Goal: Task Accomplishment & Management: Manage account settings

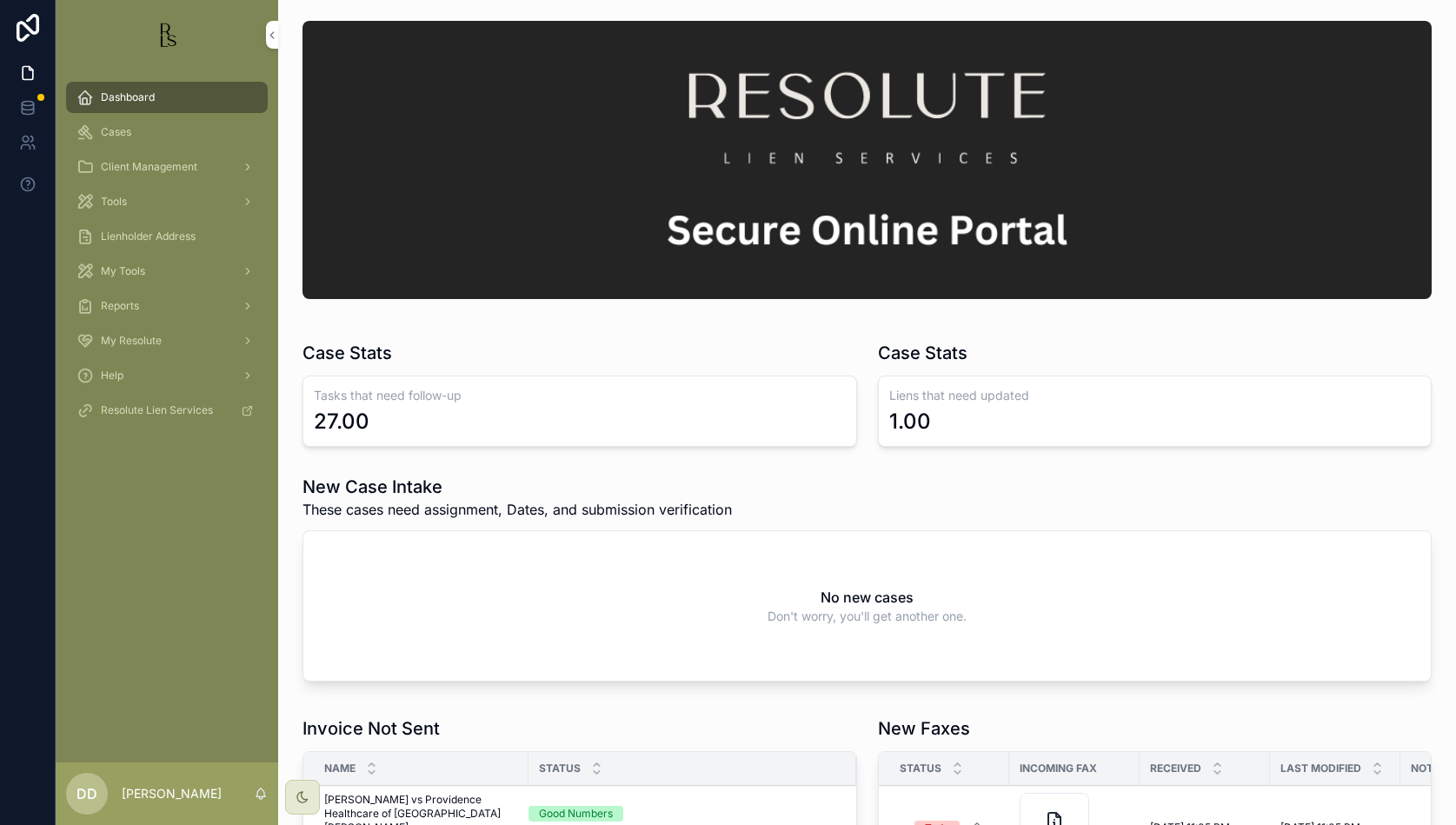
click at [117, 133] on span "Cases" at bounding box center [116, 133] width 31 height 14
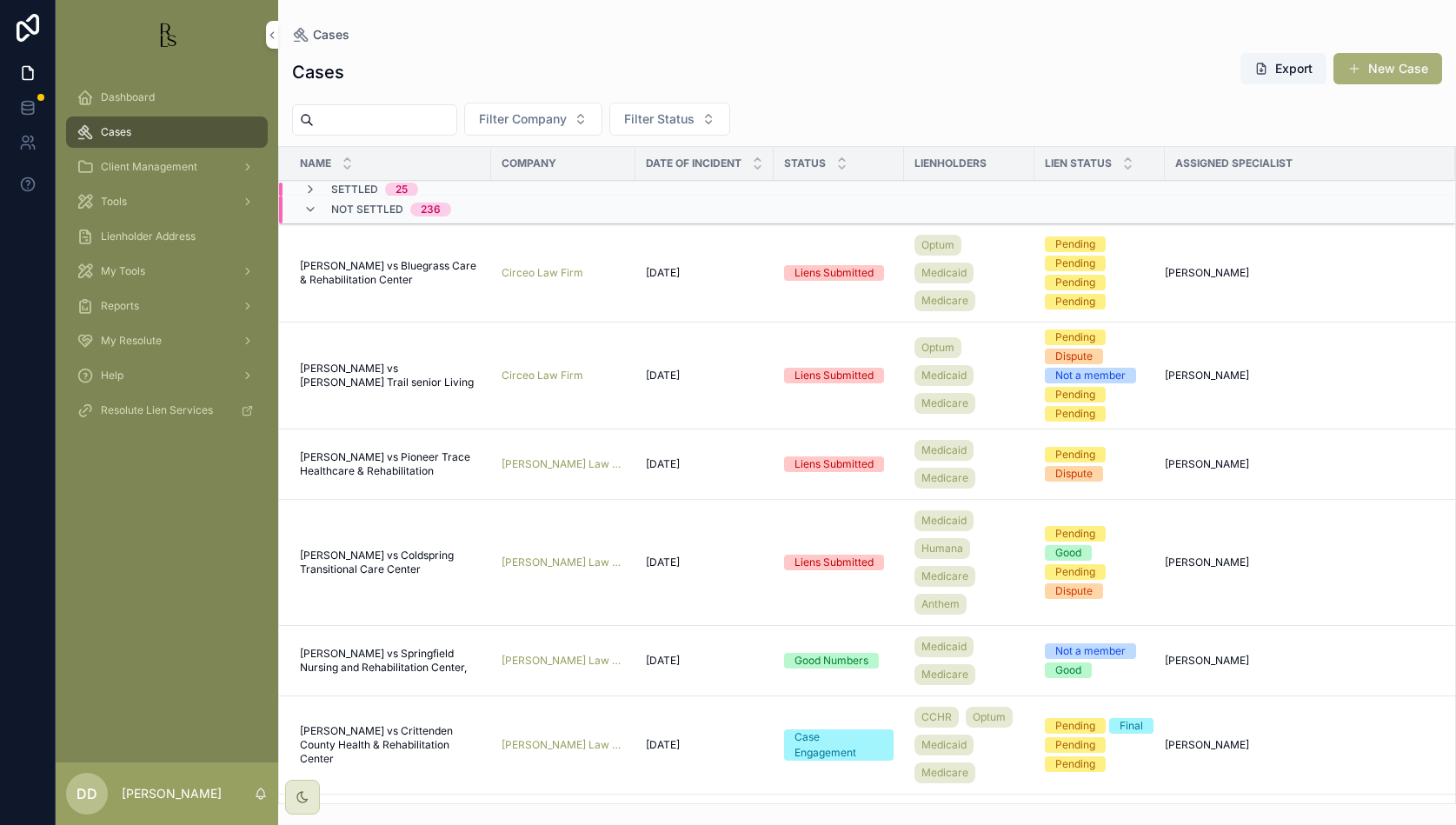
click at [567, 122] on span "Filter Company" at bounding box center [522, 120] width 88 height 18
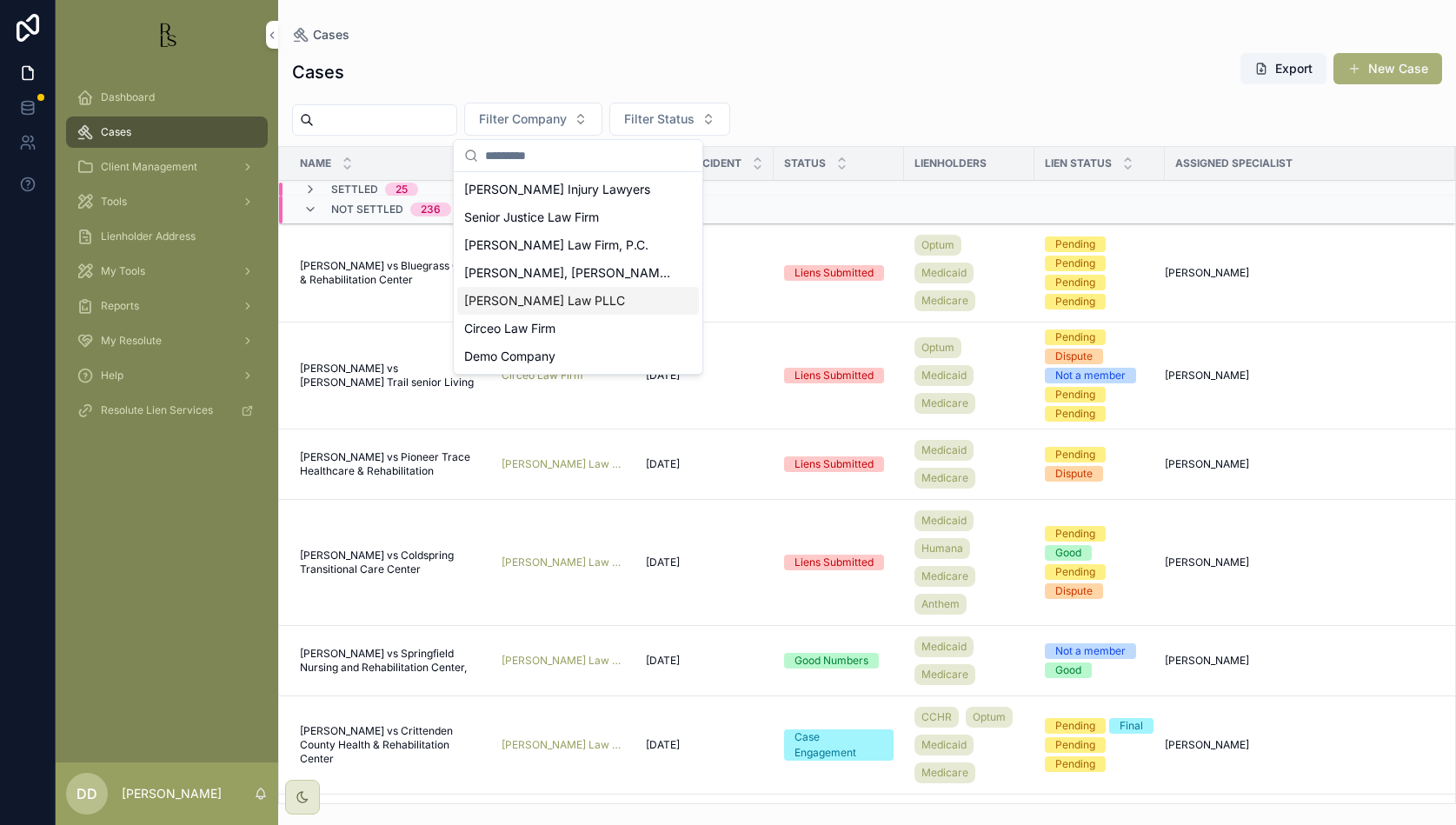
click at [535, 304] on span "[PERSON_NAME] Law PLLC" at bounding box center [544, 301] width 161 height 18
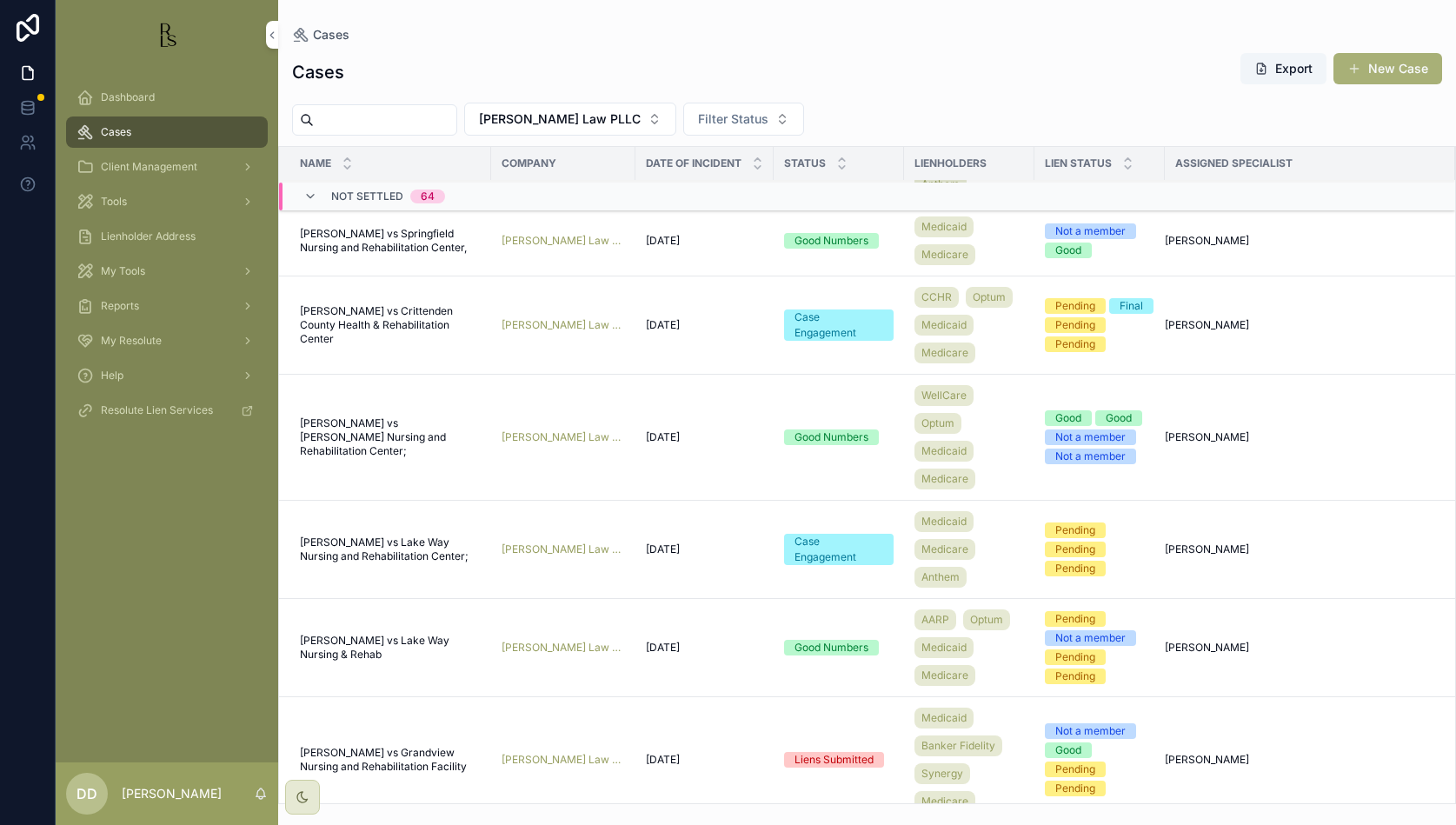
scroll to position [218, 0]
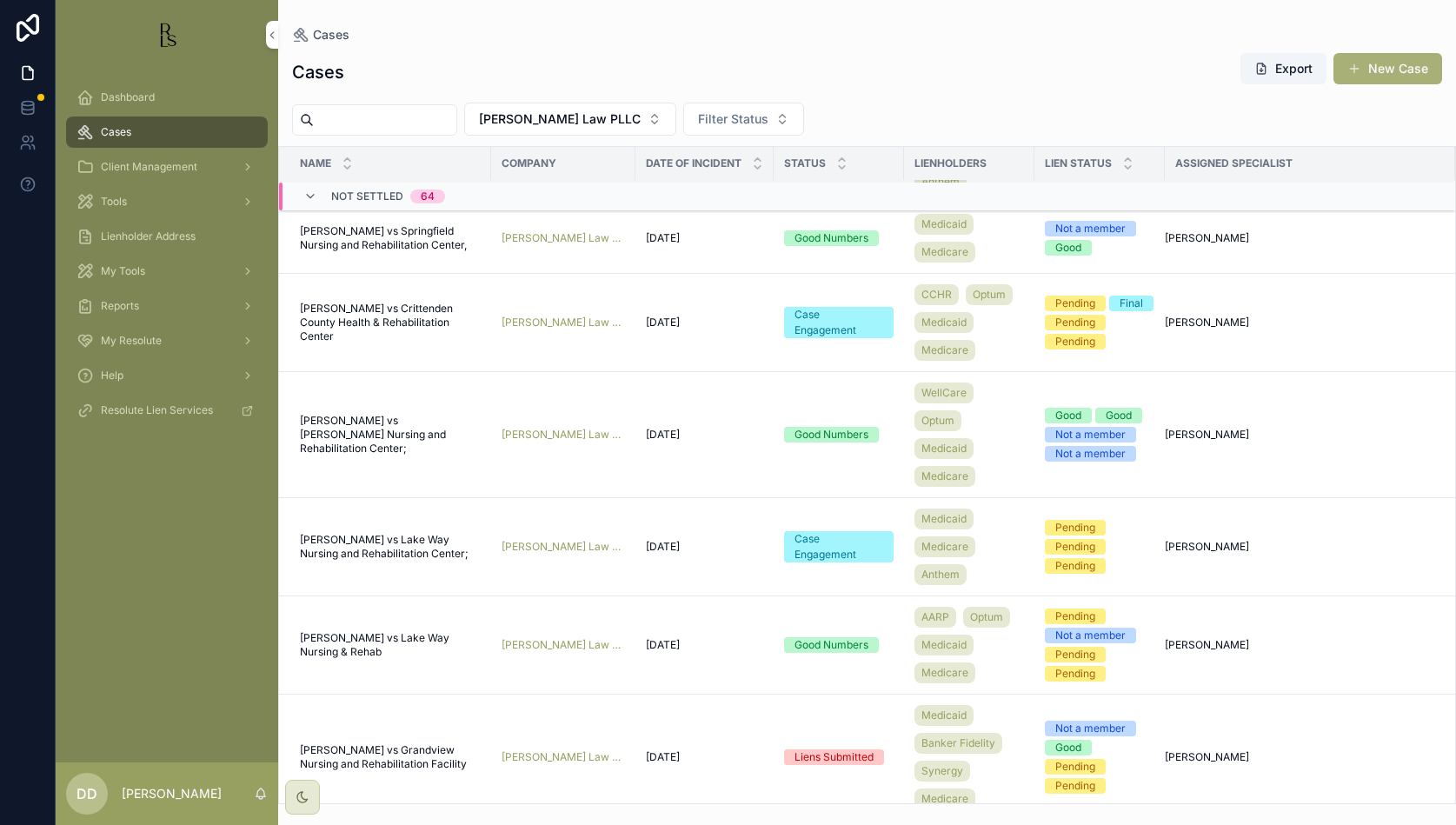
click at [342, 125] on input "scrollable content" at bounding box center [385, 120] width 142 height 25
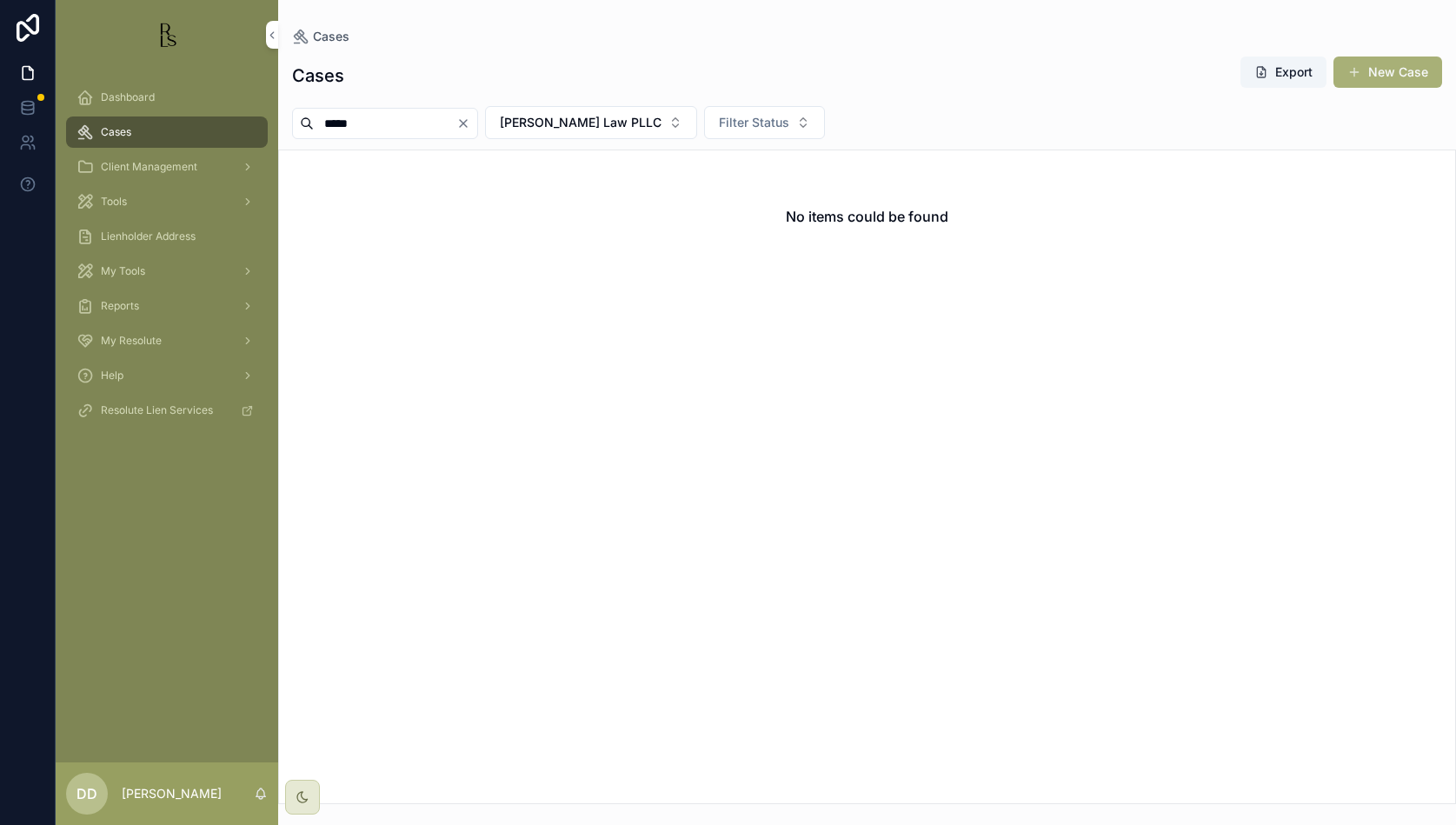
type input "*****"
click at [656, 125] on span "[PERSON_NAME] Law PLLC" at bounding box center [580, 123] width 161 height 18
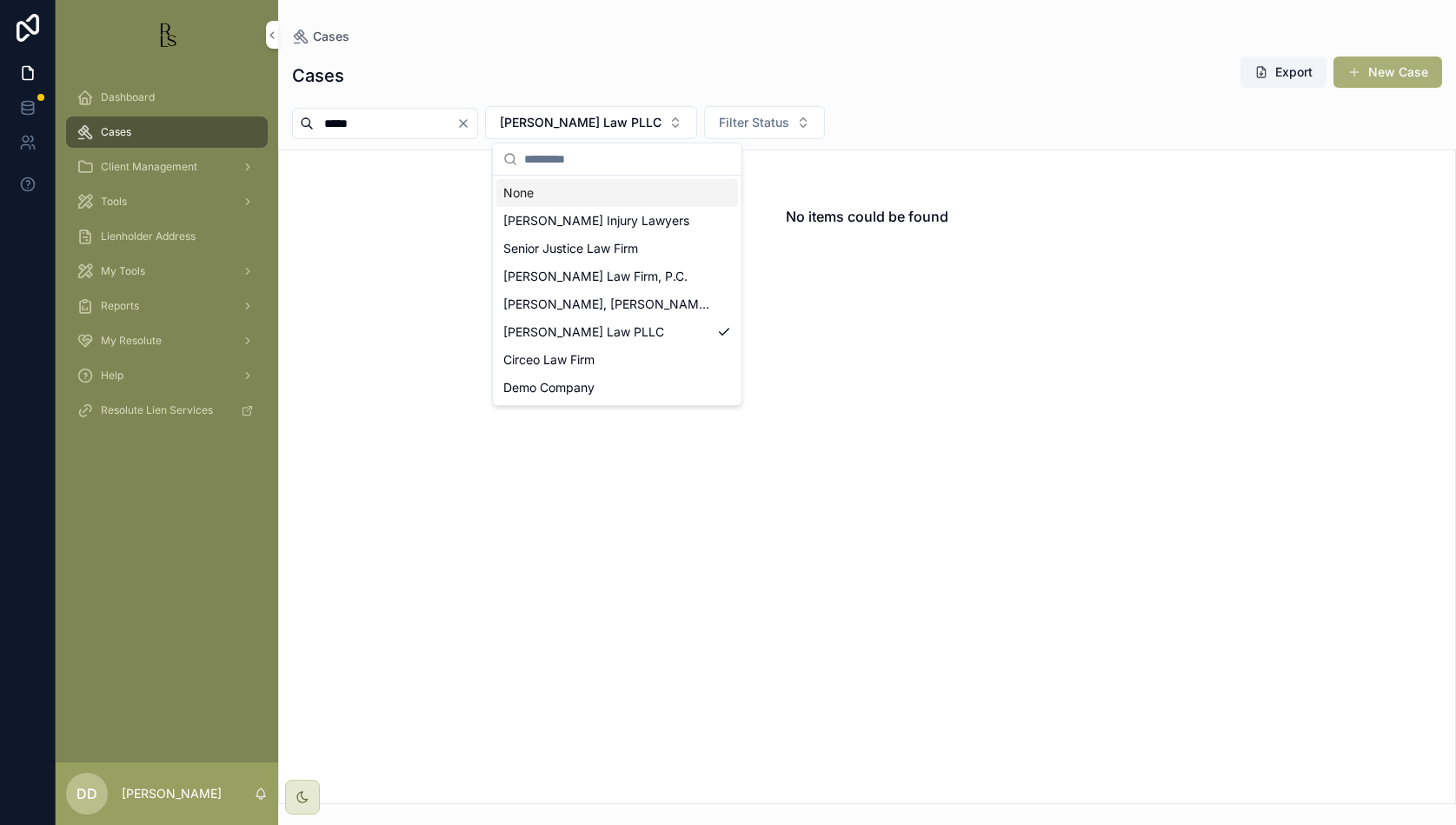
click at [559, 199] on div "None" at bounding box center [617, 193] width 241 height 28
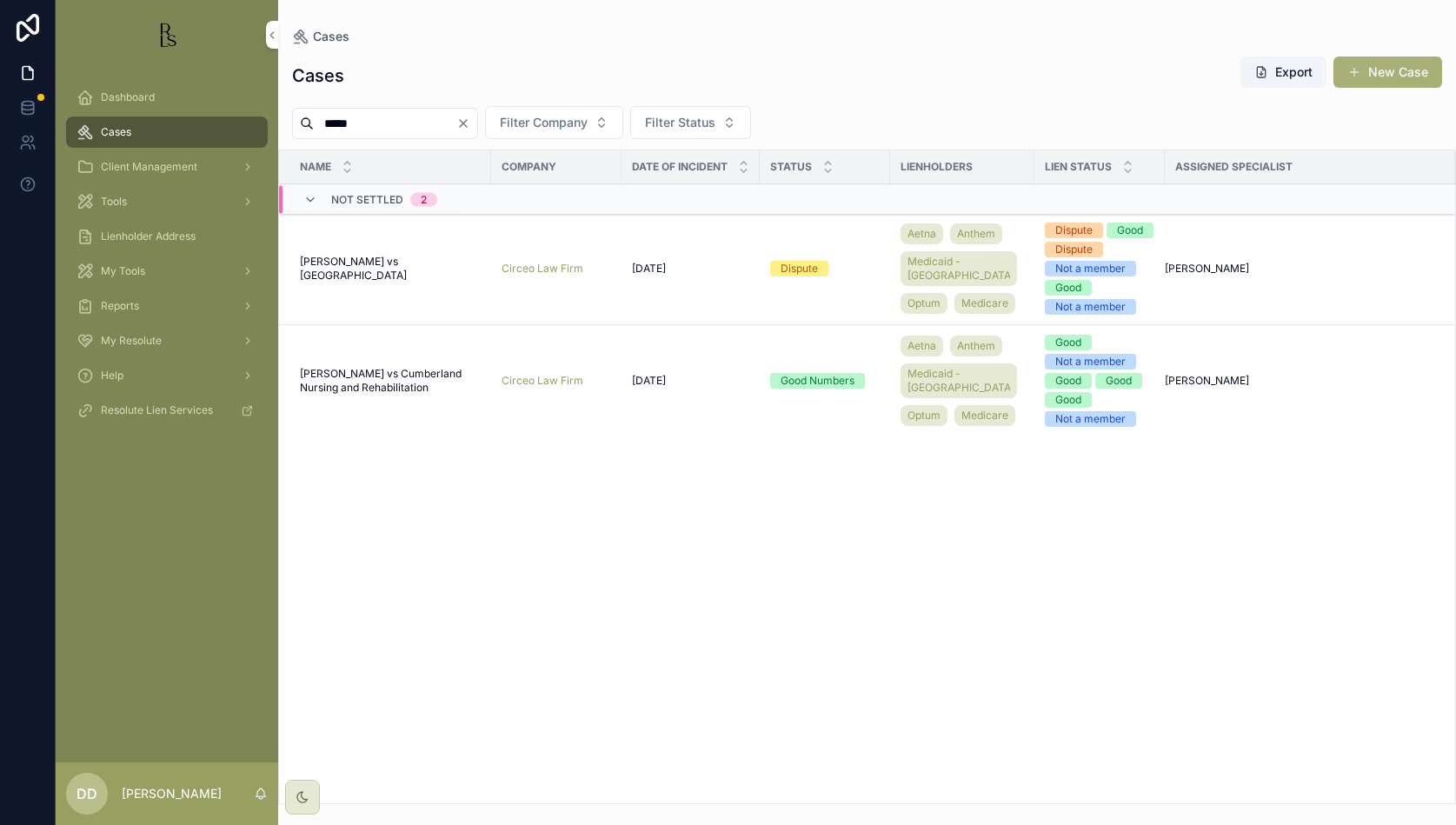
click at [123, 493] on div "Dashboard Cases Client Management Tools Lienholder Address My Tools Reports My …" at bounding box center [166, 415] width 223 height 692
click at [336, 393] on span "[PERSON_NAME] vs Cumberland Nursing and Rehabilitation" at bounding box center [390, 381] width 181 height 28
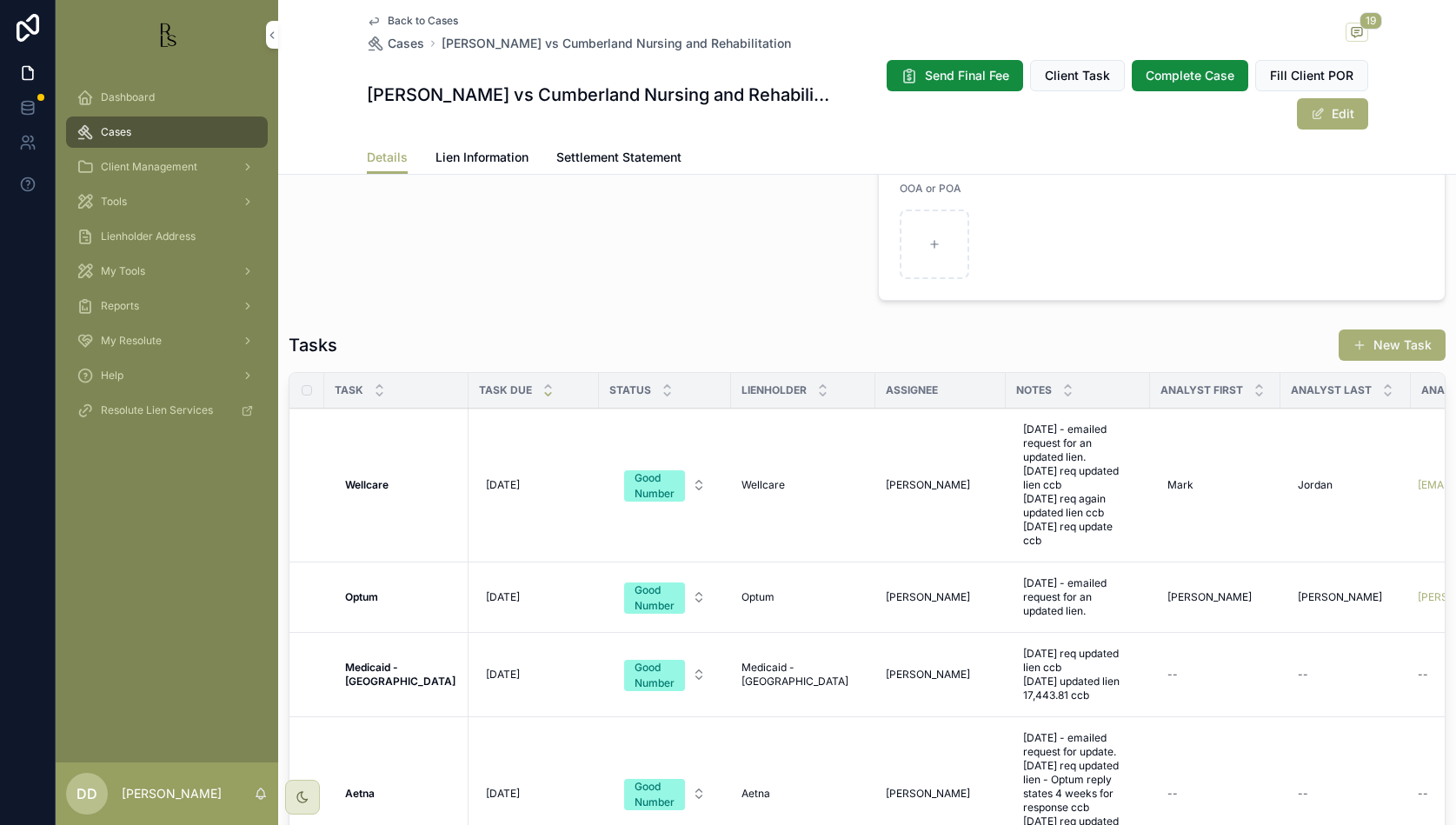
scroll to position [1413, 0]
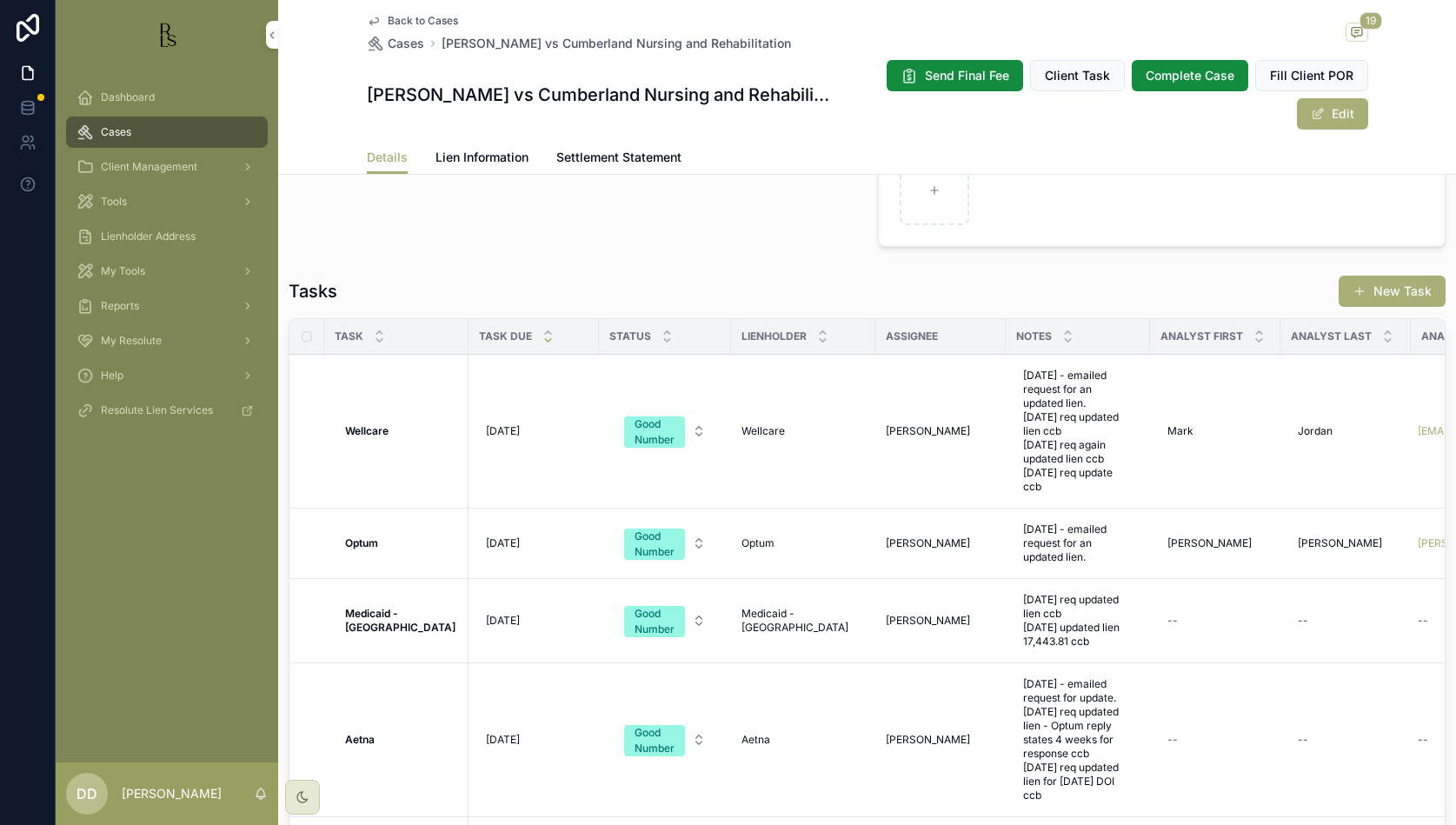
click at [358, 549] on strong "Optum" at bounding box center [361, 542] width 33 height 13
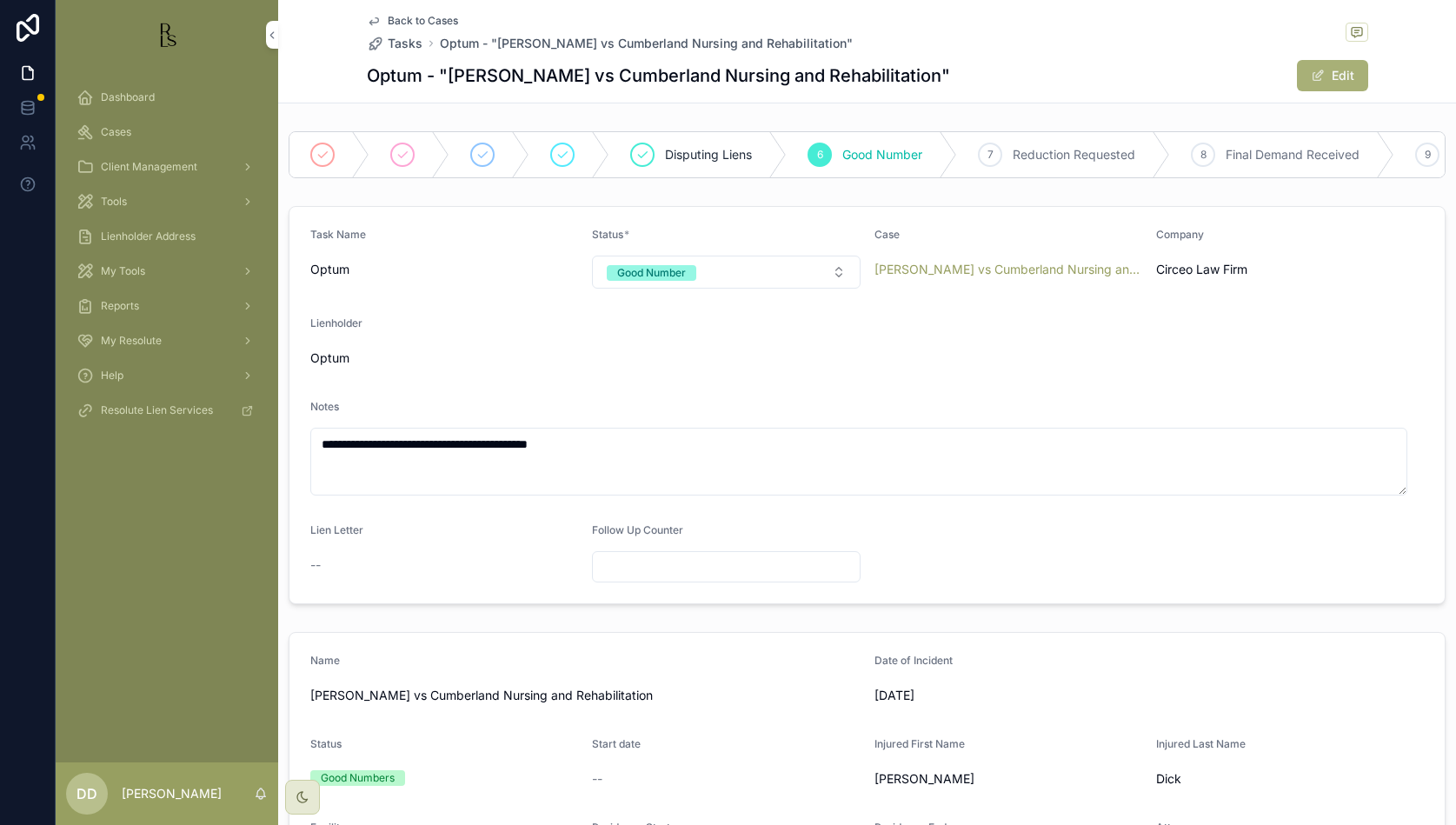
click at [1330, 68] on button "Edit" at bounding box center [1332, 76] width 71 height 32
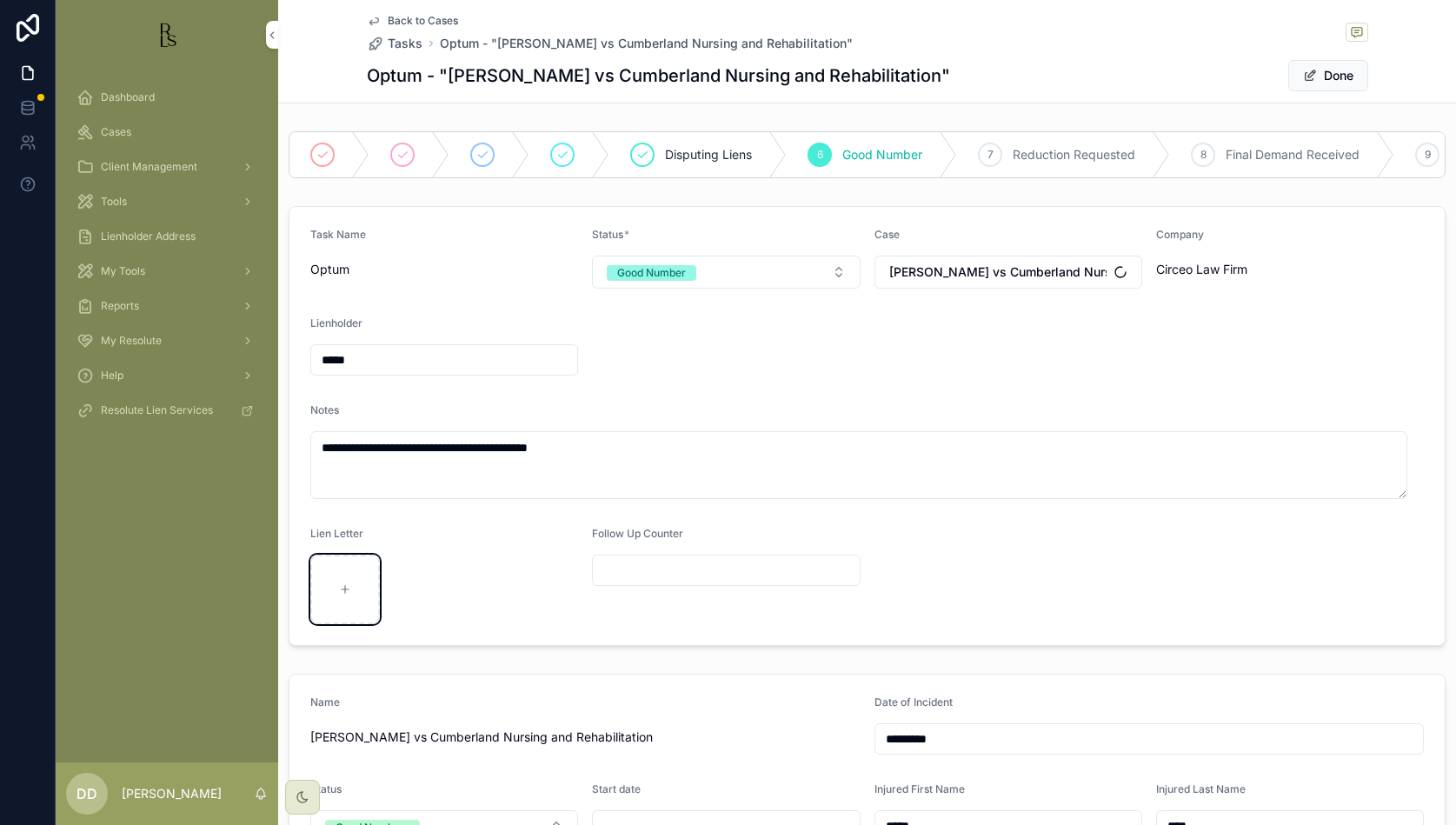
click at [348, 619] on div "scrollable content" at bounding box center [345, 590] width 69 height 69
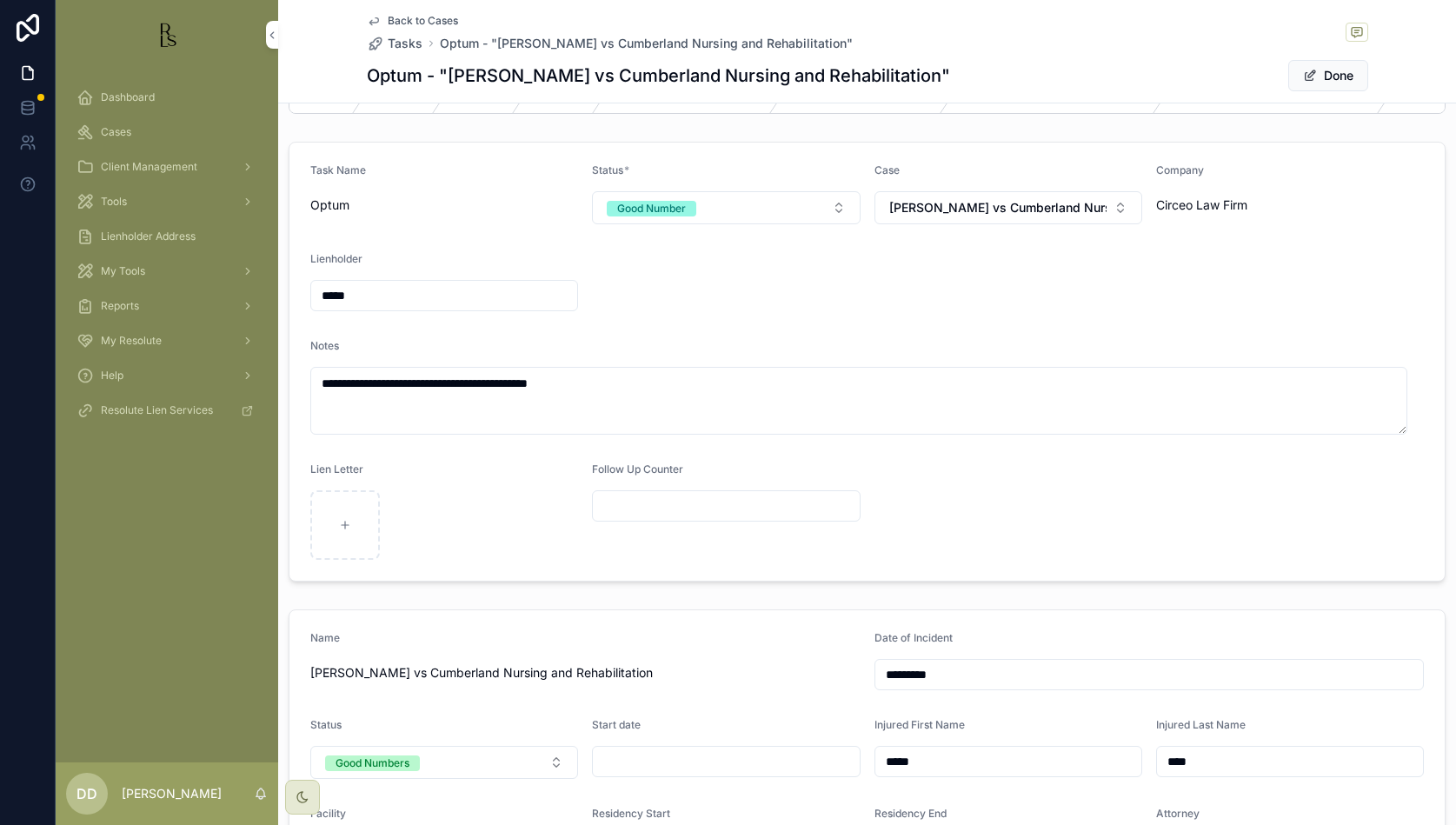
scroll to position [38, 0]
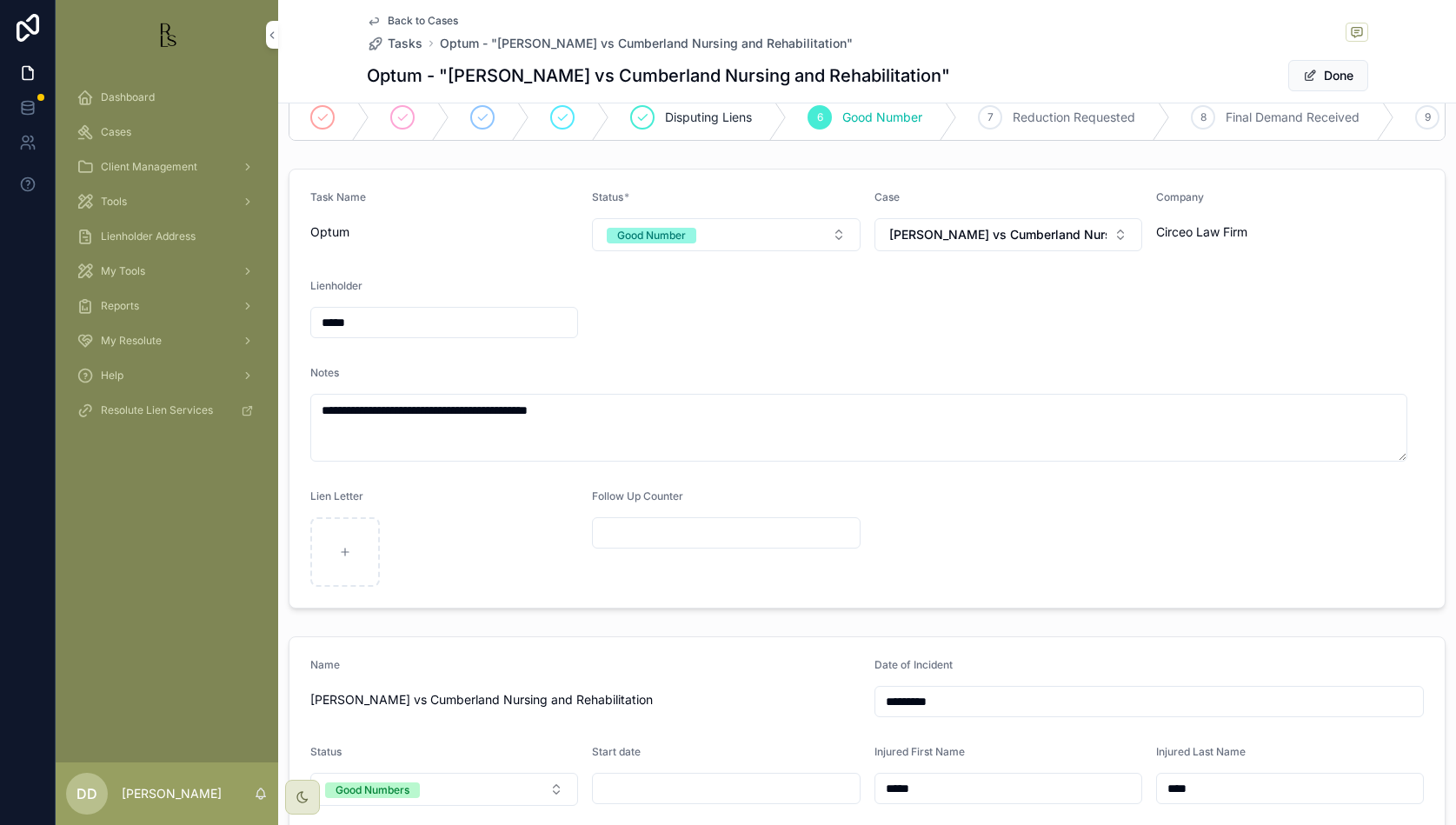
click at [122, 489] on div "Dashboard Cases Client Management Tools Lienholder Address My Tools Reports My …" at bounding box center [166, 415] width 223 height 692
click at [347, 561] on div "scrollable content" at bounding box center [345, 552] width 69 height 69
type input "**********"
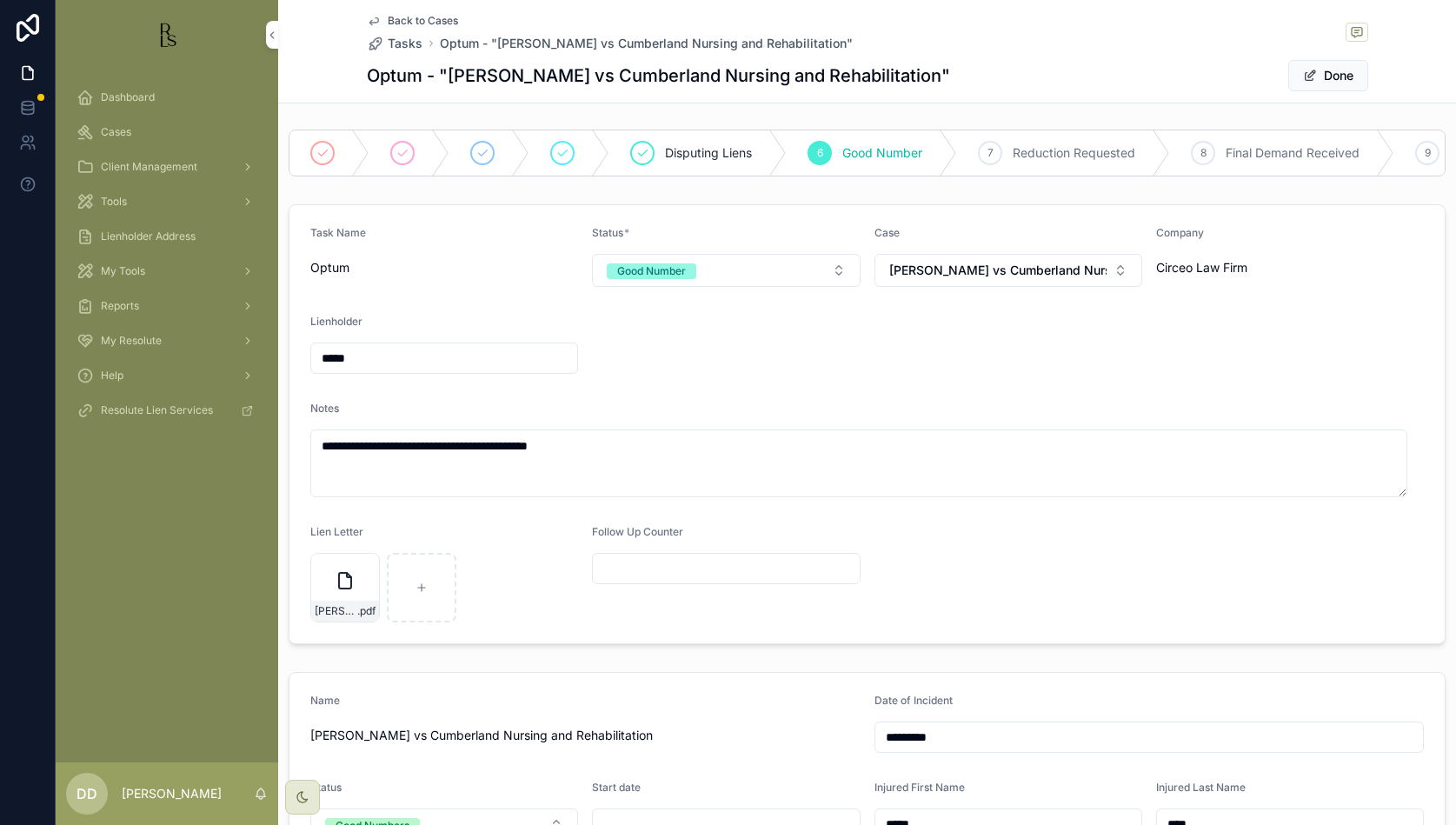
scroll to position [0, 0]
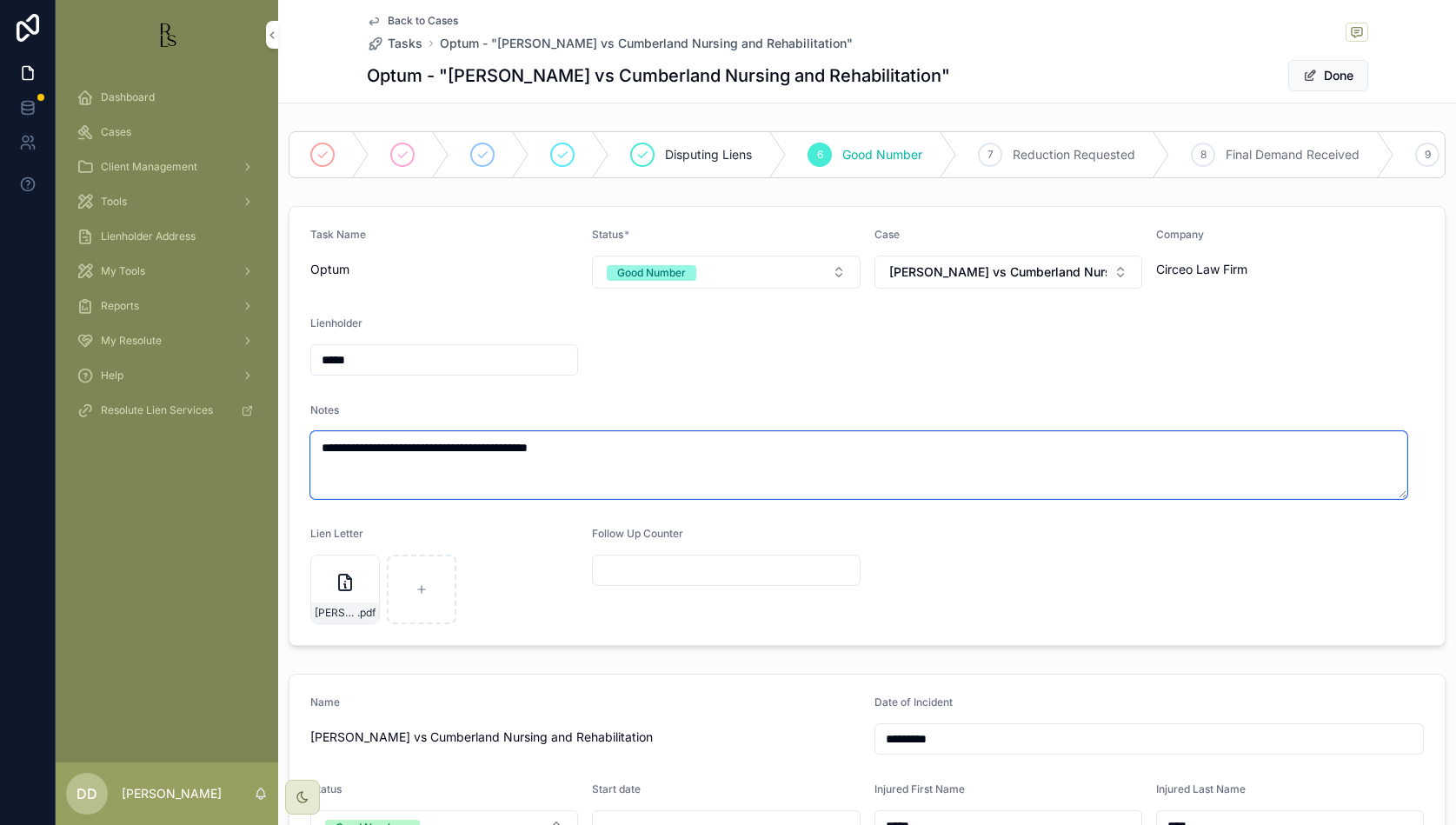
click at [656, 469] on textarea "**********" at bounding box center [859, 465] width 1097 height 68
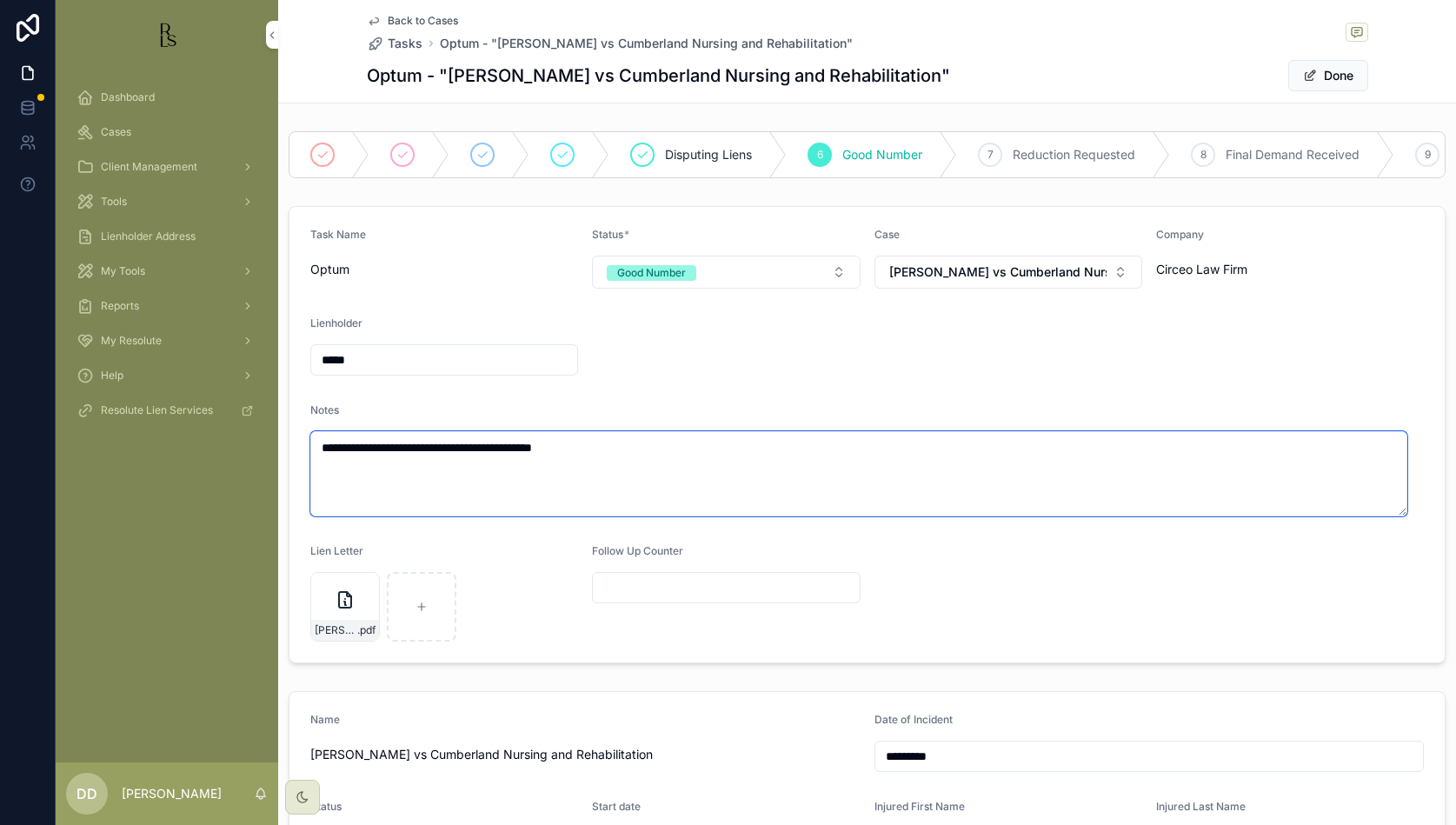
type textarea "**********"
click at [0, 0] on icon "scrollable content" at bounding box center [0, 0] width 0 height 0
click at [384, 570] on icon "scrollable content" at bounding box center [385, 570] width 10 height 0
click at [1330, 81] on button "Done" at bounding box center [1328, 76] width 80 height 32
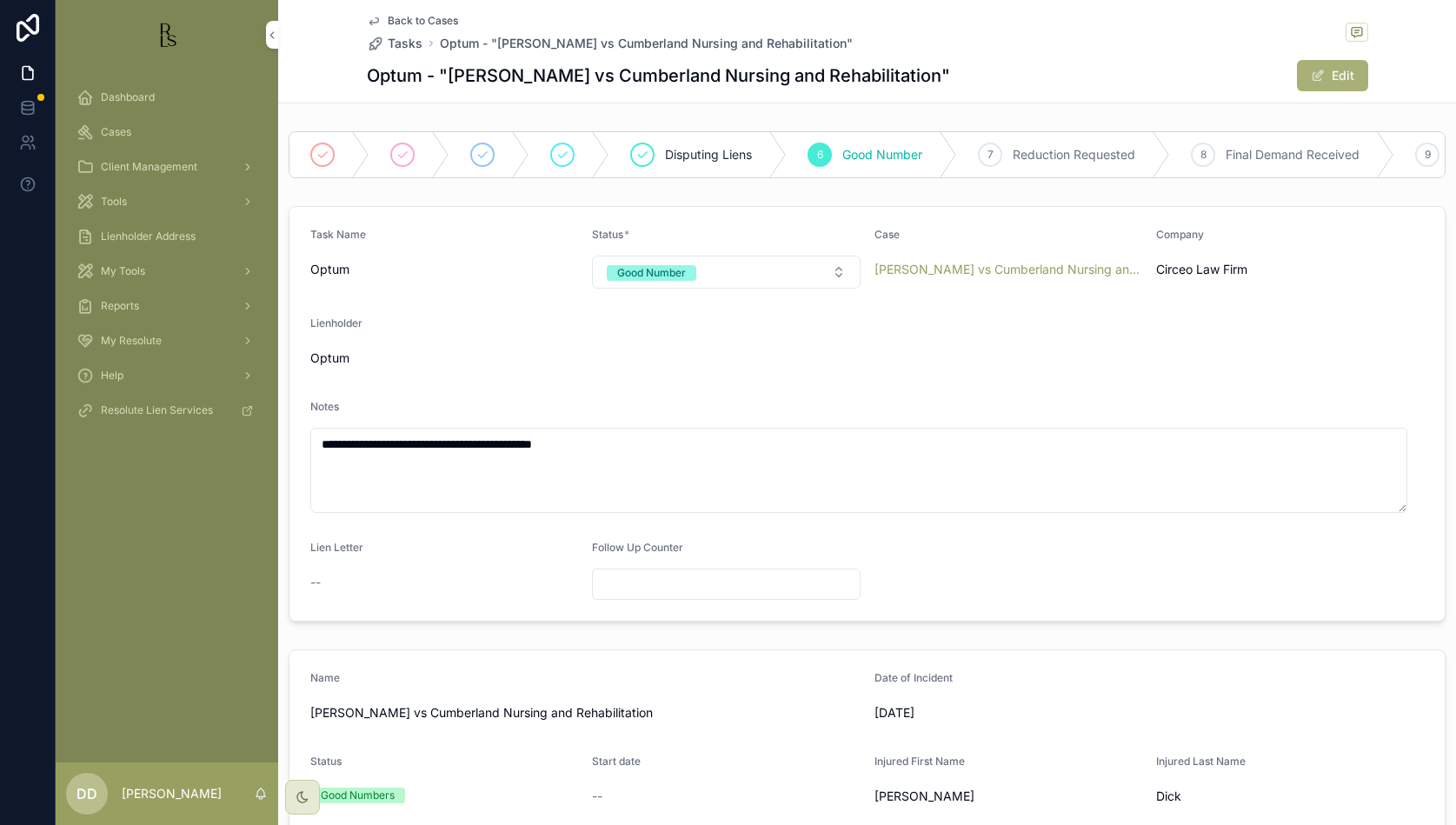
click at [492, 44] on span "Optum - "[PERSON_NAME] vs Cumberland Nursing and Rehabilitation"" at bounding box center [646, 44] width 412 height 18
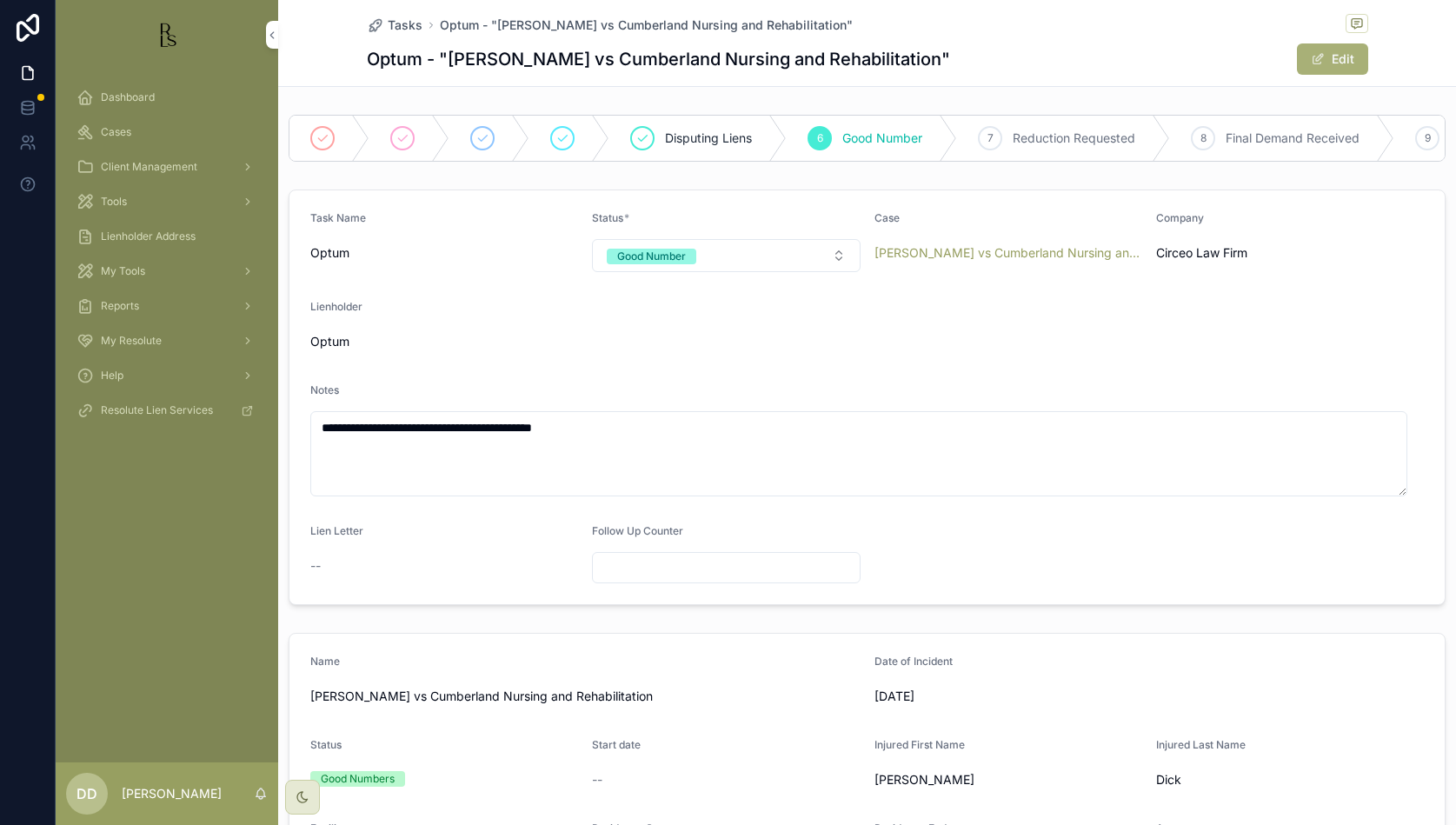
click at [398, 26] on span "Tasks" at bounding box center [405, 26] width 35 height 18
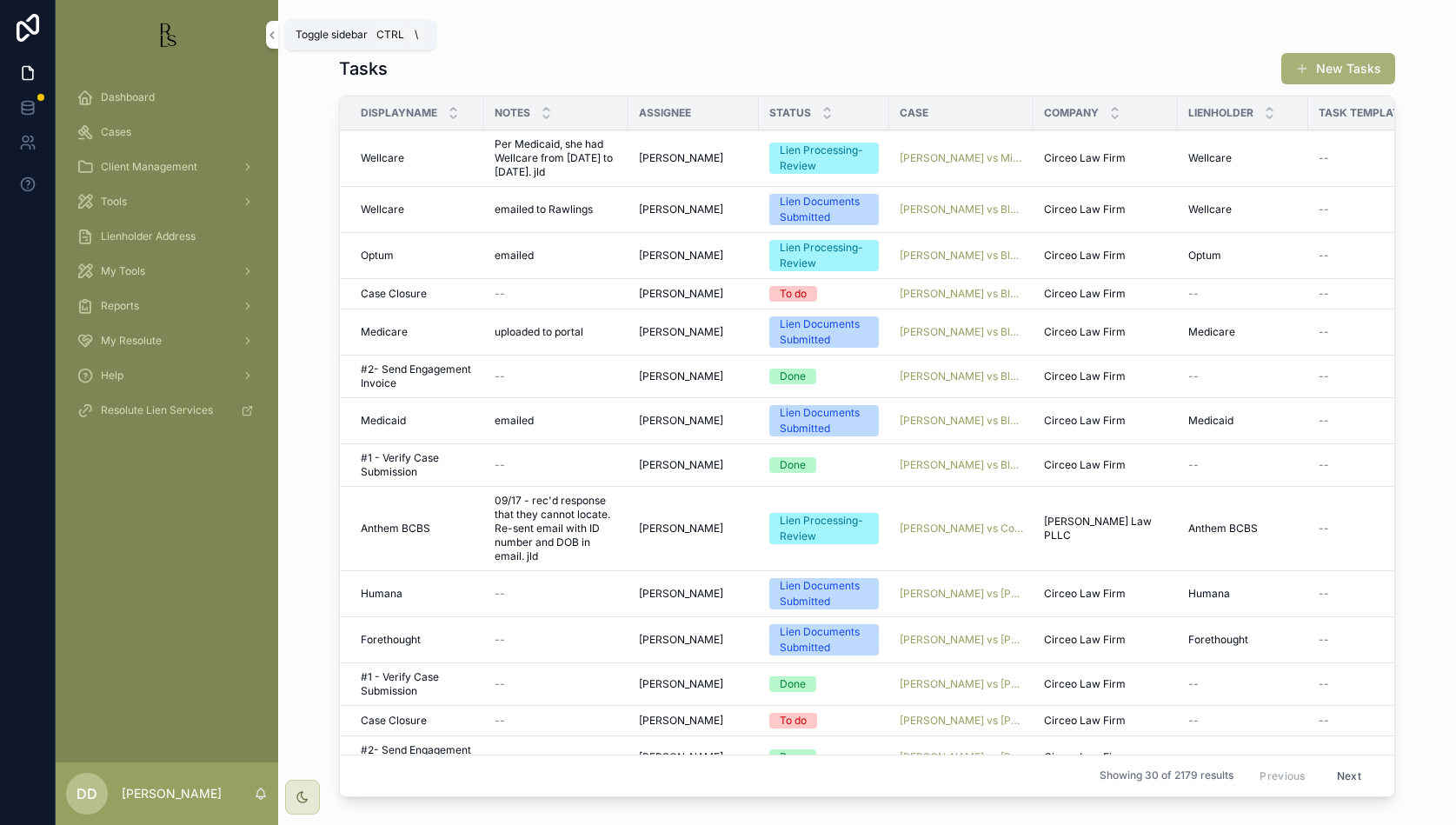
click at [274, 31] on icon "scrollable content" at bounding box center [272, 35] width 12 height 13
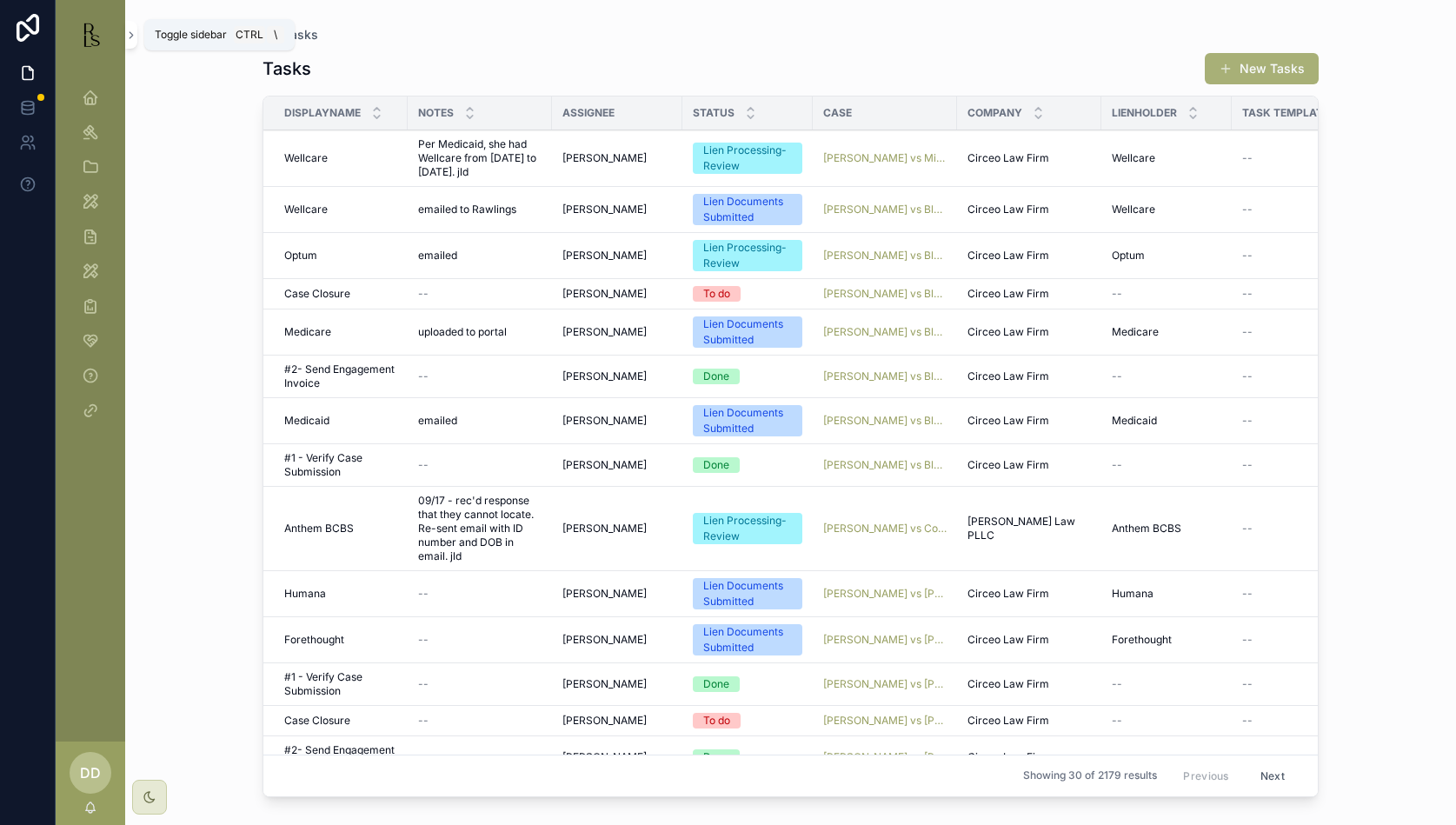
click at [127, 34] on icon "scrollable content" at bounding box center [132, 35] width 12 height 13
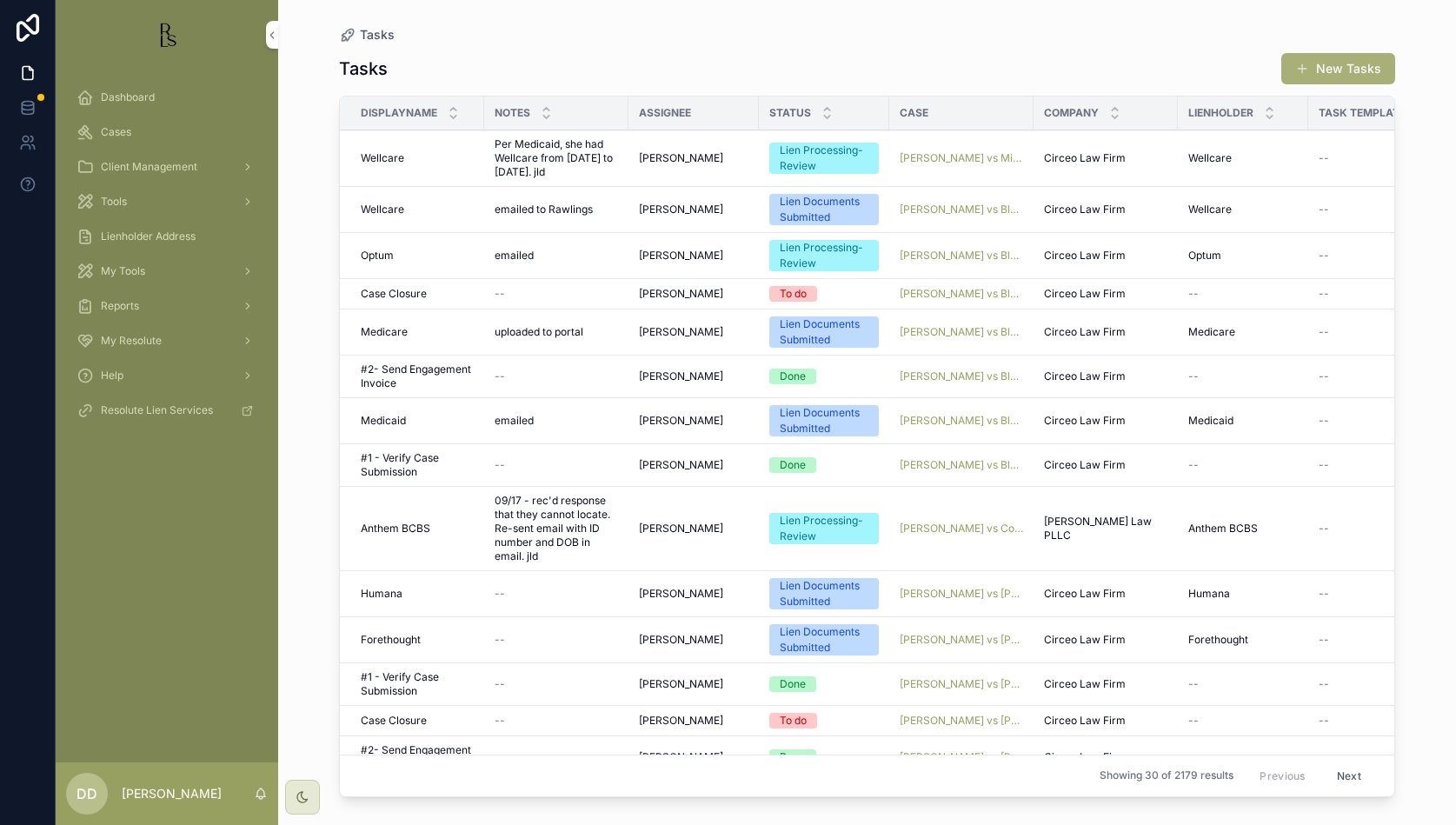
click at [90, 128] on icon "scrollable content" at bounding box center [85, 133] width 18 height 18
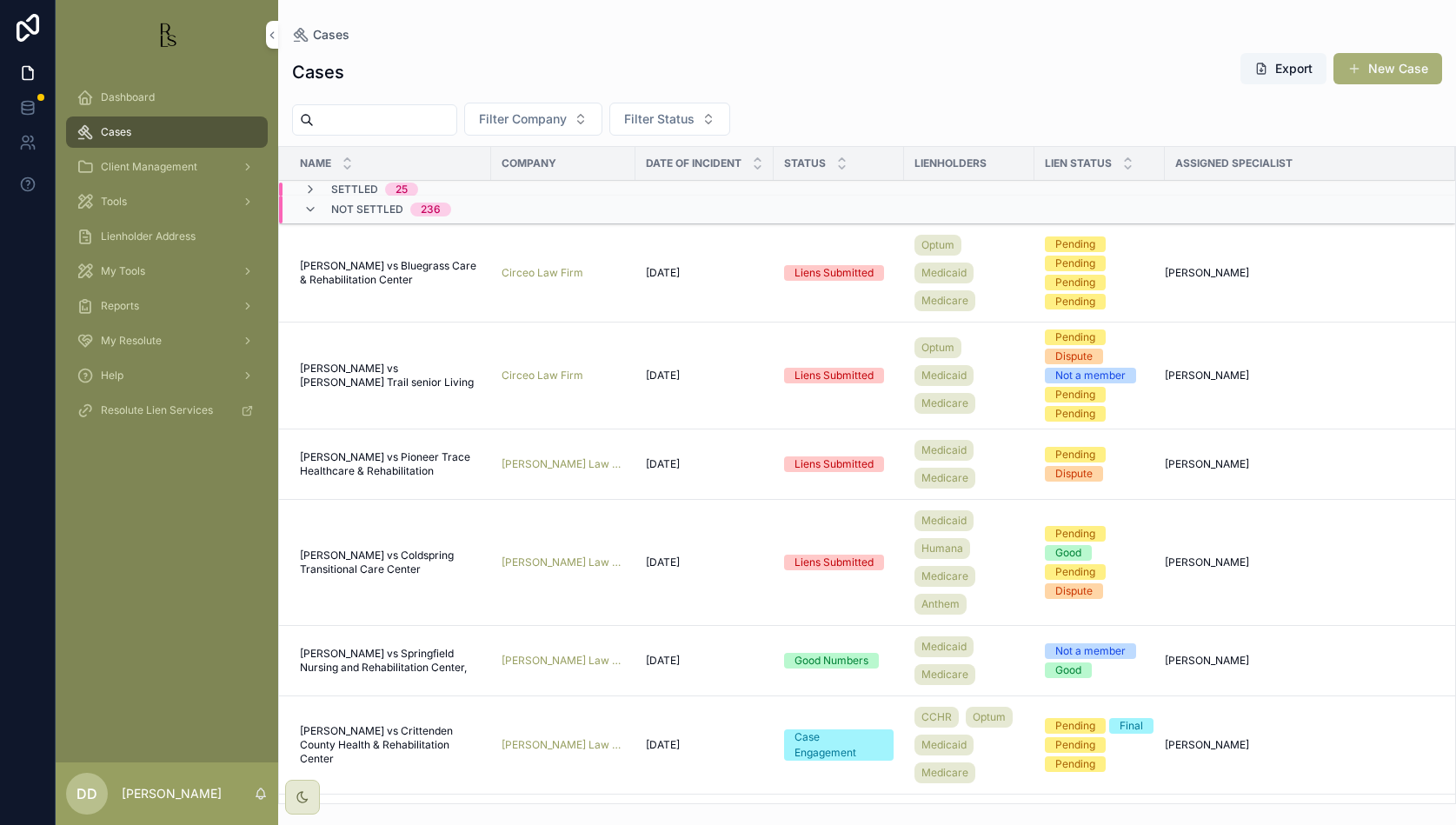
click at [412, 127] on input "scrollable content" at bounding box center [385, 120] width 142 height 25
type input "*****"
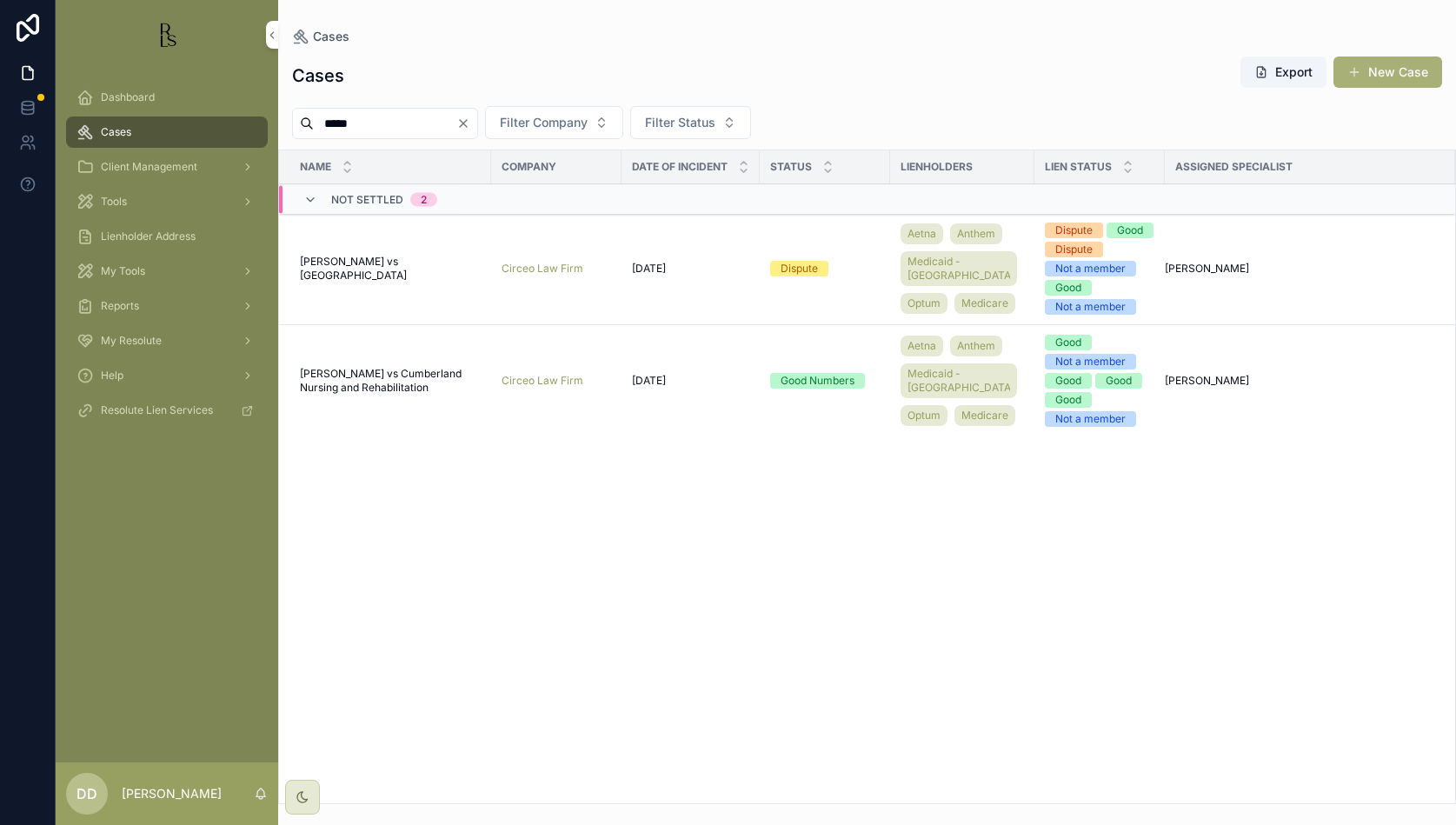
click at [138, 571] on div "Dashboard Cases Client Management Tools Lienholder Address My Tools Reports My …" at bounding box center [166, 415] width 223 height 692
click at [395, 395] on span "[PERSON_NAME] vs Cumberland Nursing and Rehabilitation" at bounding box center [390, 381] width 181 height 28
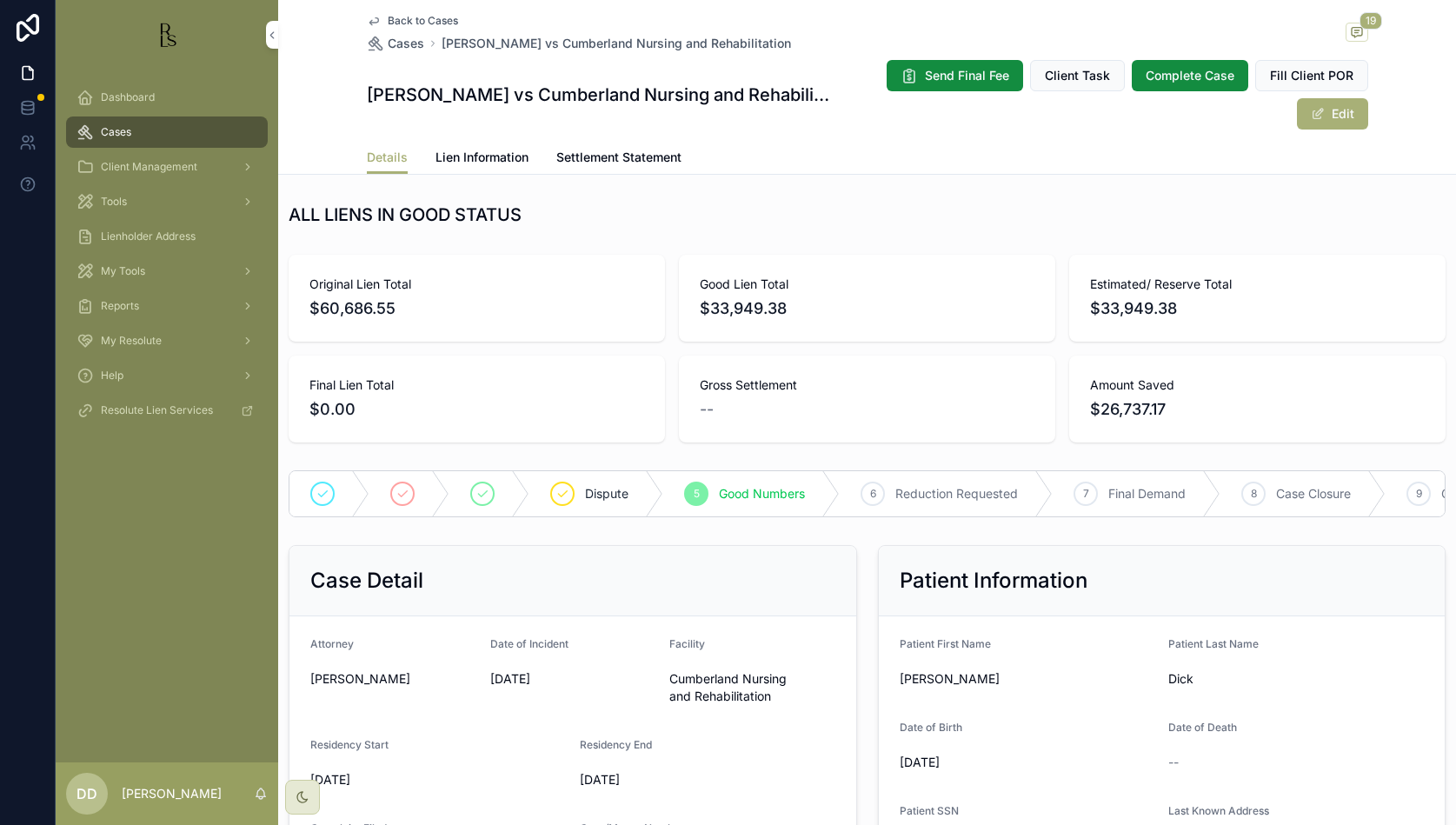
click at [492, 160] on span "Lien Information" at bounding box center [482, 157] width 93 height 18
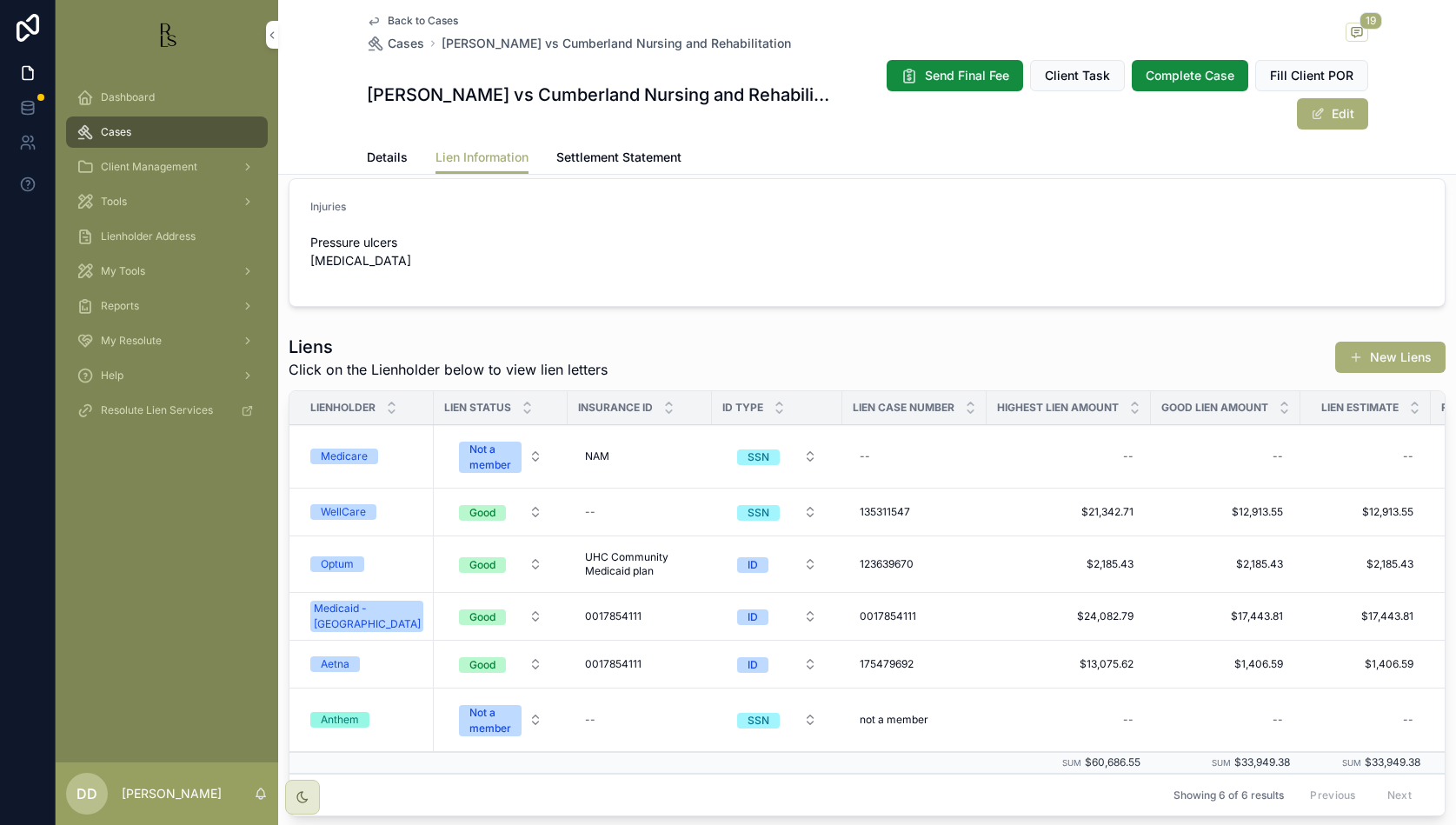
scroll to position [326, 0]
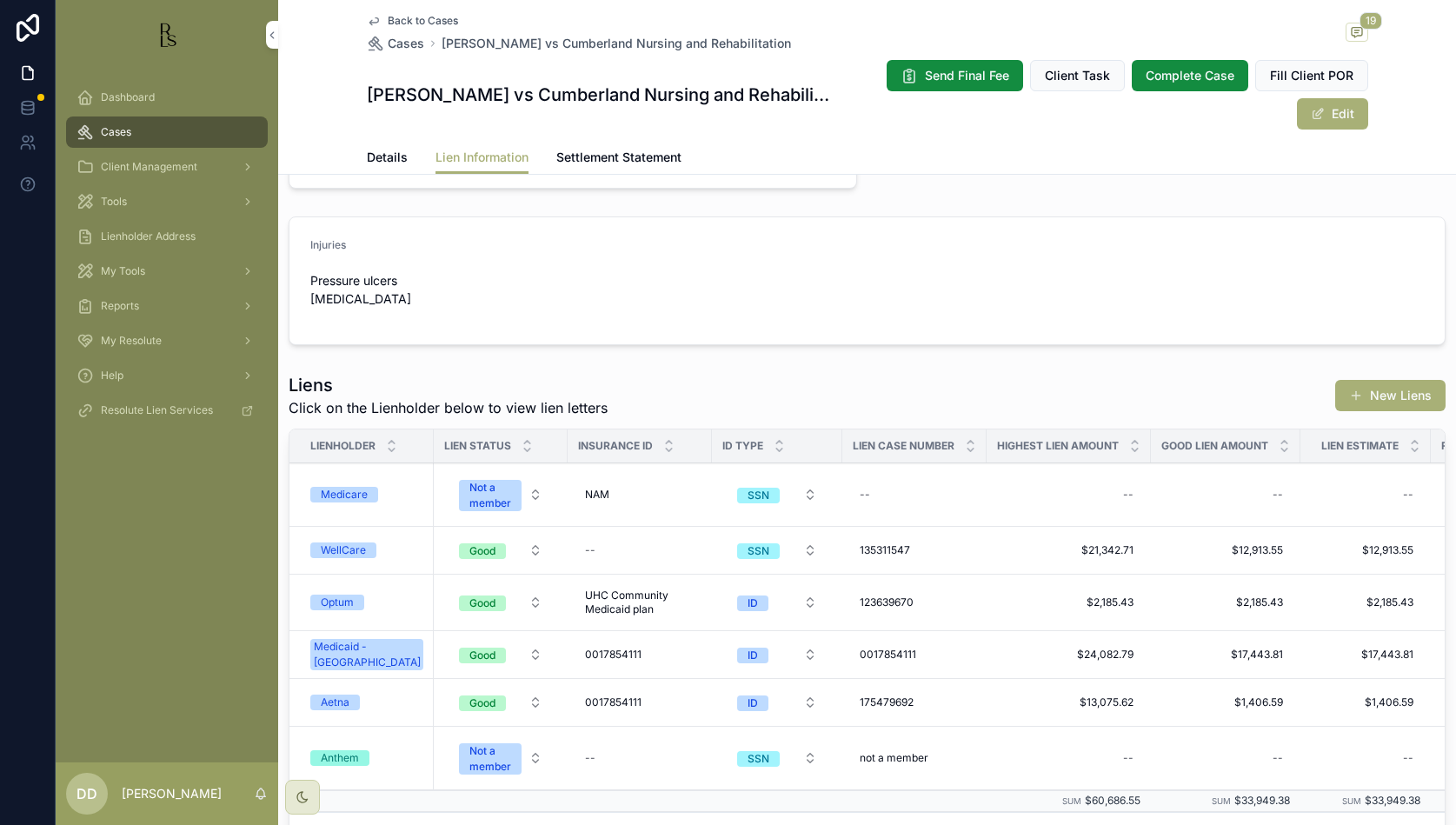
click at [1371, 398] on button "New Liens" at bounding box center [1391, 396] width 111 height 32
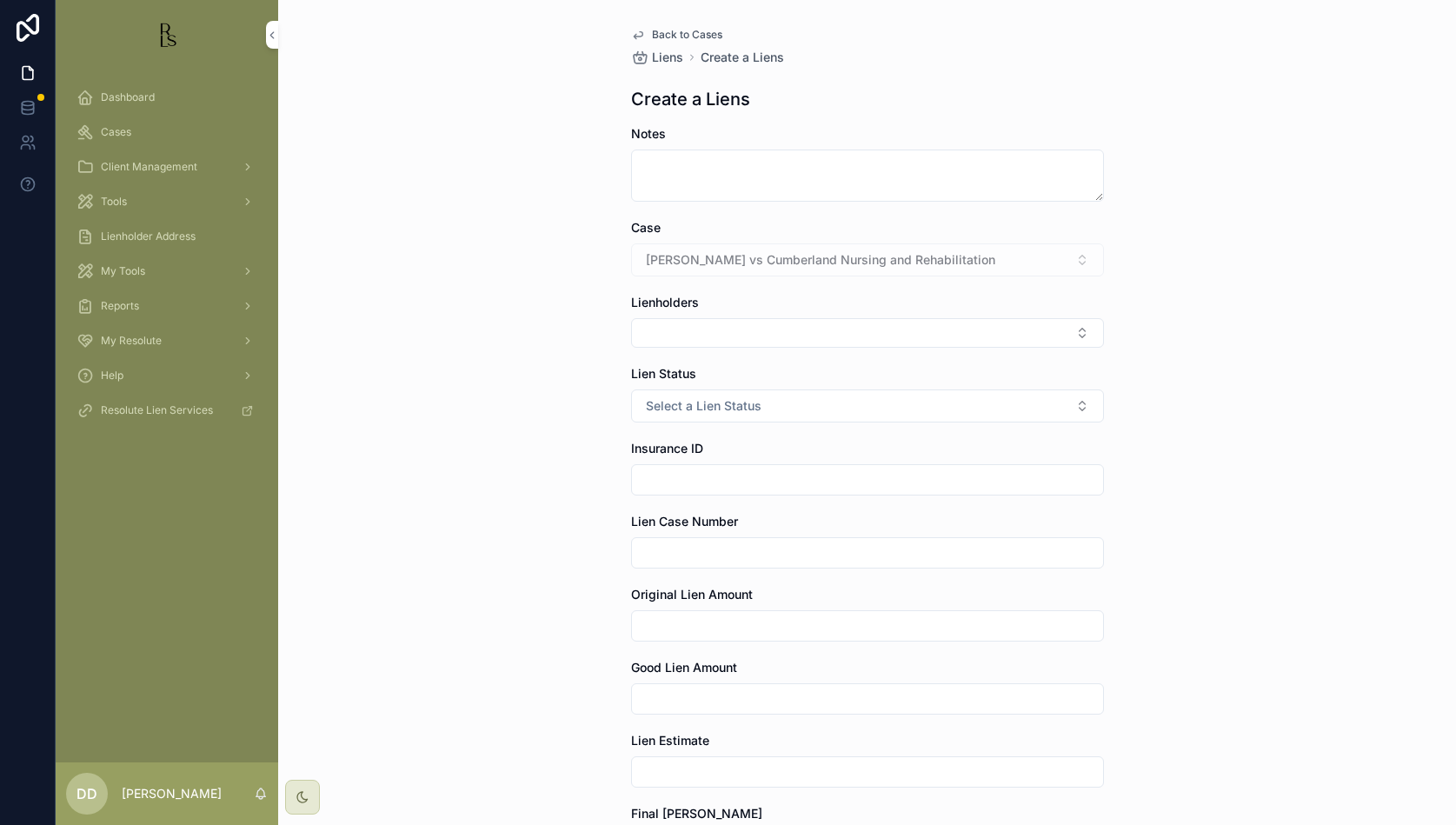
click at [741, 409] on span "Select a Lien Status" at bounding box center [703, 407] width 116 height 18
click at [811, 528] on div "Good" at bounding box center [859, 527] width 241 height 26
click at [736, 334] on button "Select Button" at bounding box center [867, 333] width 473 height 30
click at [1247, 321] on div "Back to Cases Liens Create a Liens Create a Liens Notes Case [PERSON_NAME] vs C…" at bounding box center [866, 412] width 1178 height 825
click at [669, 181] on textarea "scrollable content" at bounding box center [867, 175] width 473 height 52
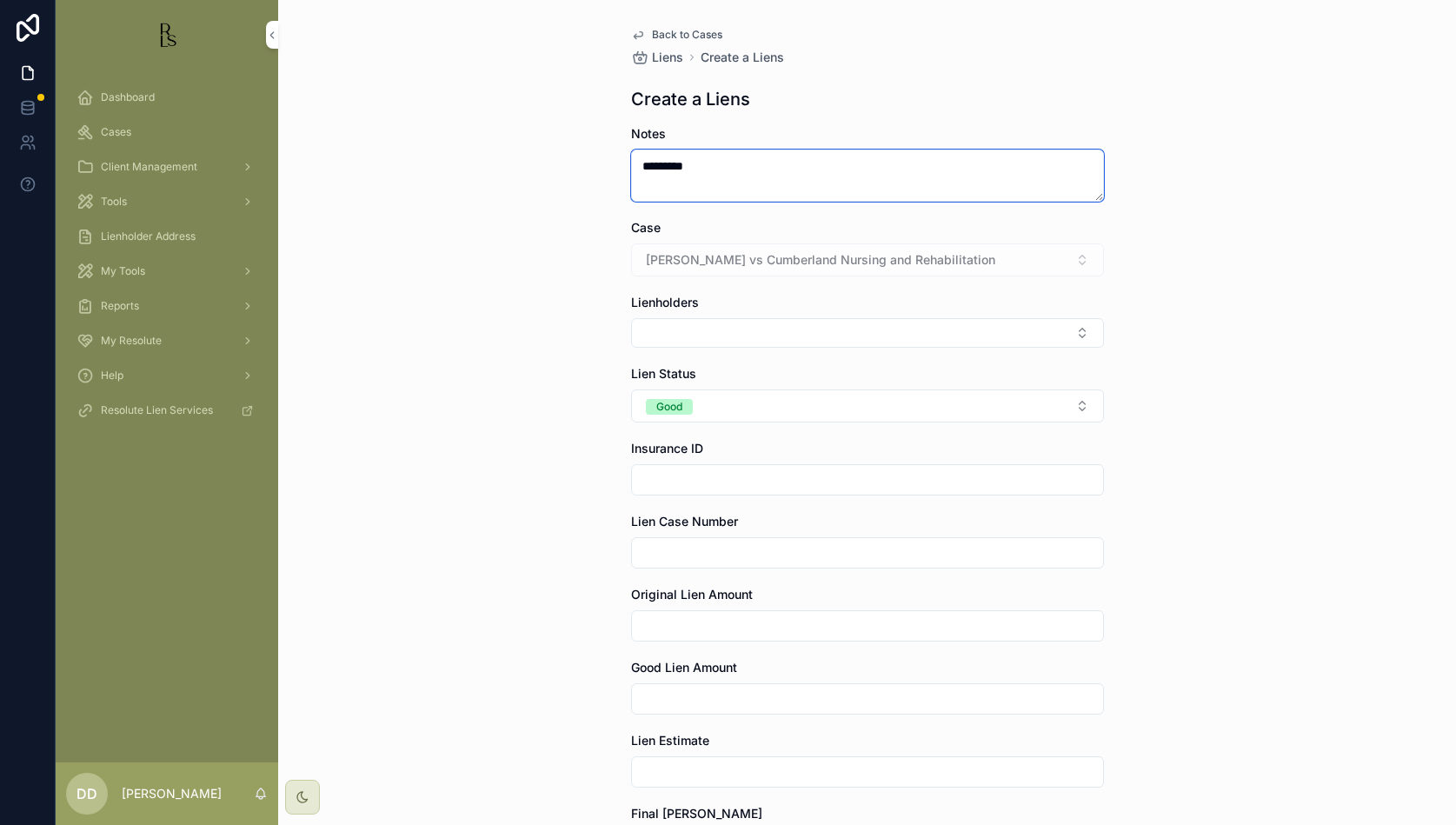
type textarea "*********"
click at [665, 58] on span "Liens" at bounding box center [668, 57] width 32 height 18
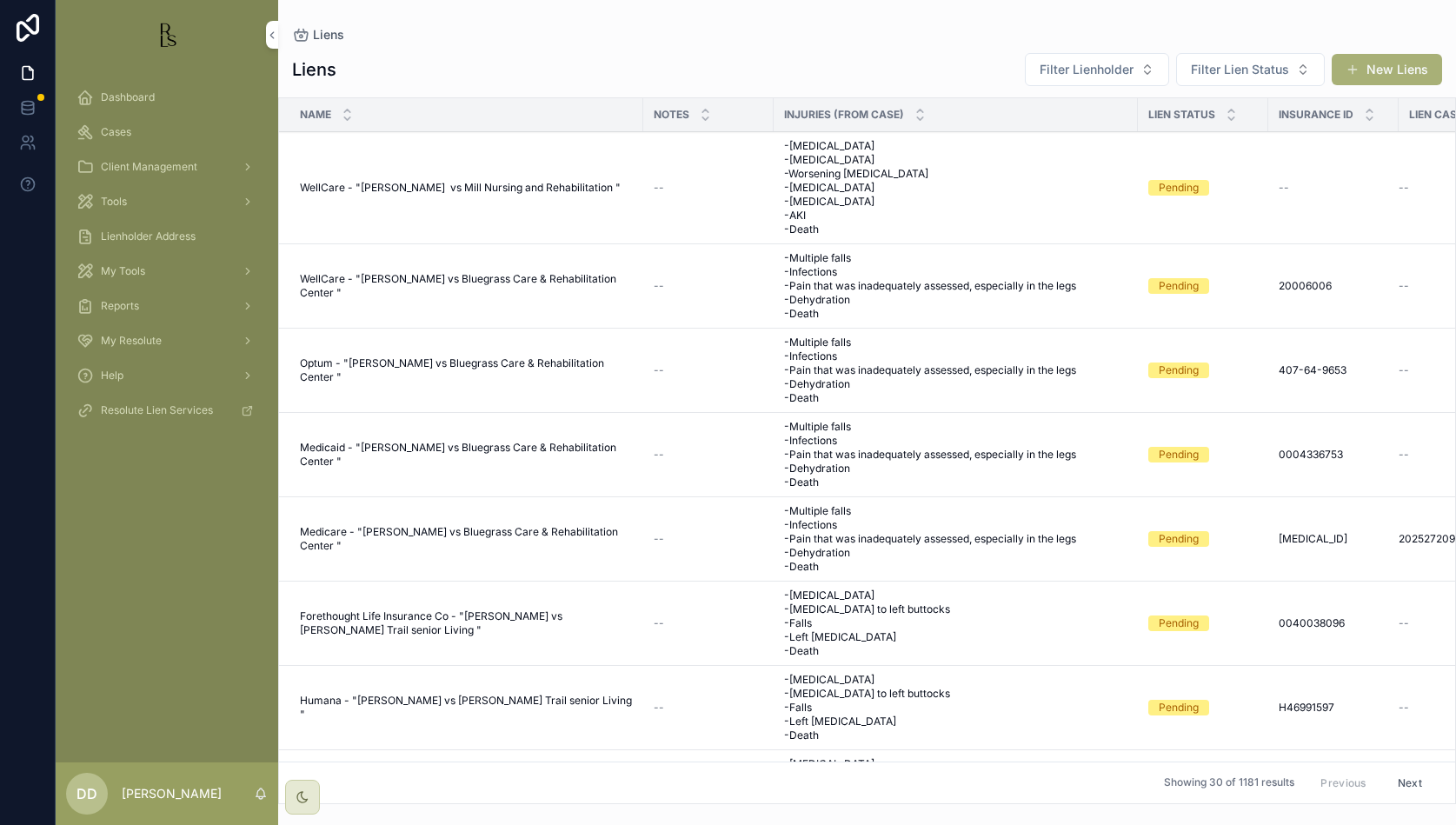
click at [111, 130] on span "Cases" at bounding box center [116, 133] width 31 height 14
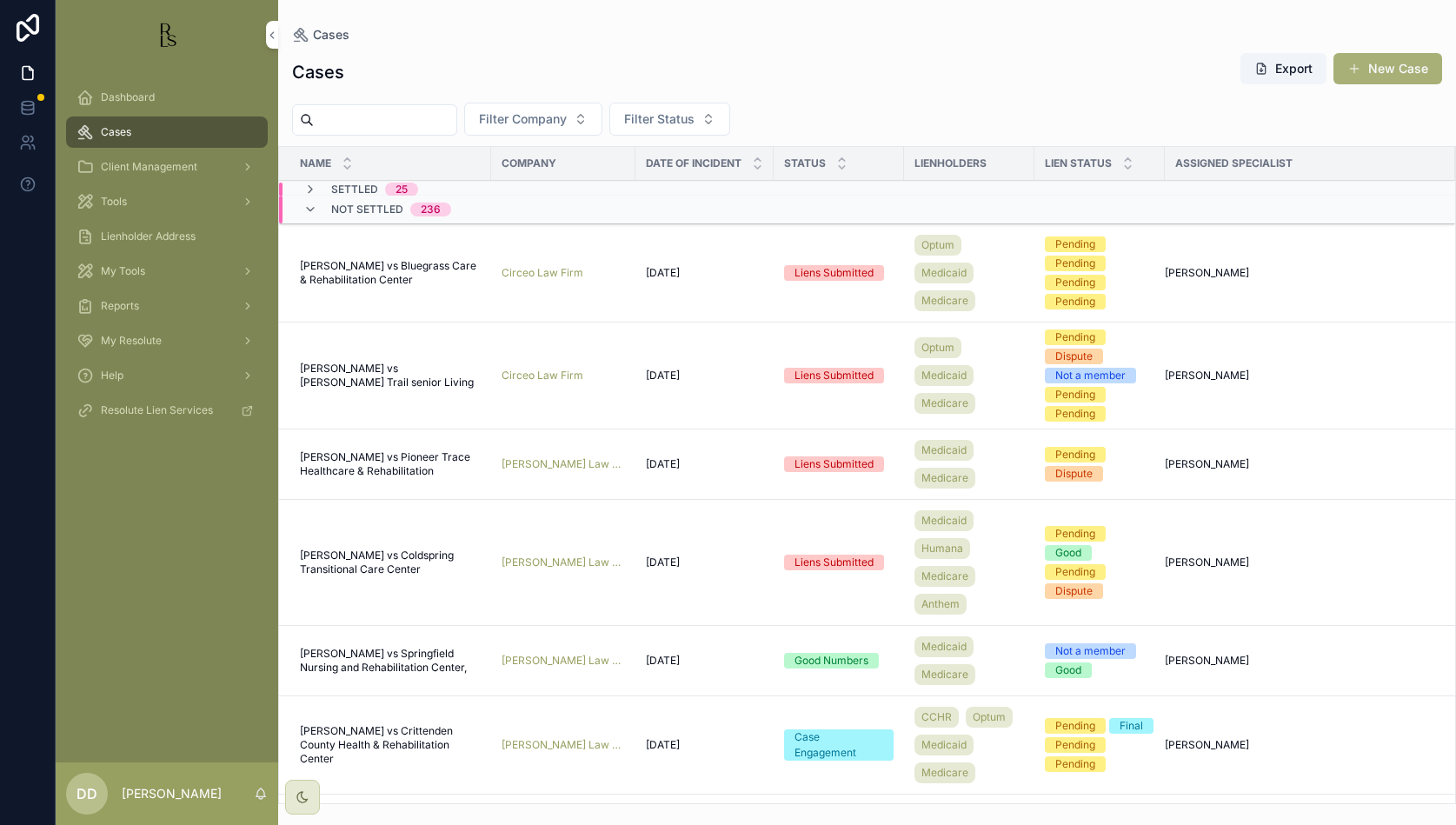
click at [370, 123] on input "scrollable content" at bounding box center [385, 120] width 142 height 25
type input "*****"
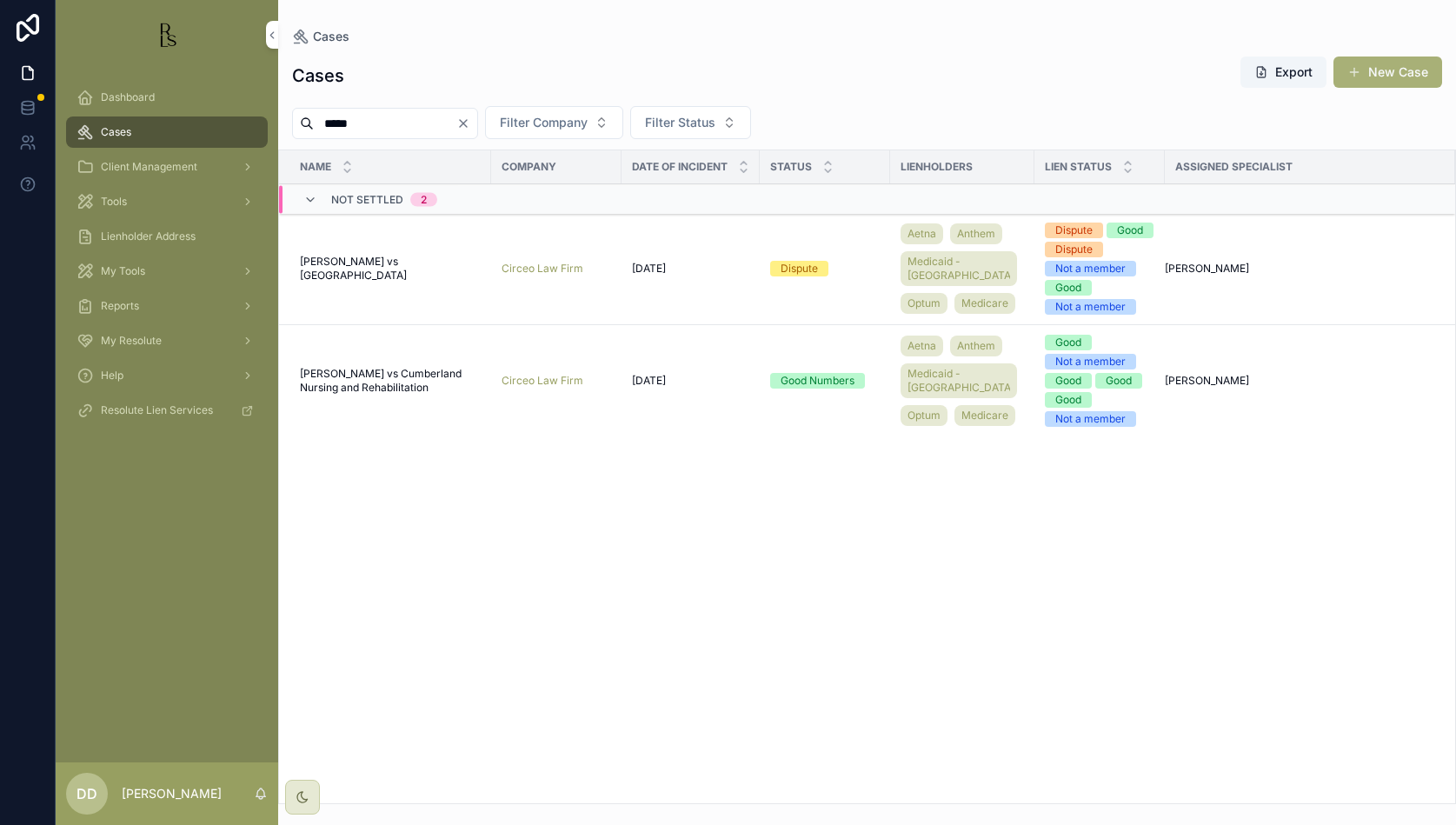
click at [1417, 705] on div "Name Company Date of Incident Status Lienholders Lien Status Assigned Specialis…" at bounding box center [866, 477] width 1176 height 653
click at [385, 395] on span "[PERSON_NAME] vs Cumberland Nursing and Rehabilitation" at bounding box center [390, 381] width 181 height 28
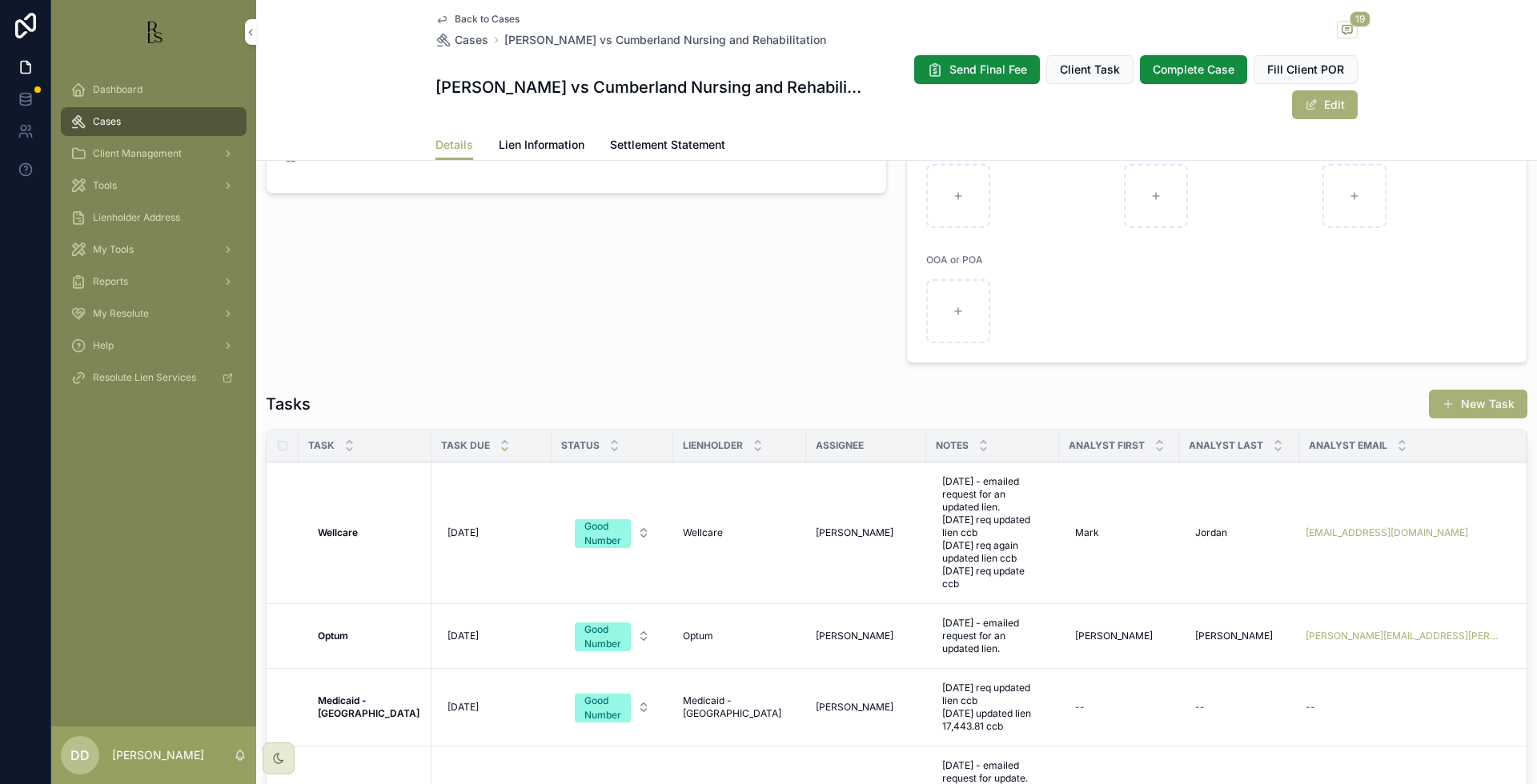
scroll to position [1172, 0]
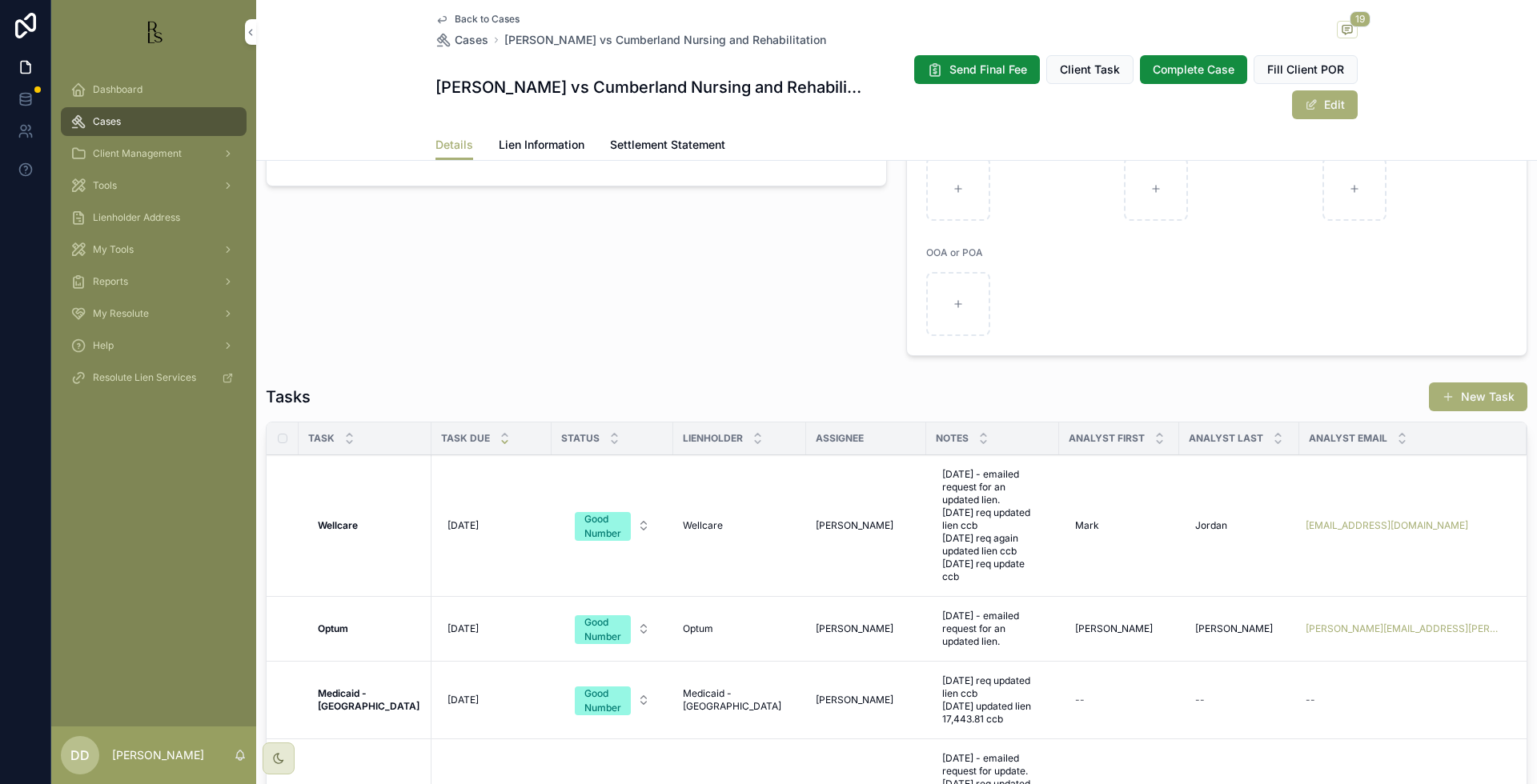
click at [333, 632] on strong "Optum" at bounding box center [333, 628] width 30 height 12
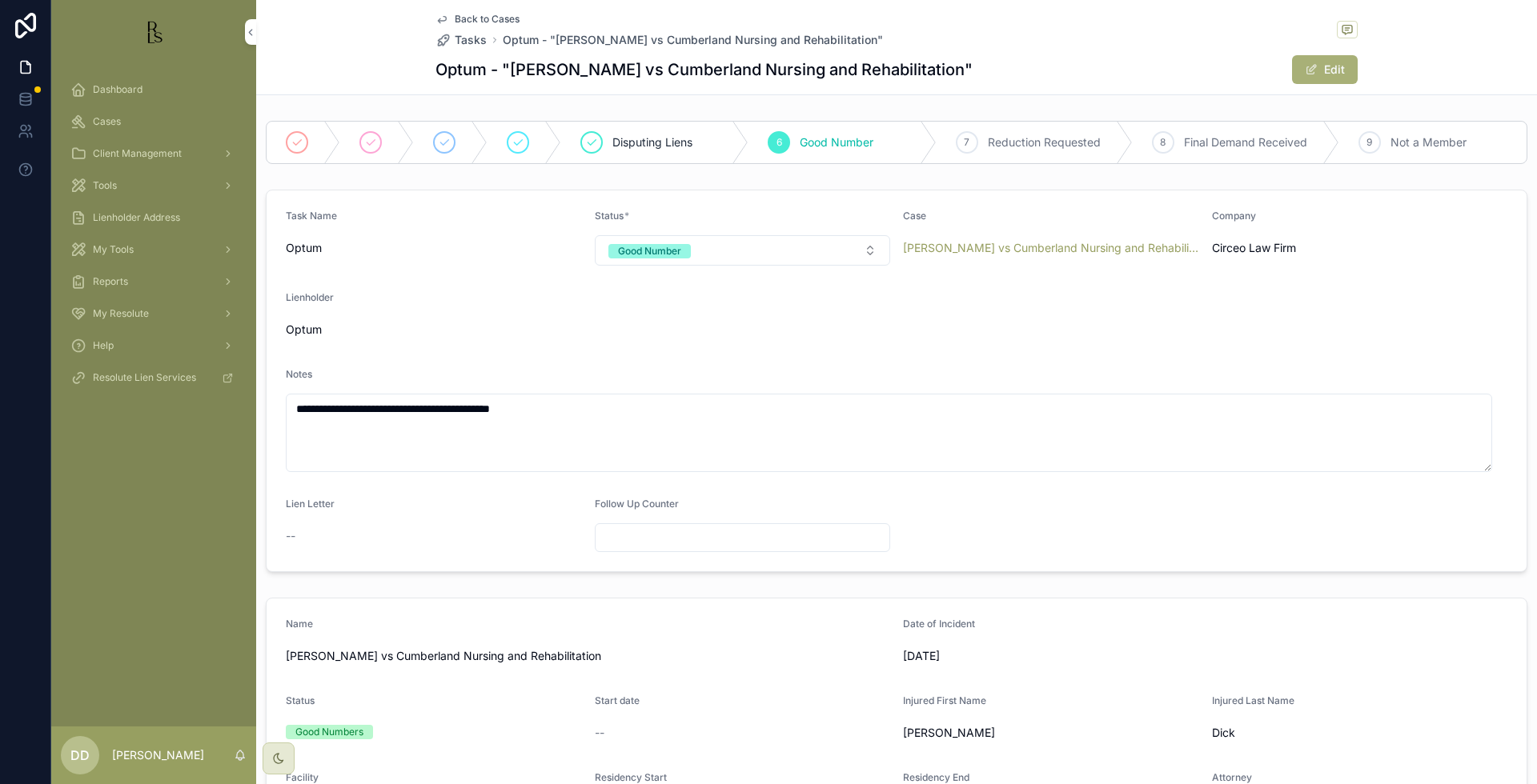
click at [487, 21] on span "Back to Cases" at bounding box center [487, 19] width 65 height 13
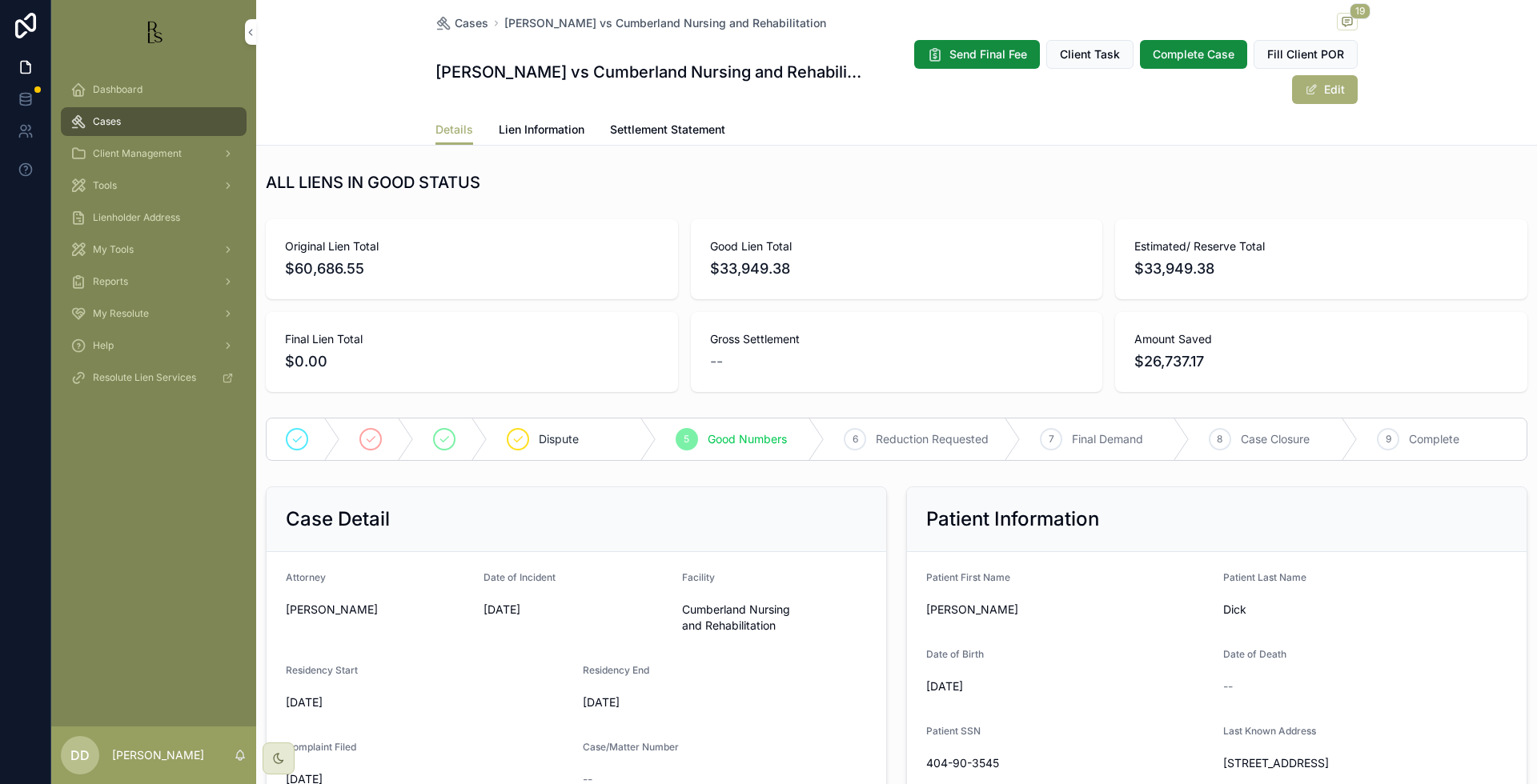
click at [554, 135] on span "Lien Information" at bounding box center [542, 130] width 86 height 16
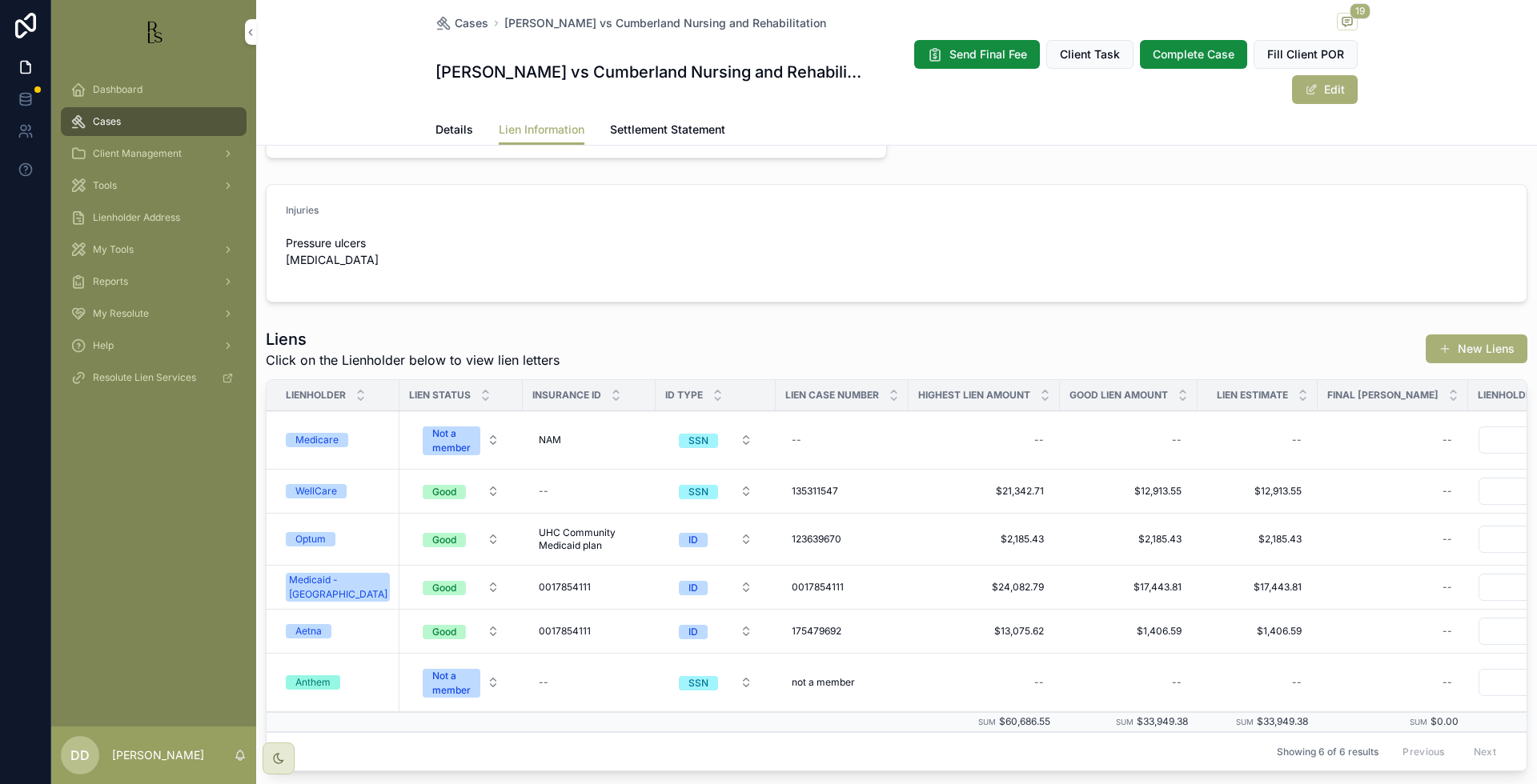
click at [313, 537] on div "Optum" at bounding box center [310, 539] width 30 height 15
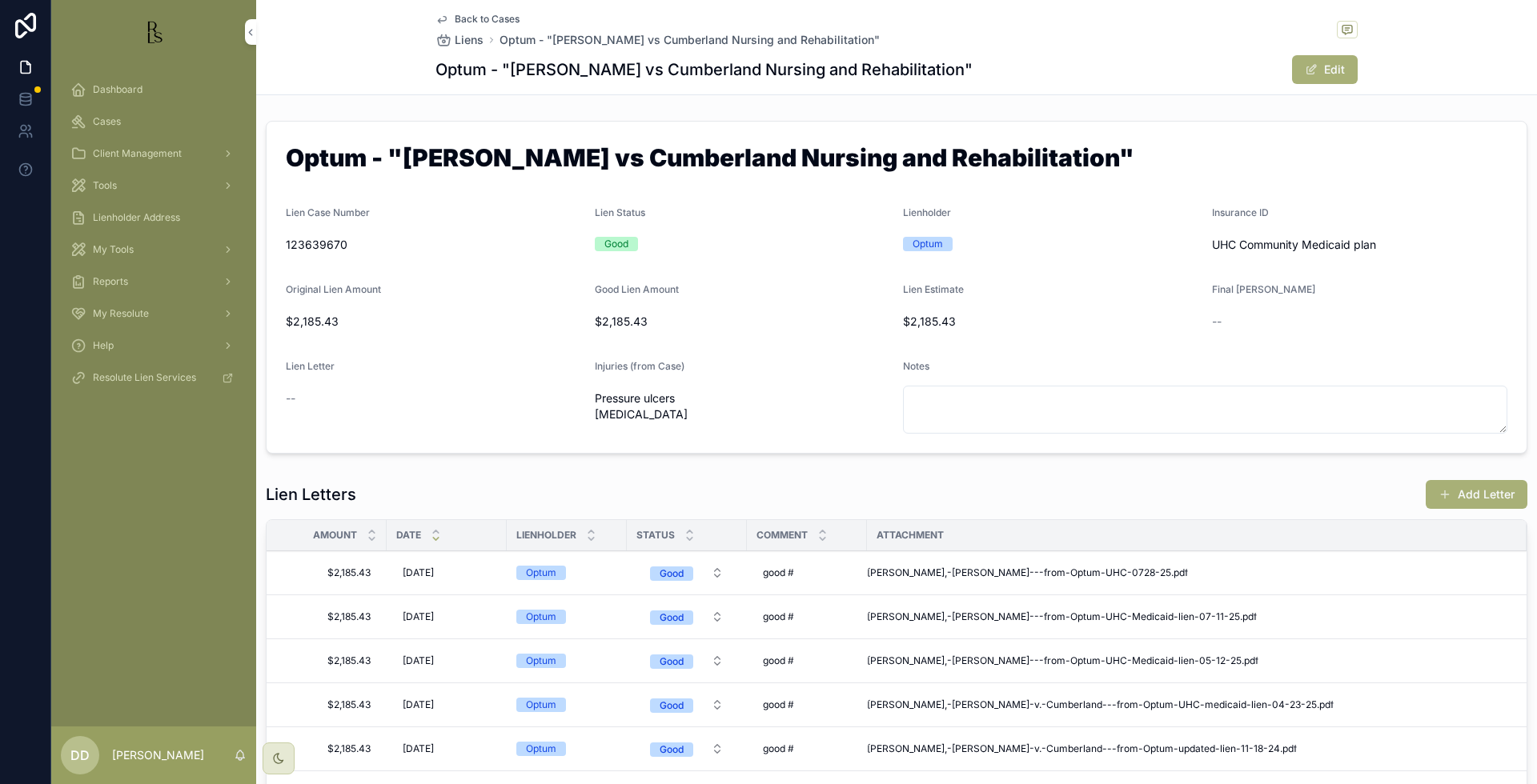
click at [1340, 486] on button "Add Letter" at bounding box center [1477, 494] width 102 height 29
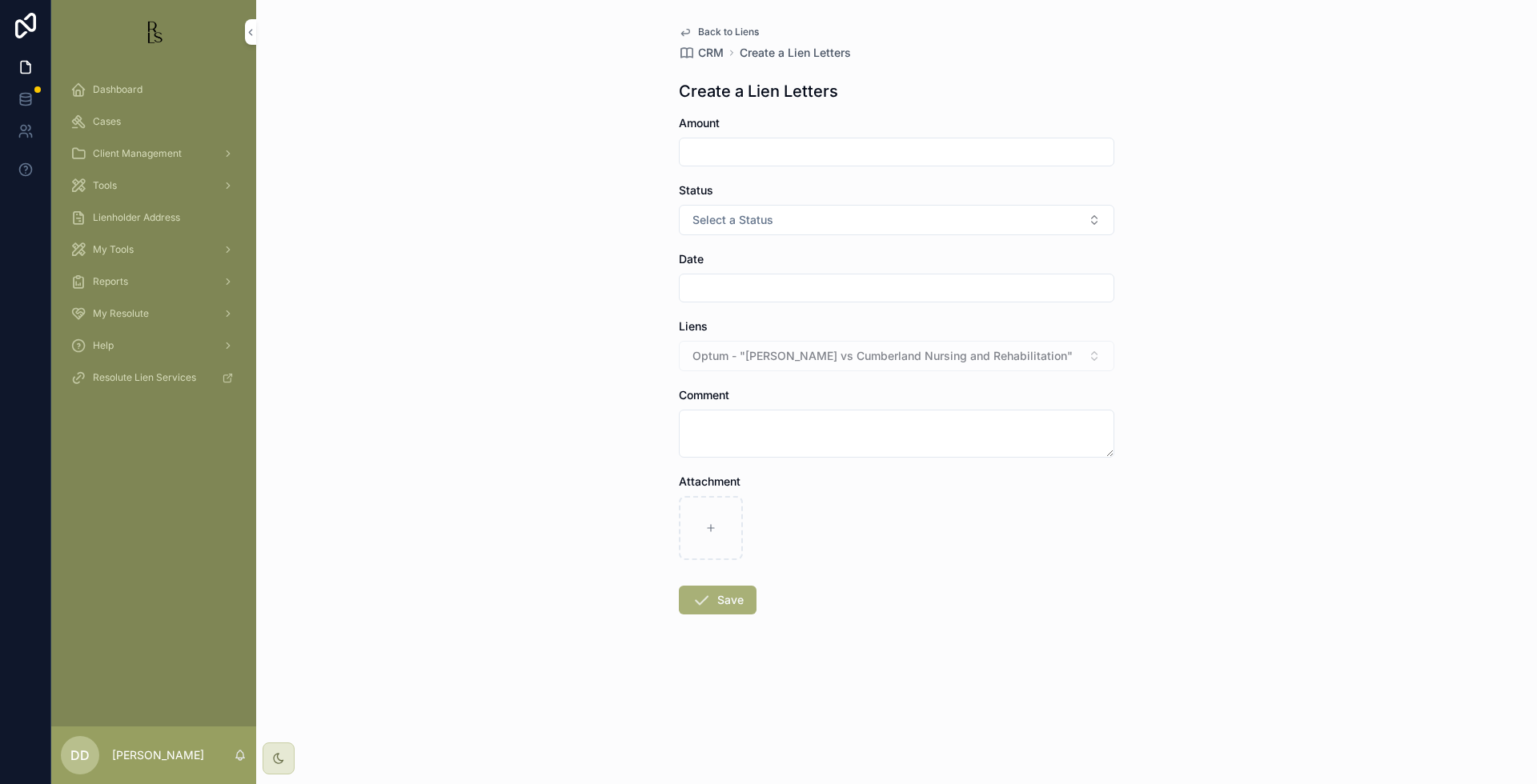
click at [751, 144] on input "scrollable content" at bounding box center [897, 152] width 434 height 23
click at [114, 557] on div "Dashboard Cases Client Management Tools Lienholder Address My Tools Reports My …" at bounding box center [153, 395] width 205 height 663
click at [751, 153] on input "scrollable content" at bounding box center [897, 152] width 434 height 23
type input "*********"
click at [759, 214] on span "Select a Status" at bounding box center [733, 220] width 81 height 16
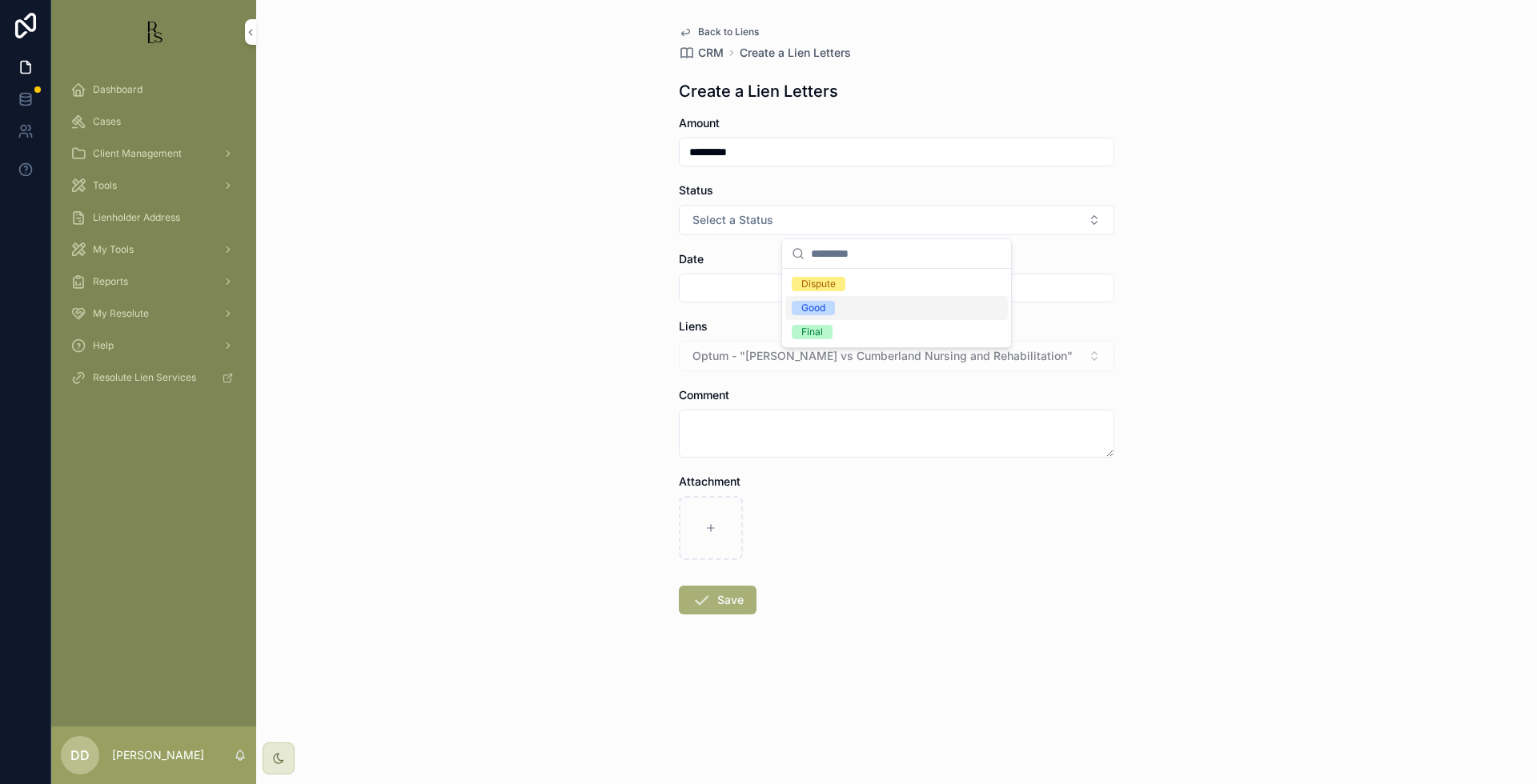
click at [804, 307] on div "Good" at bounding box center [814, 308] width 24 height 15
click at [712, 290] on input "scrollable content" at bounding box center [897, 288] width 434 height 23
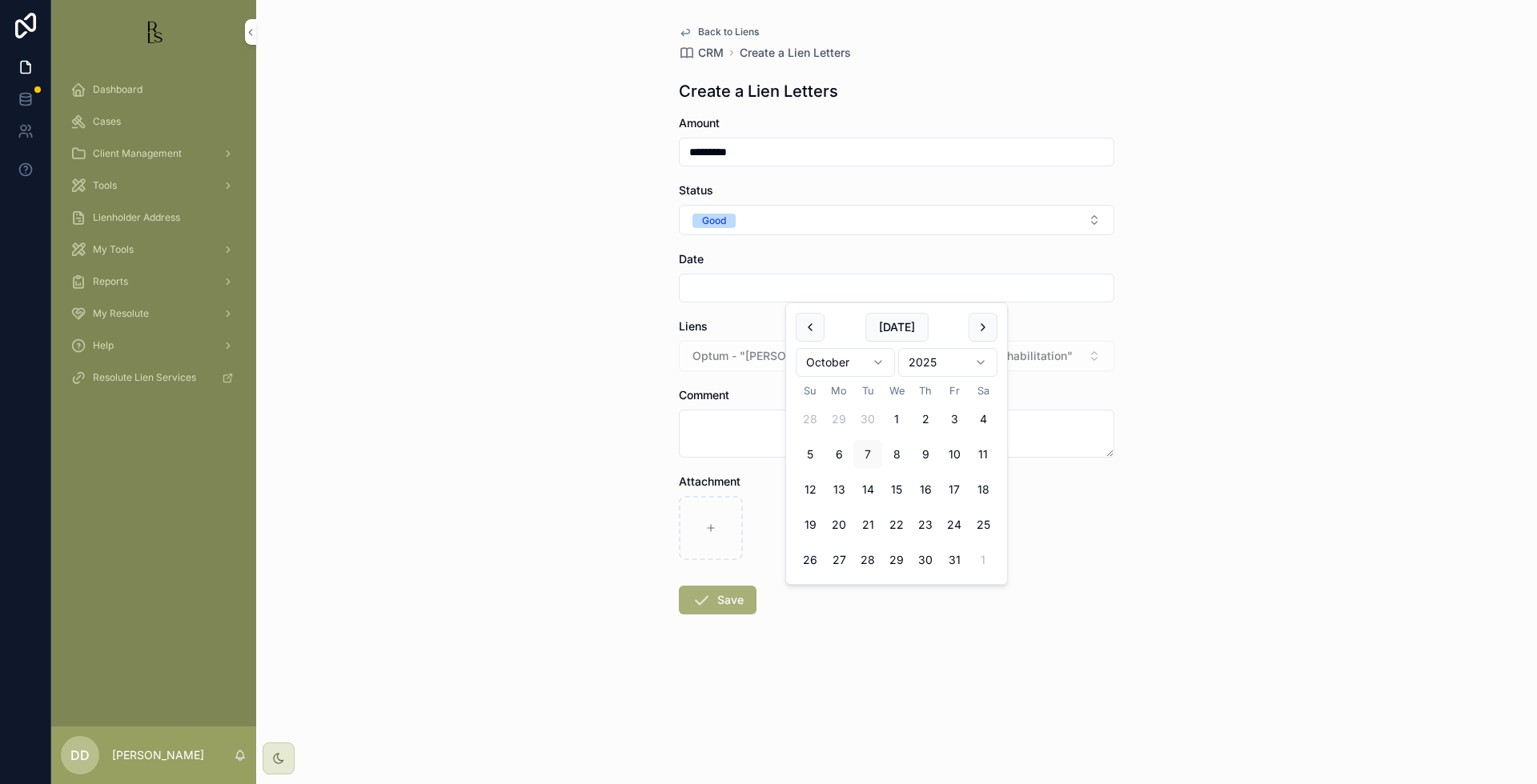
click at [879, 454] on button "7" at bounding box center [868, 454] width 29 height 29
type input "*********"
click at [732, 426] on textarea "scrollable content" at bounding box center [897, 433] width 435 height 48
type textarea "*********"
click at [705, 523] on icon "scrollable content" at bounding box center [711, 528] width 11 height 11
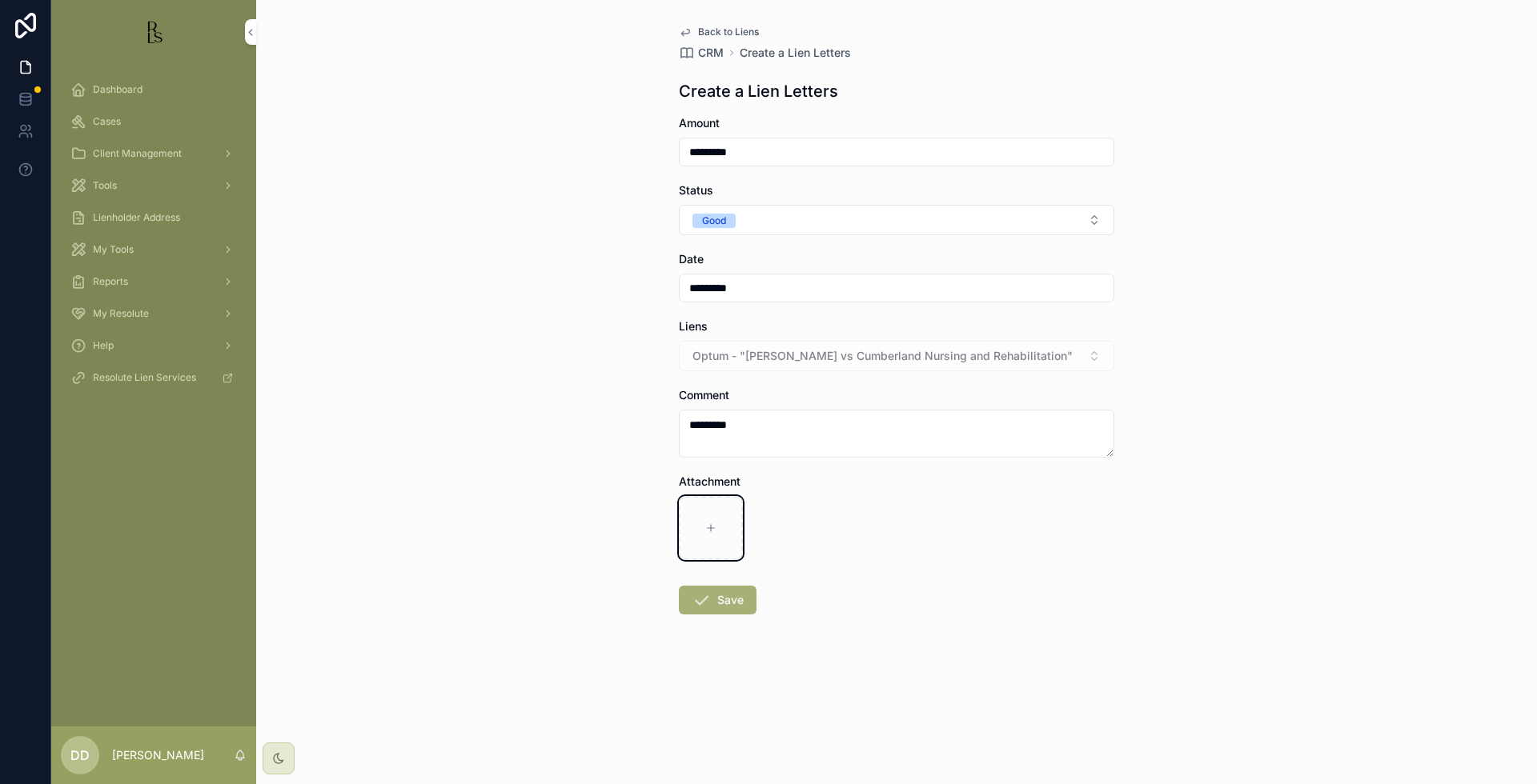
type input "**********"
click at [728, 607] on button "Save" at bounding box center [717, 600] width 77 height 29
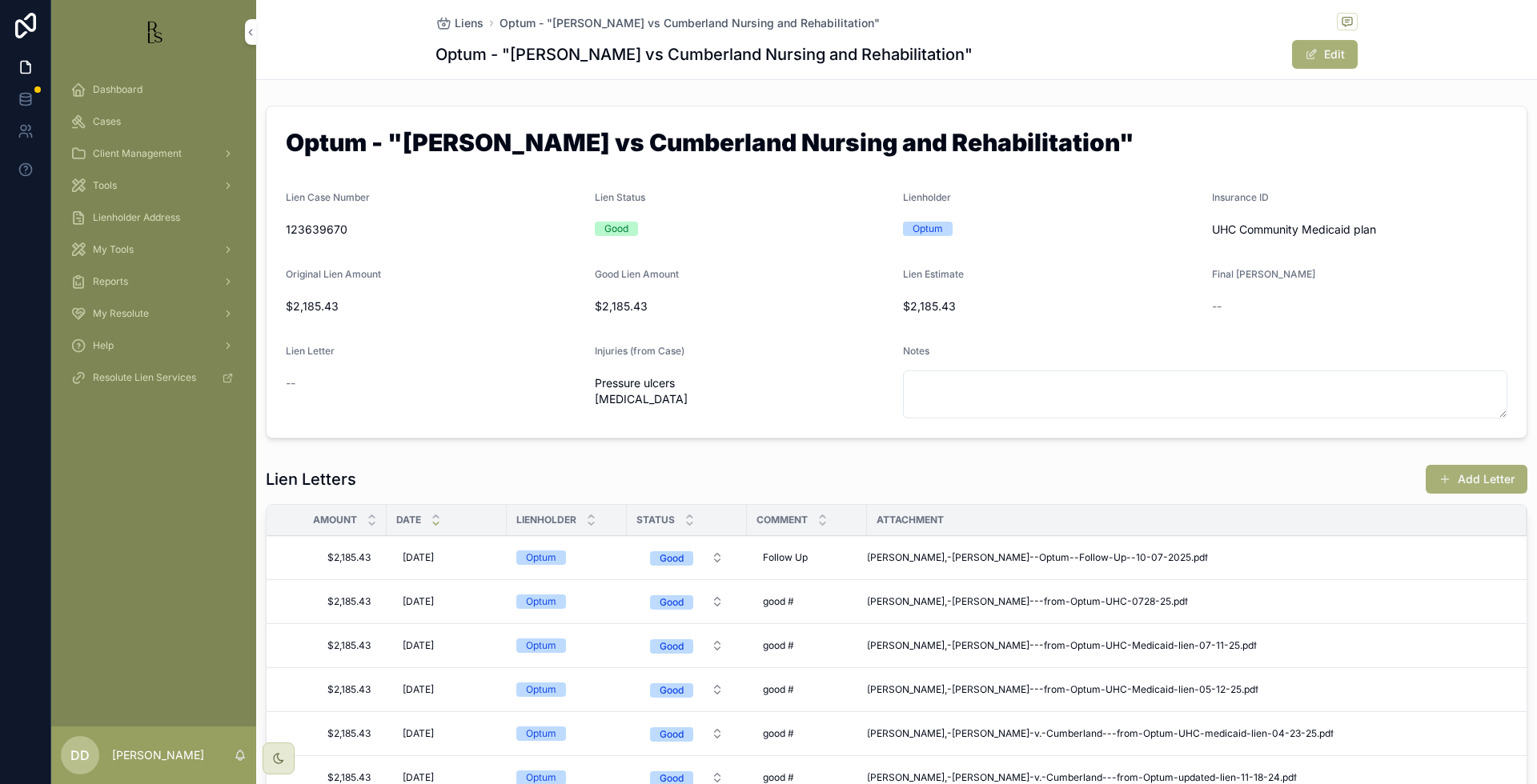
click at [790, 558] on span "Follow Up" at bounding box center [785, 558] width 45 height 13
click at [832, 588] on textarea "*********" at bounding box center [841, 590] width 152 height 48
click at [776, 584] on textarea "*********" at bounding box center [841, 590] width 152 height 48
type textarea "**********"
click at [956, 572] on button "scrollable content" at bounding box center [958, 579] width 19 height 19
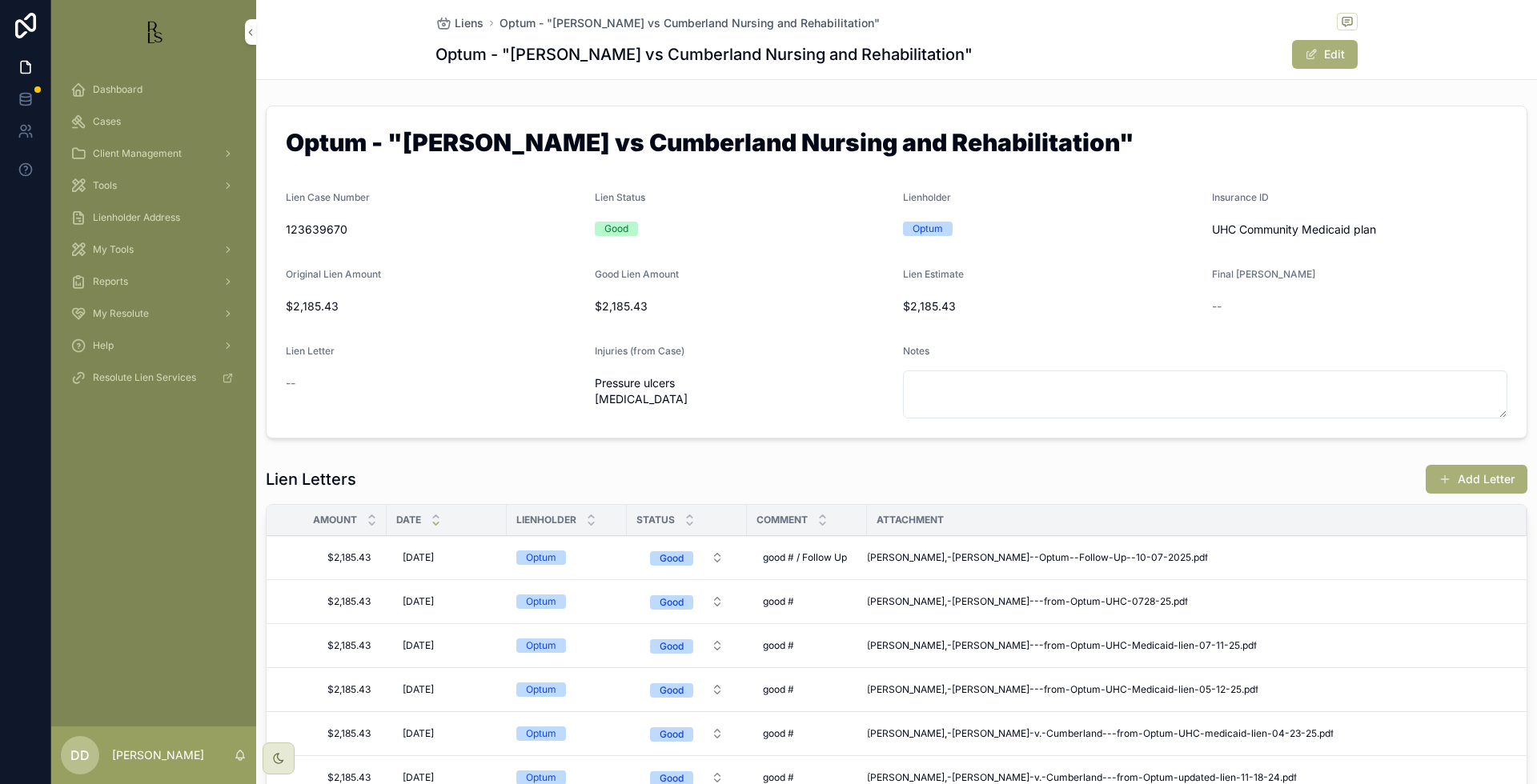
click at [116, 118] on span "Cases" at bounding box center [107, 122] width 28 height 13
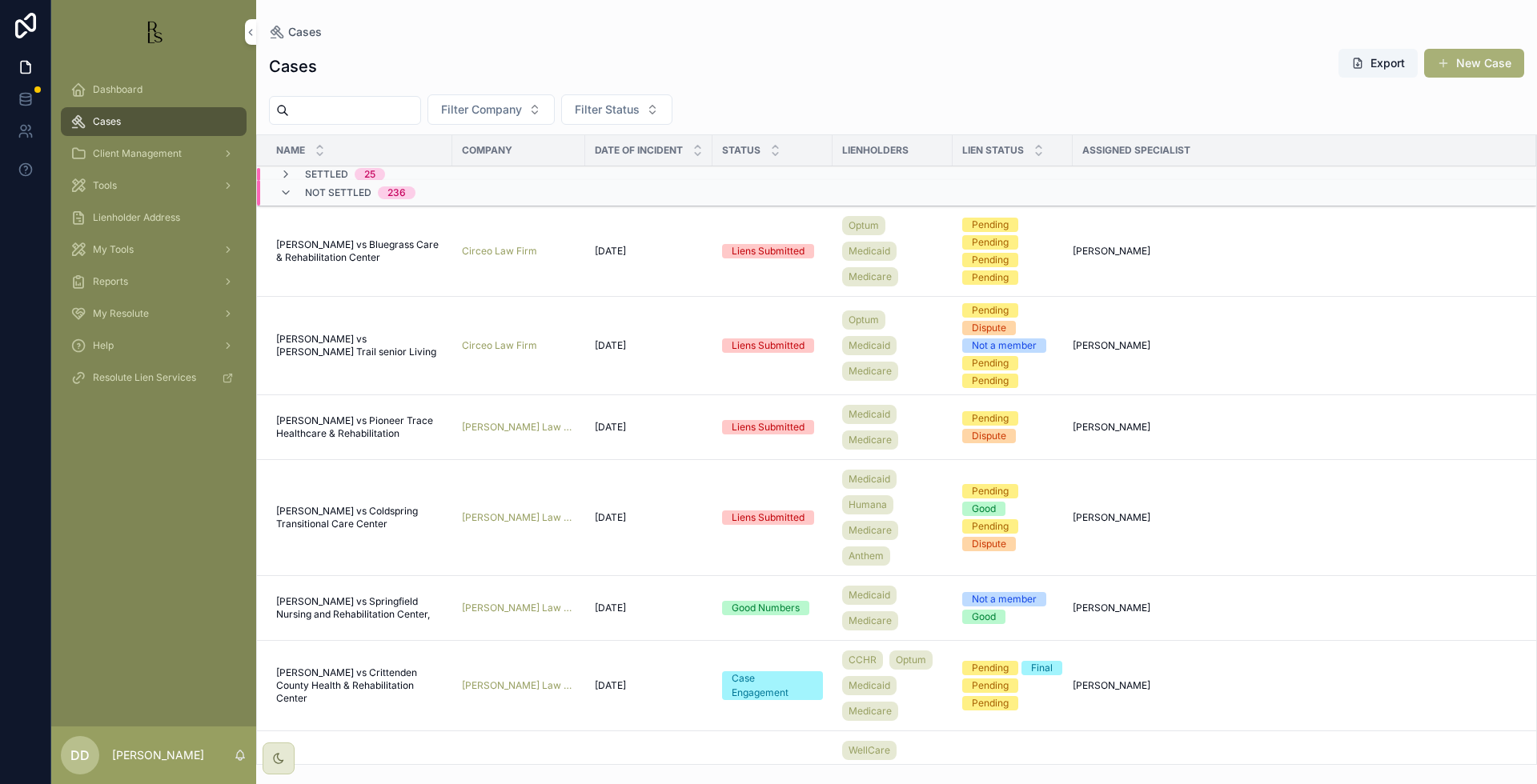
click at [364, 108] on input "scrollable content" at bounding box center [354, 110] width 131 height 23
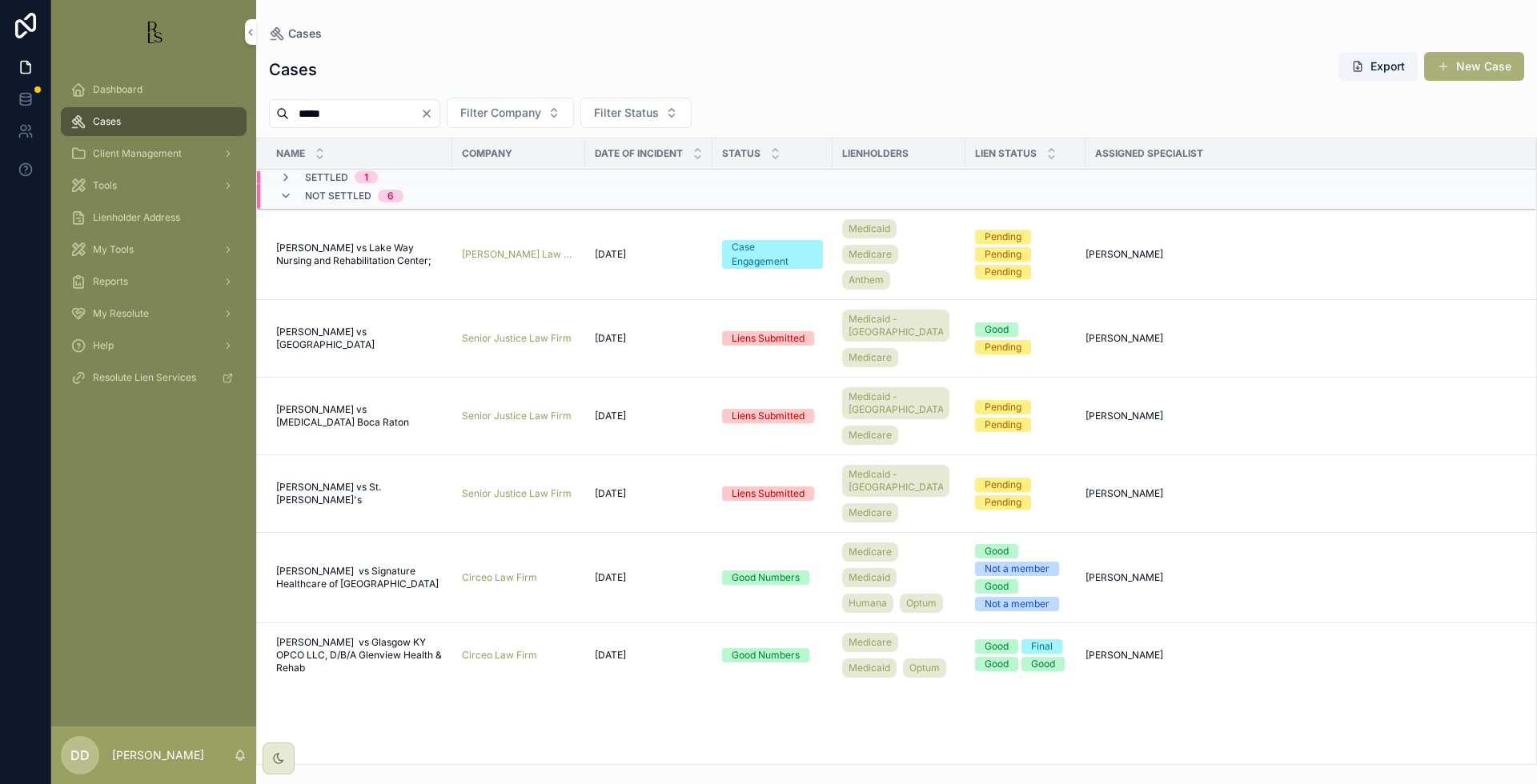
type input "*****"
click at [365, 657] on span "[PERSON_NAME] vs Glasgow KY OPCO LLC, D/B/A Glenview Health & Rehab" at bounding box center [359, 656] width 167 height 38
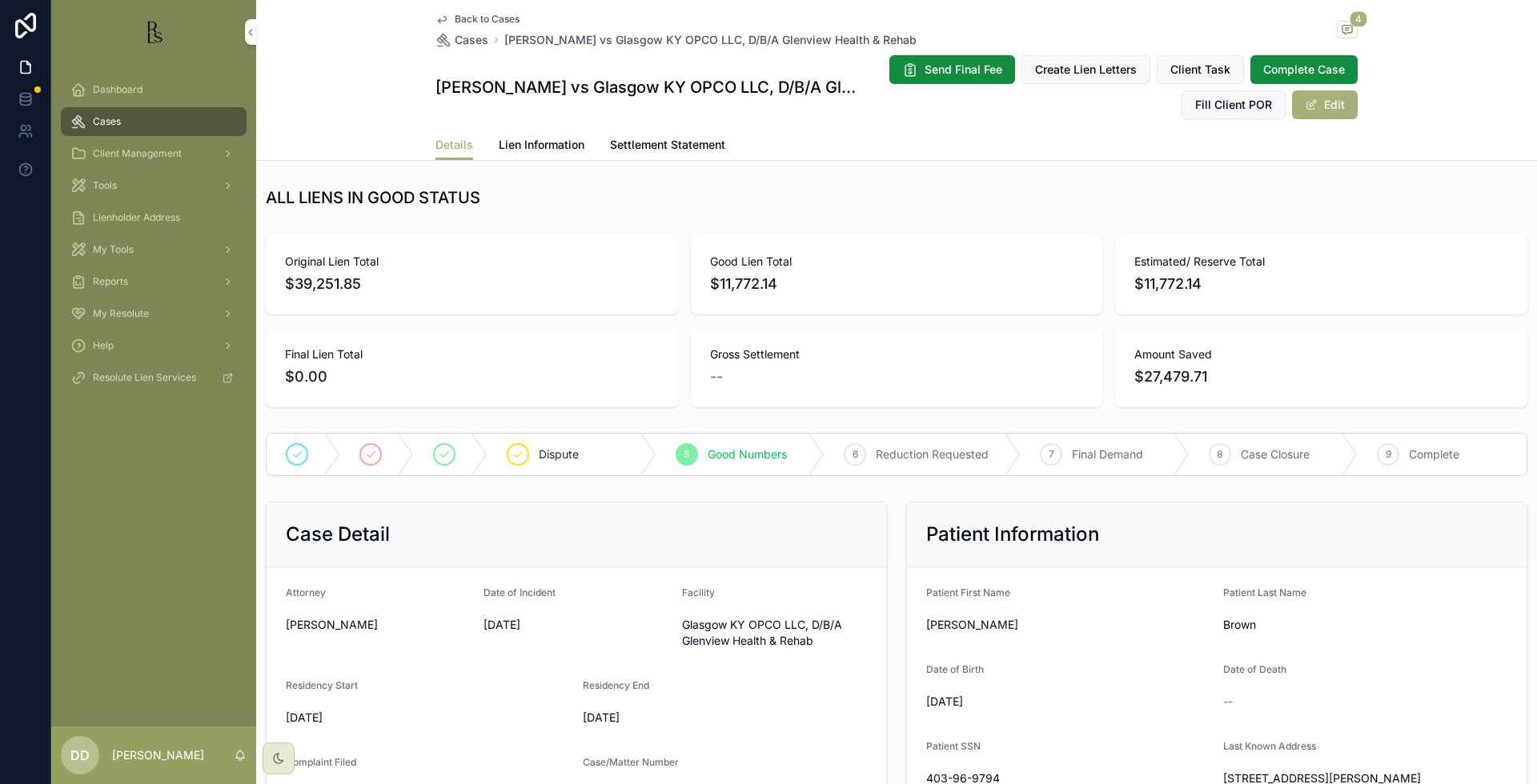
click at [123, 526] on div "Dashboard Cases Client Management Tools Lienholder Address My Tools Reports My …" at bounding box center [153, 395] width 205 height 663
click at [518, 141] on span "Lien Information" at bounding box center [542, 145] width 86 height 16
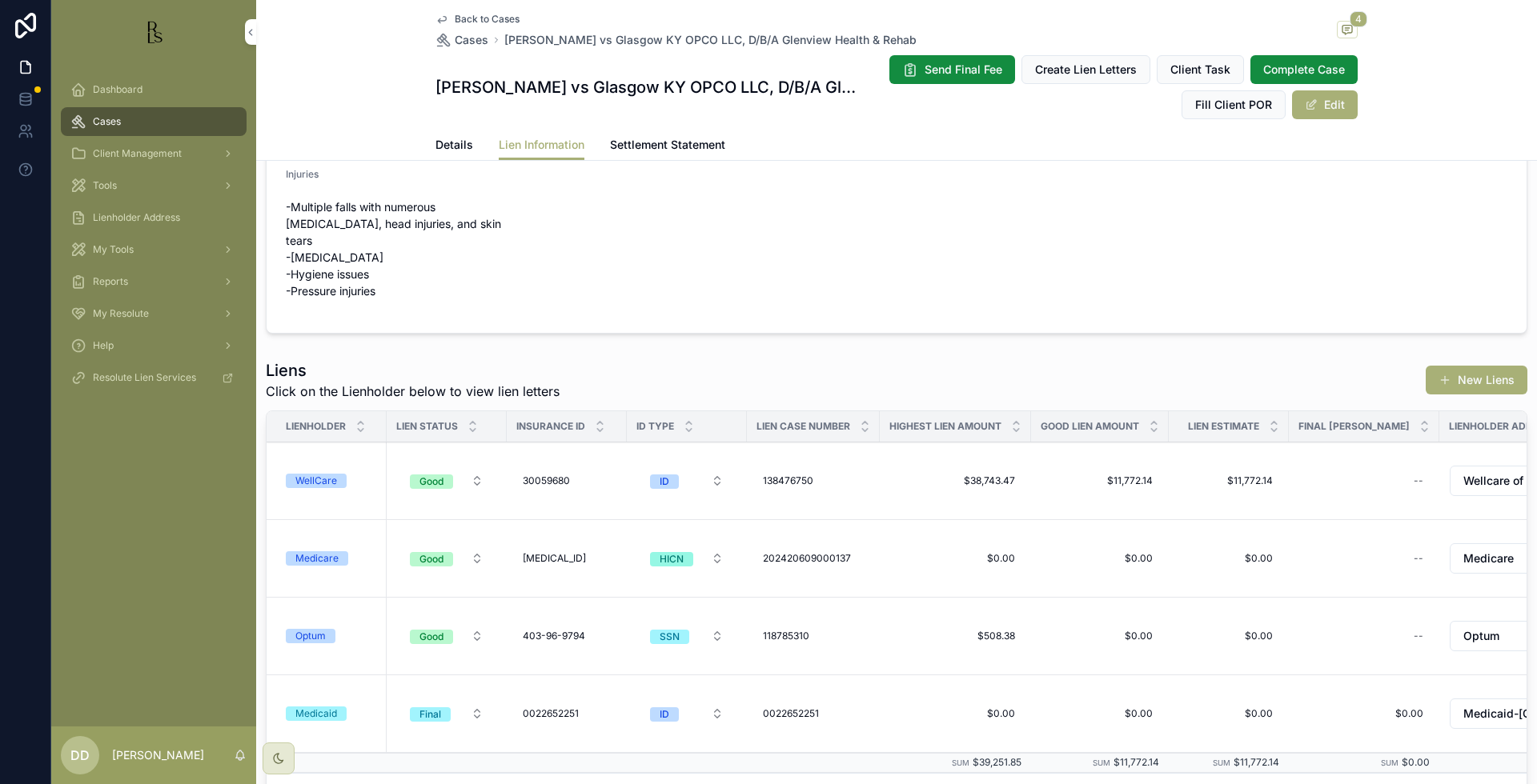
scroll to position [100, 0]
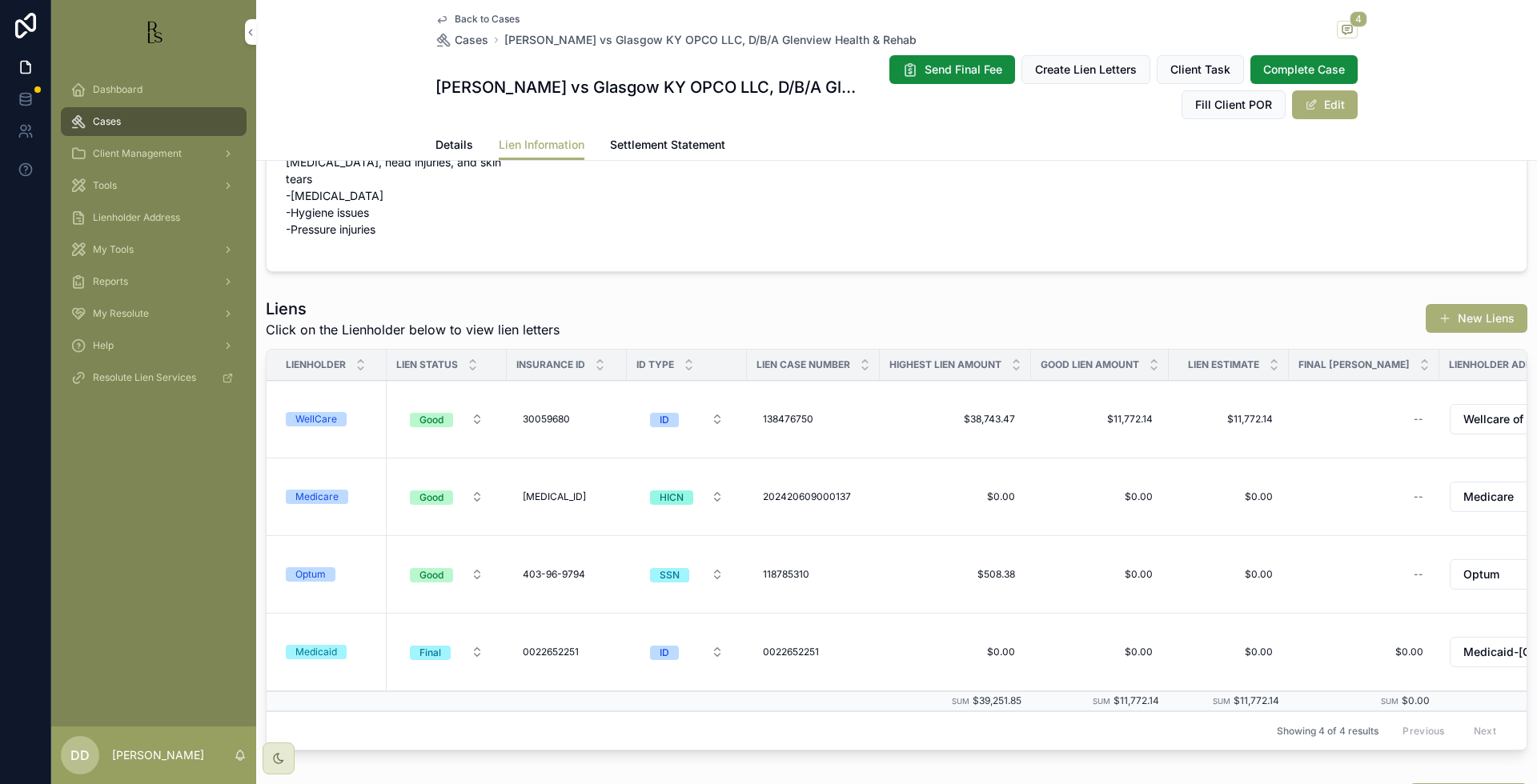
click at [108, 463] on div "Dashboard Cases Client Management Tools Lienholder Address My Tools Reports My …" at bounding box center [153, 395] width 205 height 663
click at [316, 423] on div "WellCare" at bounding box center [316, 420] width 42 height 15
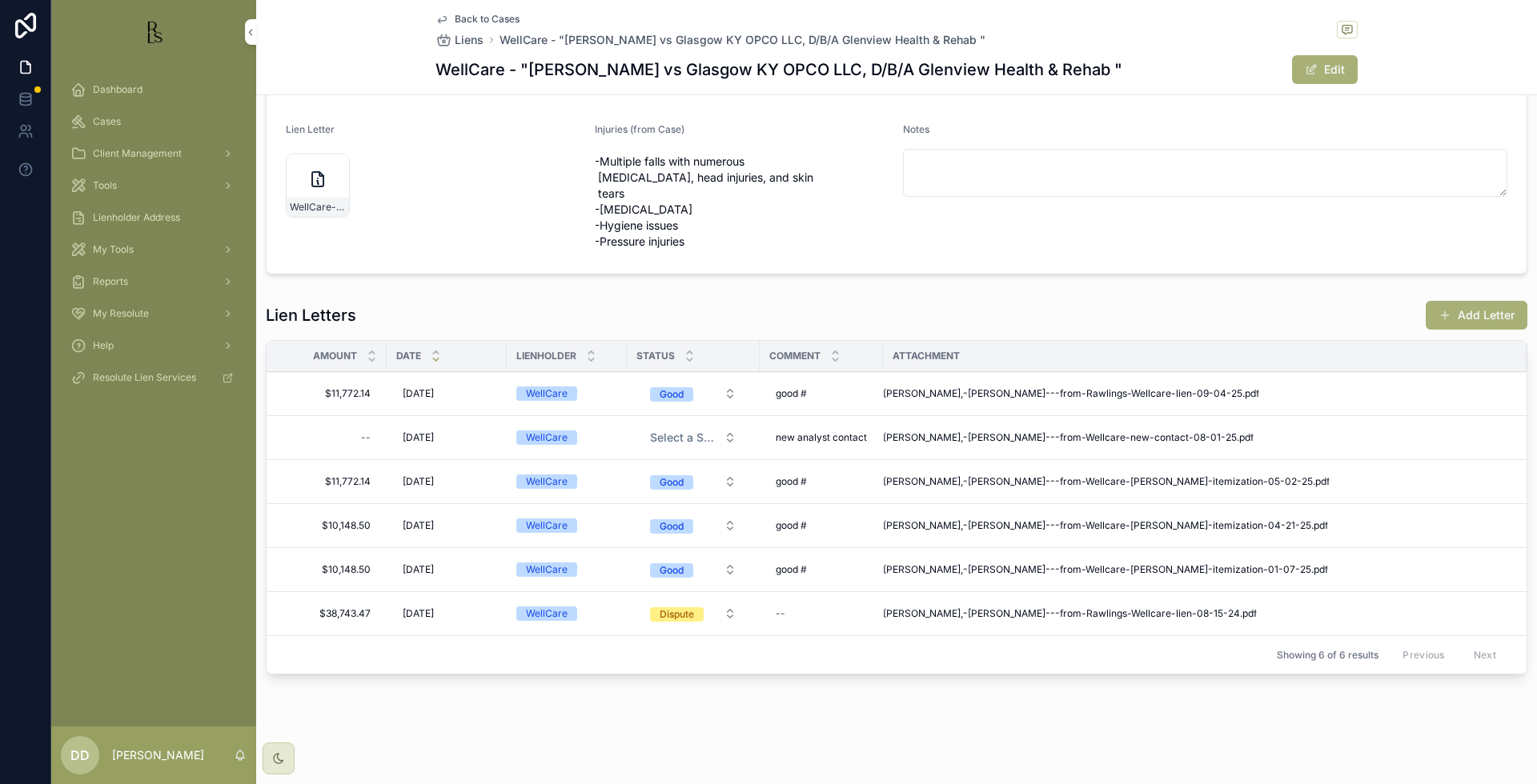
scroll to position [242, 0]
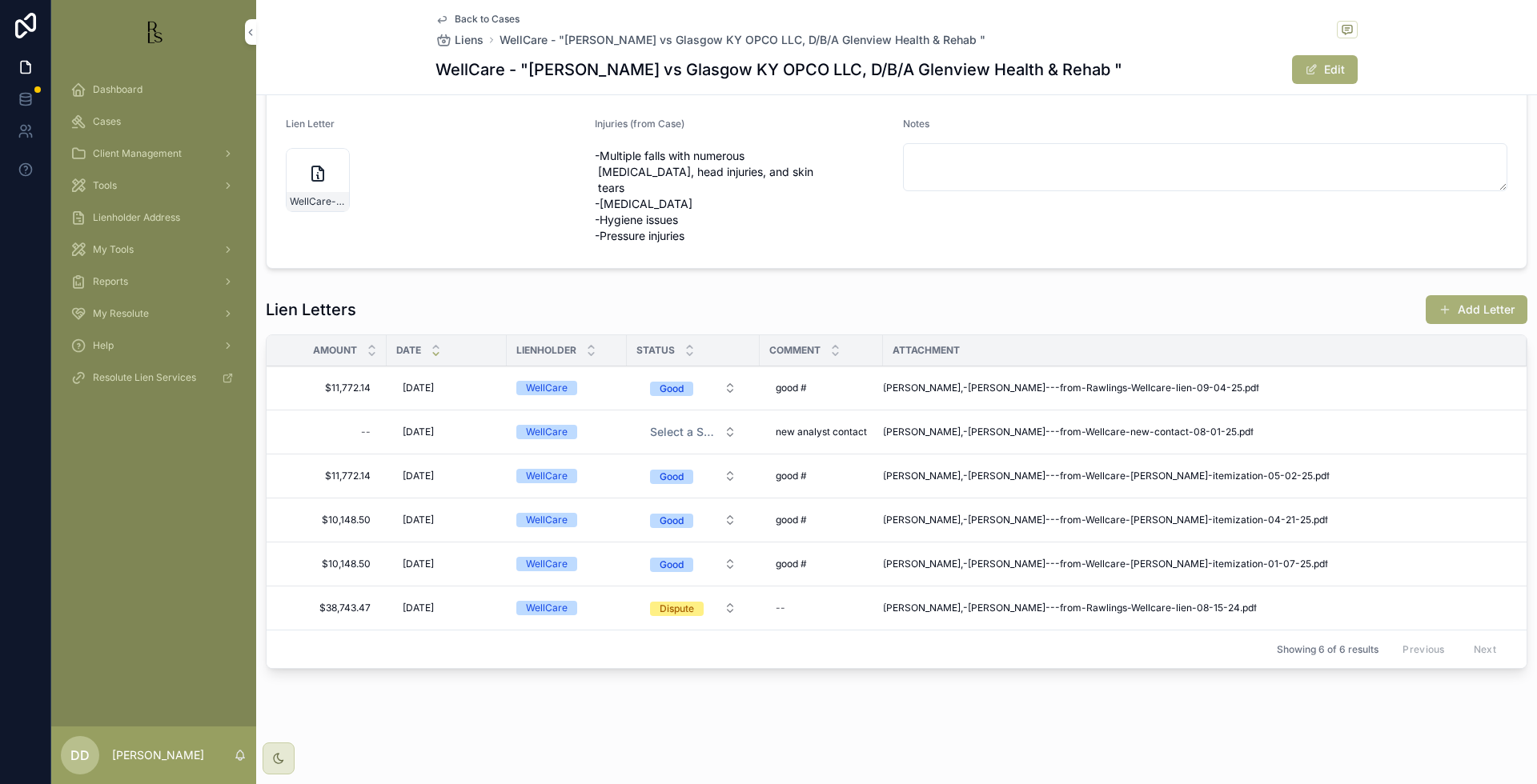
click at [1340, 311] on button "Add Letter" at bounding box center [1477, 310] width 102 height 29
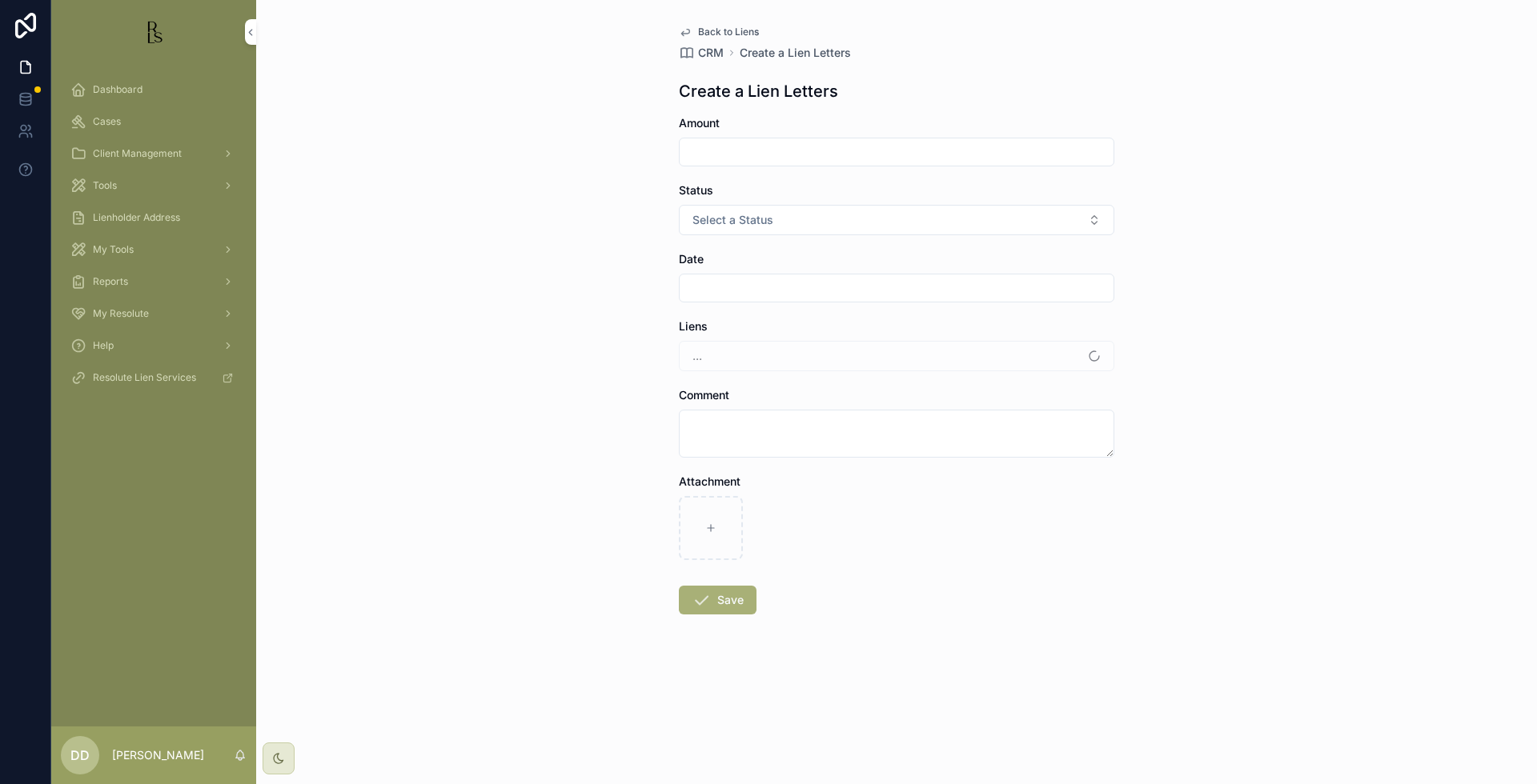
click at [812, 146] on input "scrollable content" at bounding box center [897, 152] width 434 height 23
type input "*****"
click at [792, 219] on button "Select a Status" at bounding box center [897, 219] width 435 height 30
click at [581, 241] on div "Back to Liens CRM Create a Lien Letters Create a Lien Letters Amount ***** Stat…" at bounding box center [897, 392] width 1281 height 784
click at [740, 283] on input "scrollable content" at bounding box center [897, 288] width 434 height 23
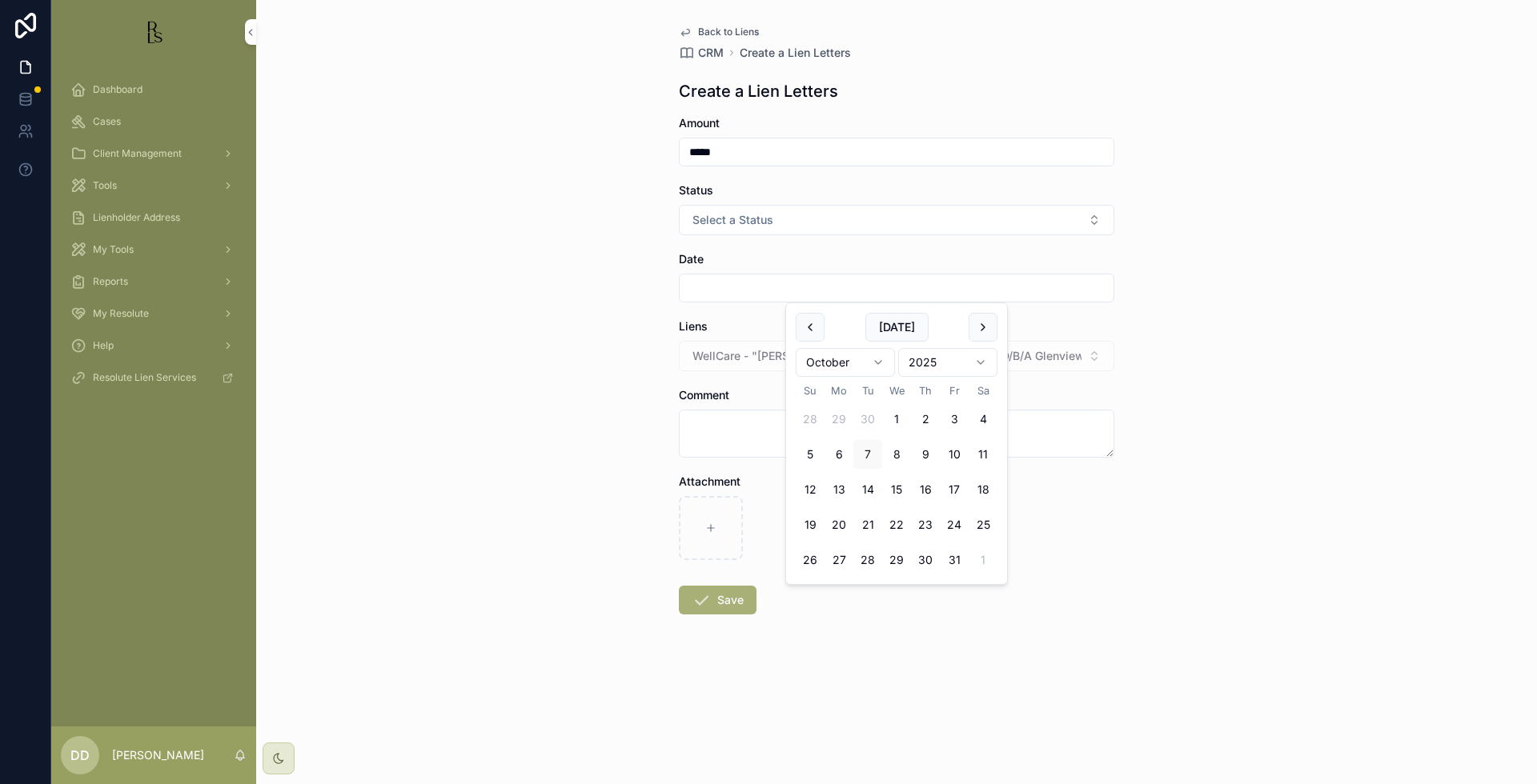
click at [863, 457] on button "7" at bounding box center [868, 454] width 29 height 29
type input "*********"
click at [1308, 299] on div "Back to Liens CRM Create a Lien Letters Create a Lien Letters Amount ***** Stat…" at bounding box center [897, 392] width 1281 height 784
click at [943, 440] on textarea "scrollable content" at bounding box center [897, 433] width 435 height 48
type textarea "*"
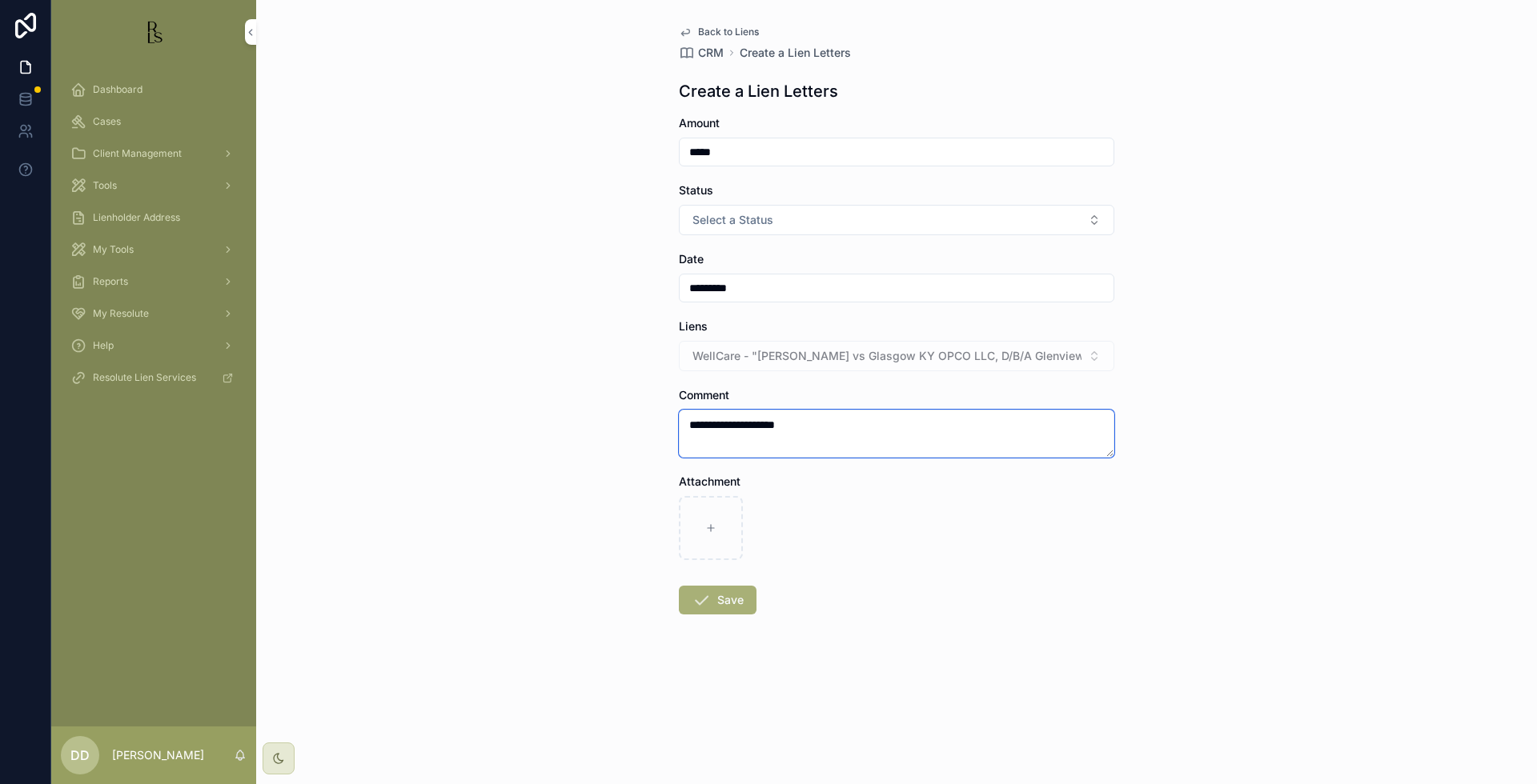
click at [775, 426] on textarea "**********" at bounding box center [897, 433] width 435 height 48
type textarea "**********"
click at [711, 519] on div "scrollable content" at bounding box center [711, 528] width 64 height 64
type input "**********"
click at [719, 605] on button "Save" at bounding box center [717, 600] width 77 height 29
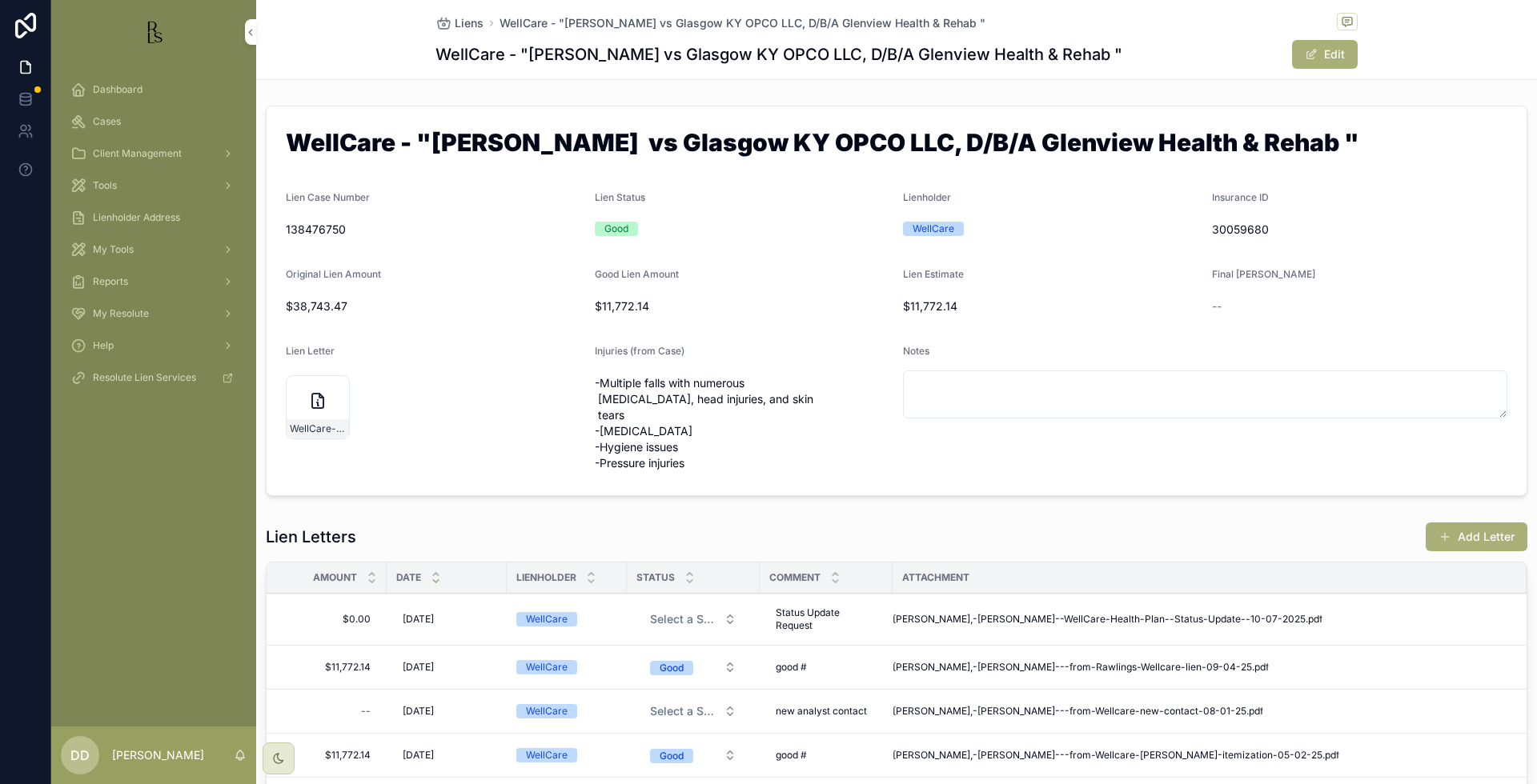
click at [104, 519] on div "Dashboard Cases Client Management Tools Lienholder Address My Tools Reports My …" at bounding box center [153, 395] width 205 height 663
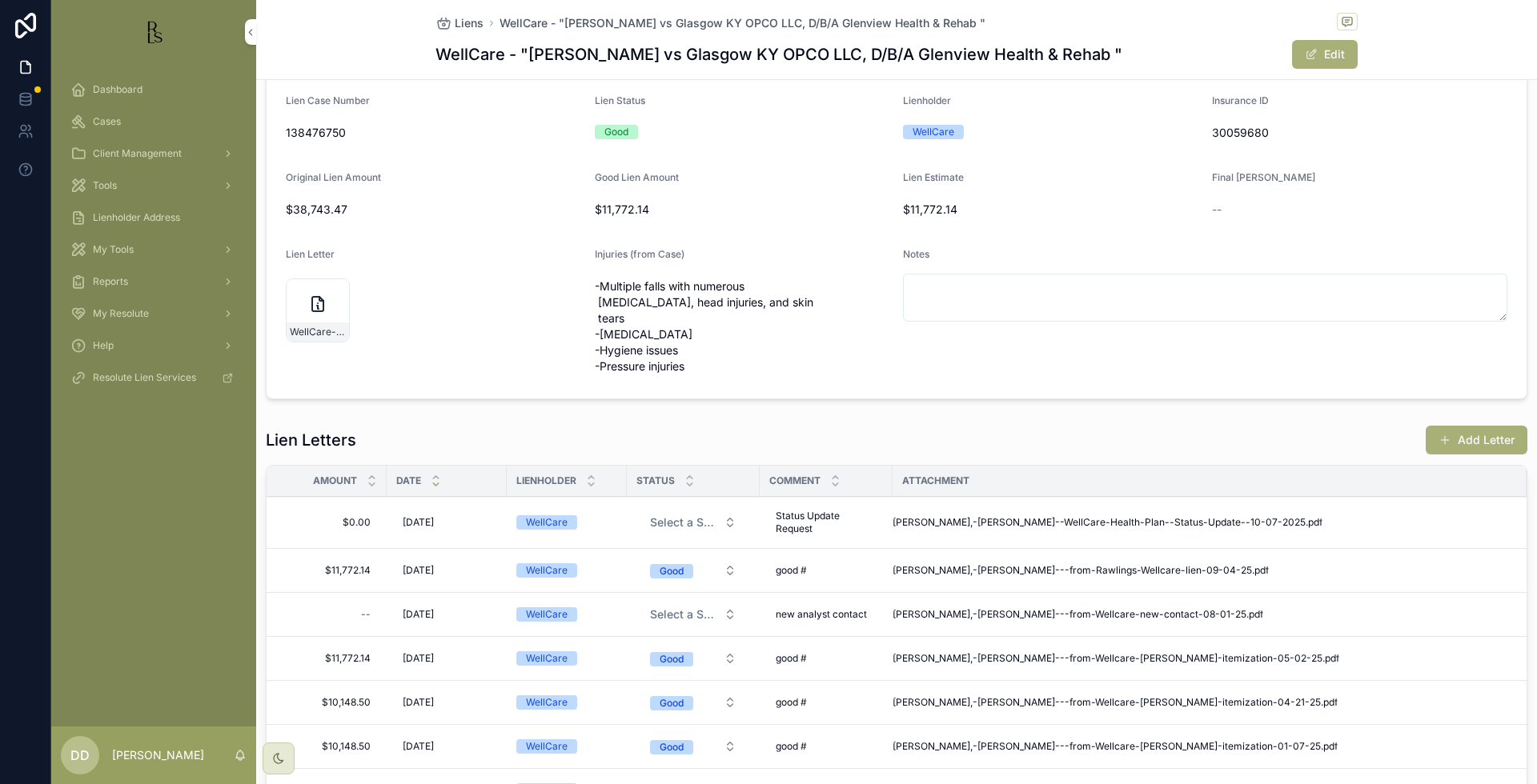
scroll to position [100, 0]
click at [847, 520] on span "Status Update Request" at bounding box center [826, 519] width 101 height 25
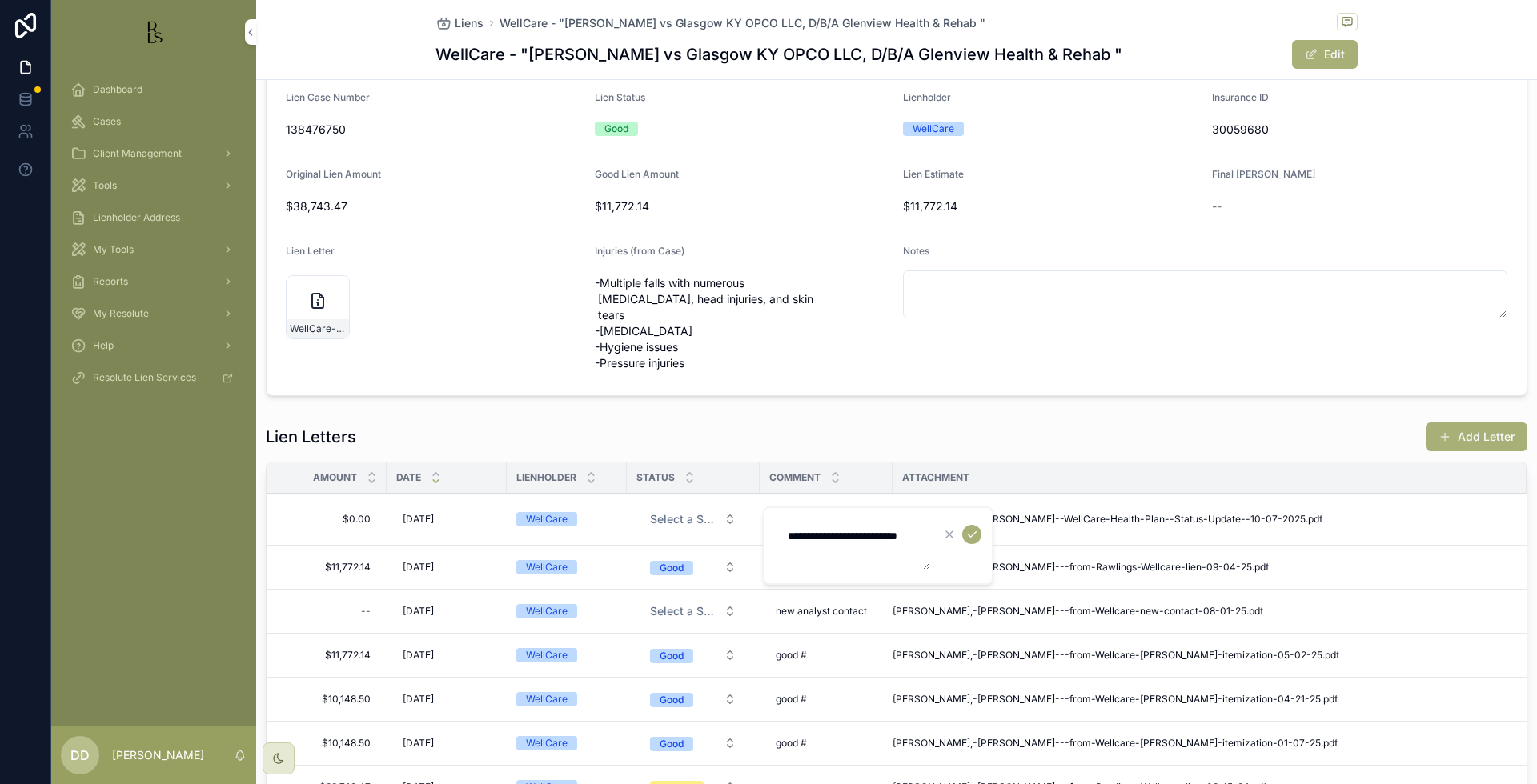
type textarea "**********"
click at [973, 538] on icon "scrollable content" at bounding box center [972, 535] width 13 height 13
click at [360, 519] on span "$0.00" at bounding box center [332, 519] width 78 height 13
drag, startPoint x: 333, startPoint y: 541, endPoint x: 289, endPoint y: 545, distance: 44.2
click at [289, 545] on div "*****" at bounding box center [394, 542] width 231 height 59
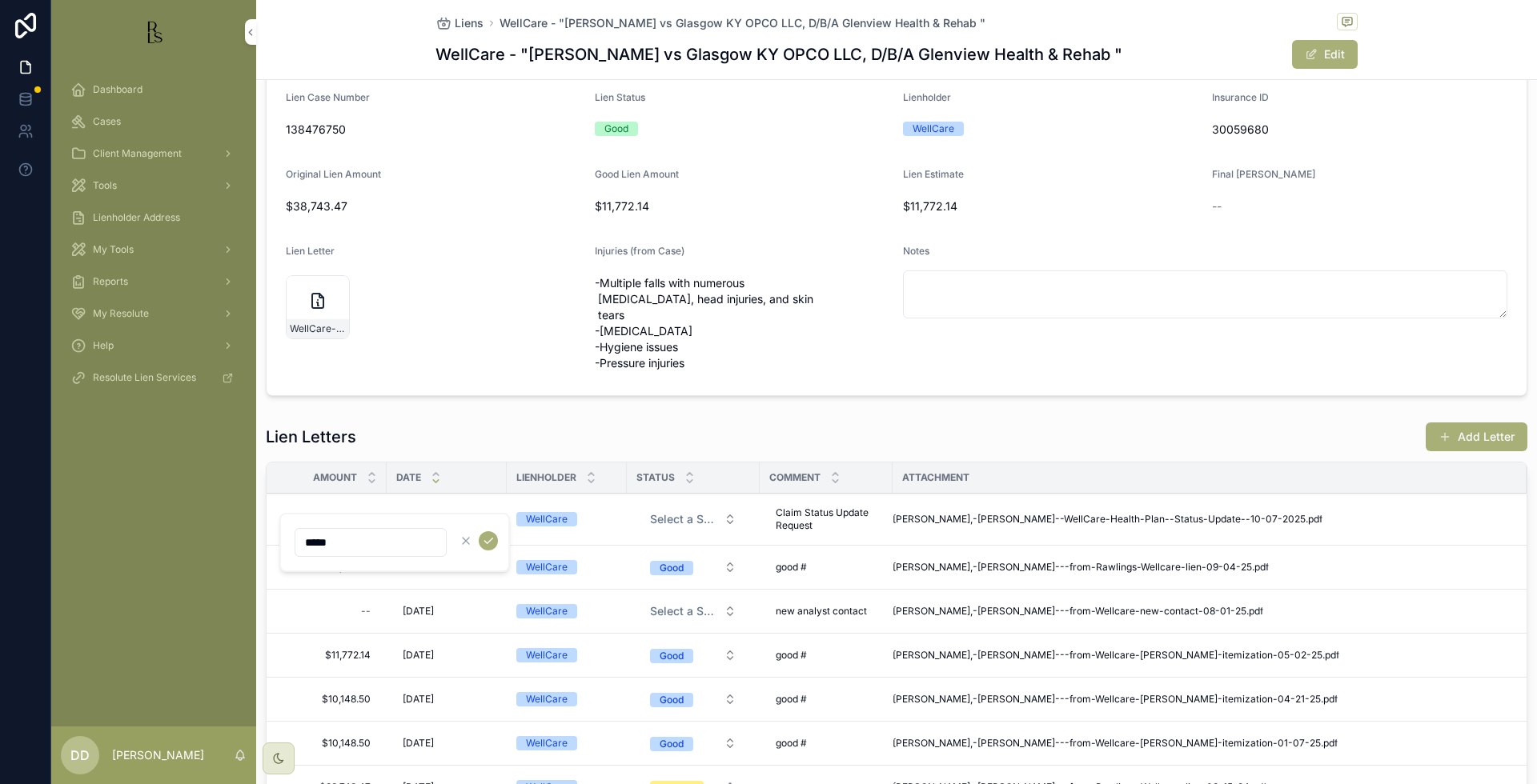
type input "*"
click at [485, 535] on icon "scrollable content" at bounding box center [488, 541] width 13 height 13
click at [359, 519] on div "--" at bounding box center [332, 519] width 91 height 25
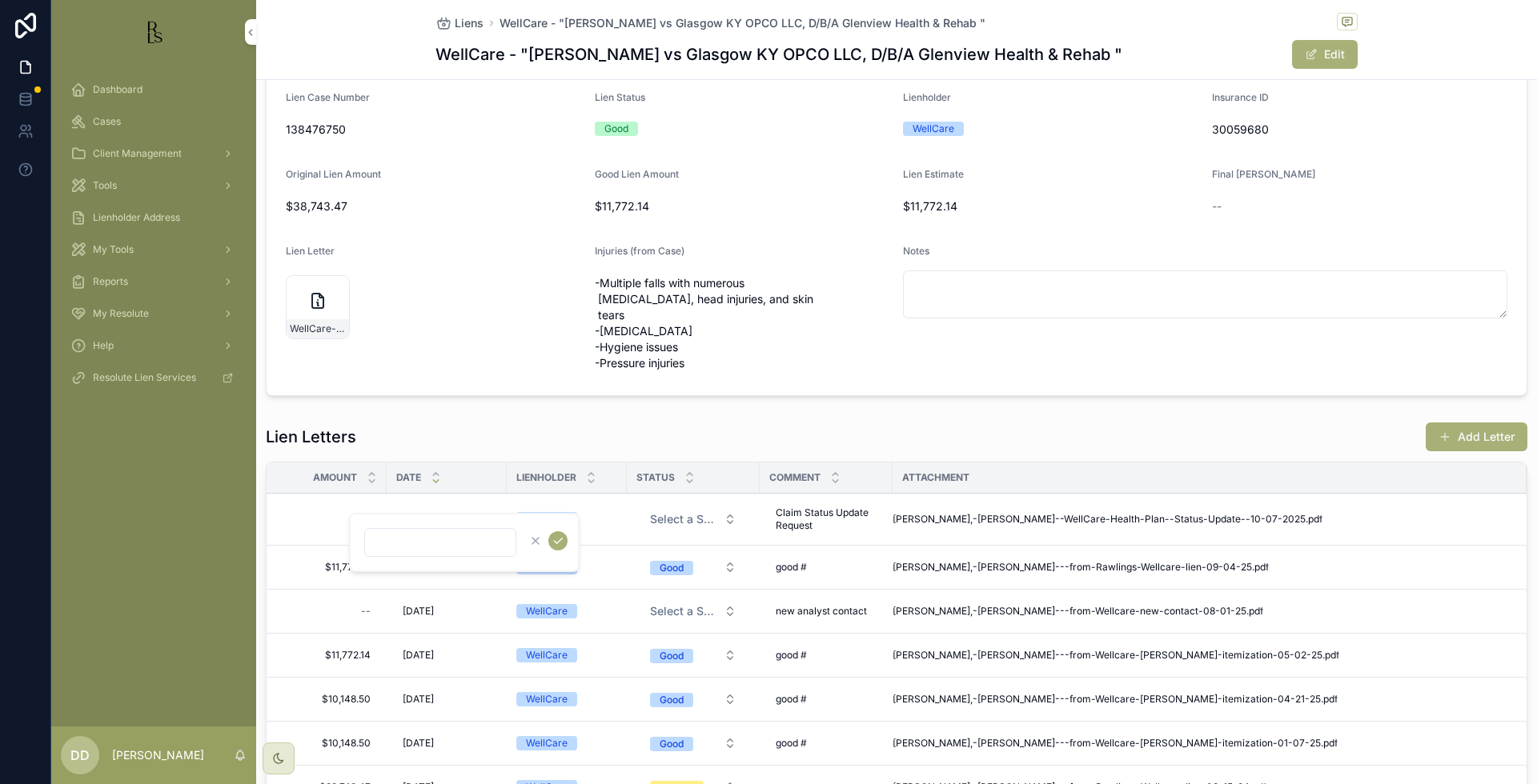
click at [774, 418] on div "Lien Letters Add Letter Amount Date Lienholder Status Comment Attachment -- [DA…" at bounding box center [897, 638] width 1281 height 446
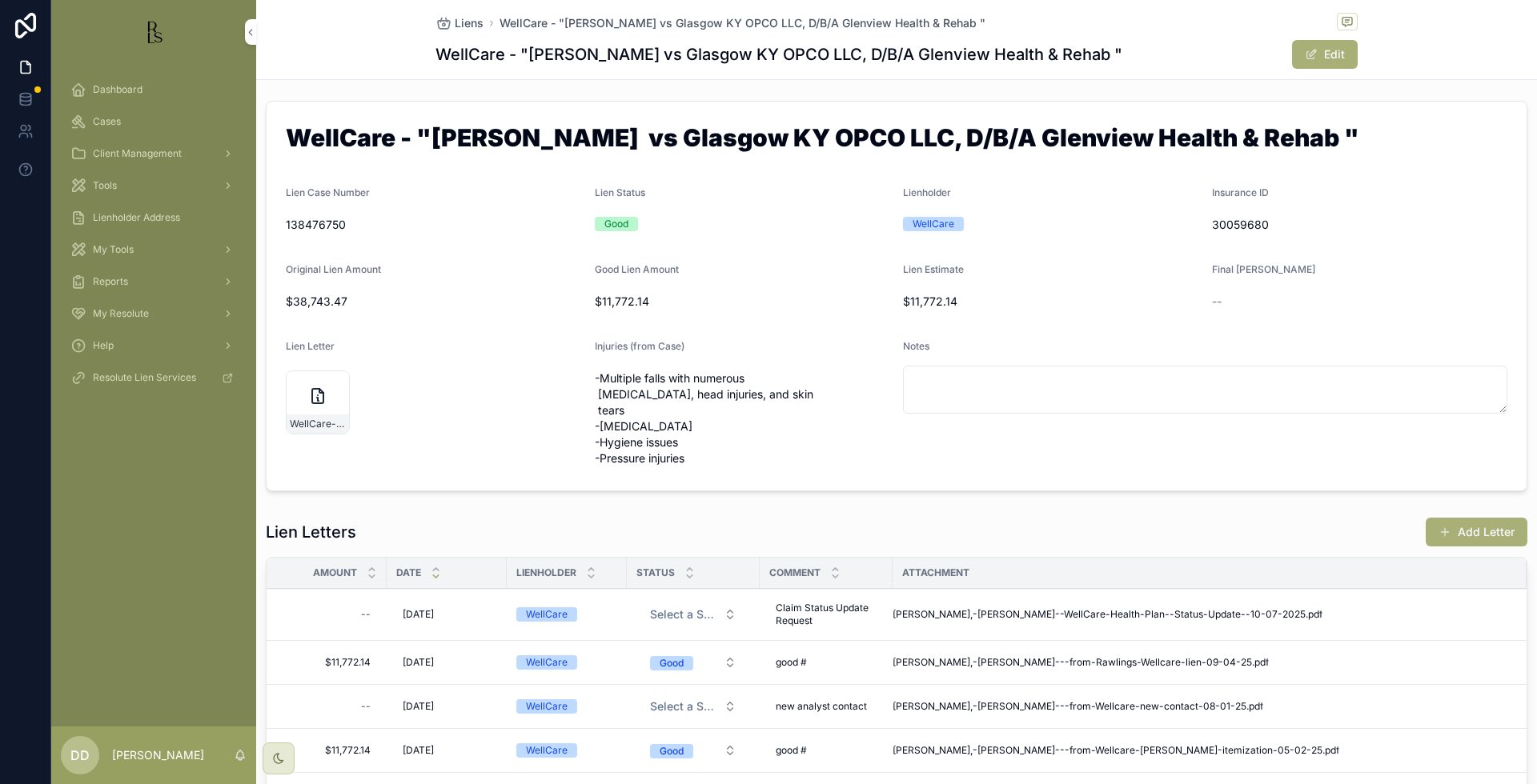
scroll to position [0, 0]
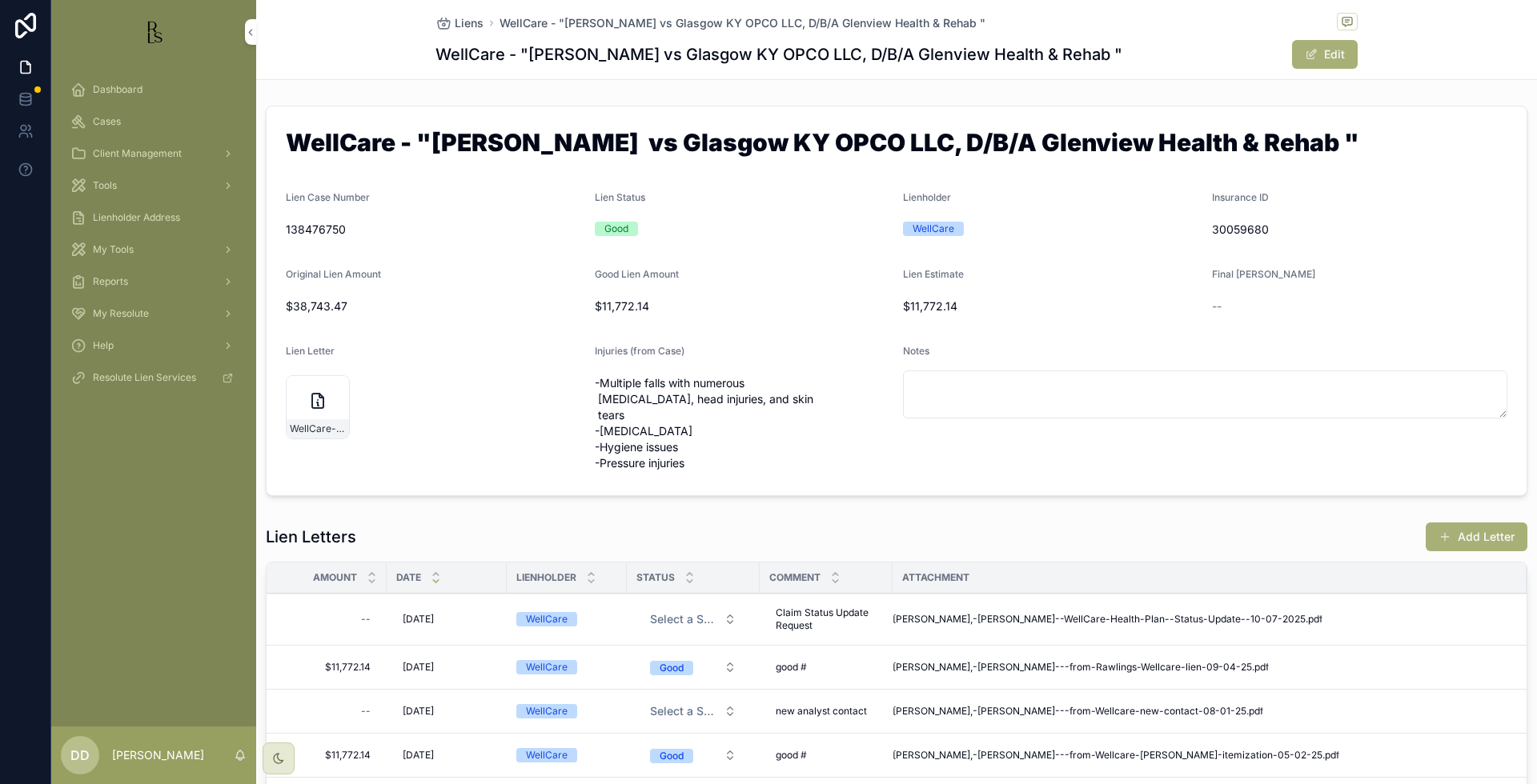
click at [1340, 288] on div "Final [PERSON_NAME] --" at bounding box center [1360, 293] width 296 height 51
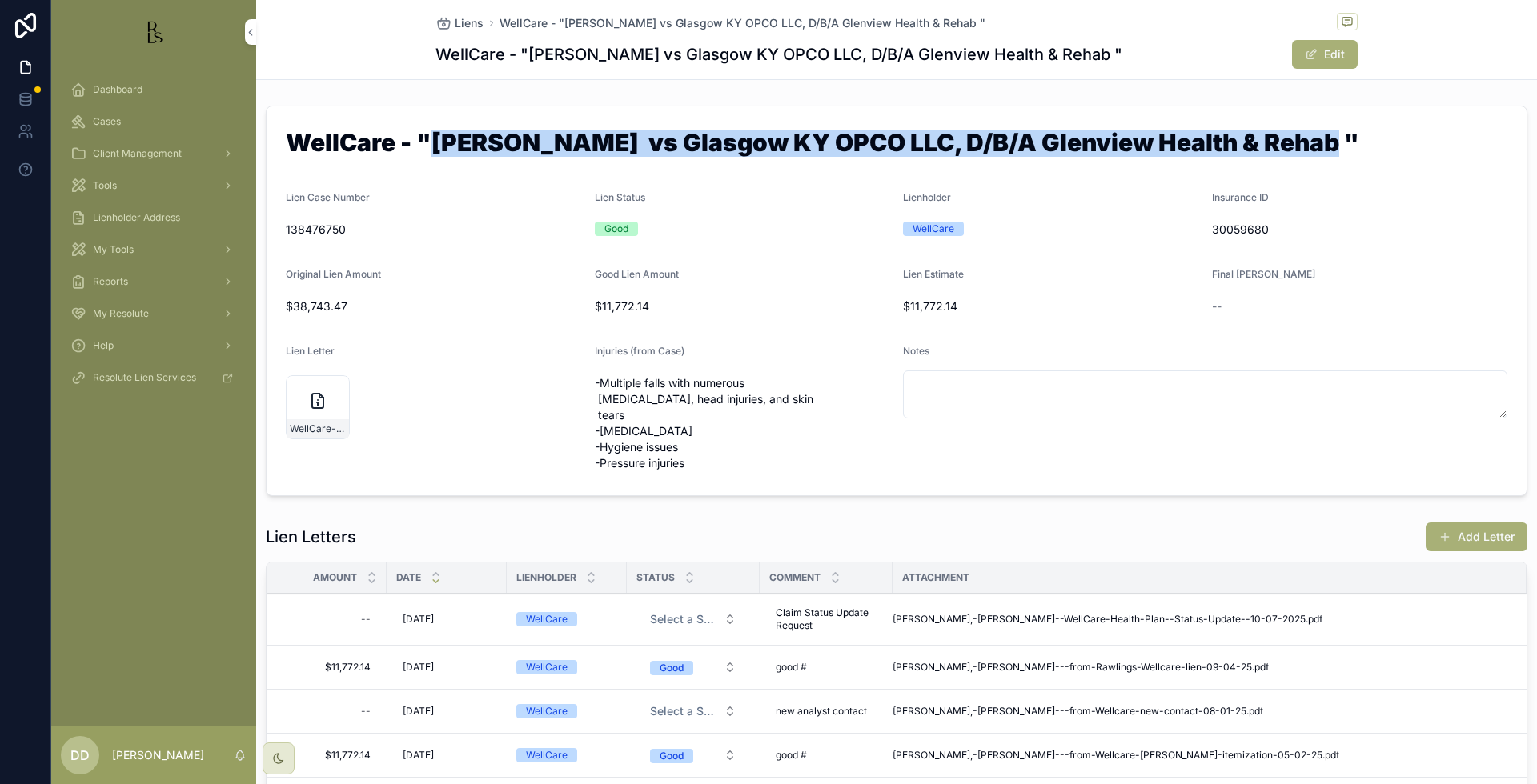
drag, startPoint x: 1293, startPoint y: 146, endPoint x: 437, endPoint y: 138, distance: 856.0
click at [437, 138] on h1 "WellCare - "[PERSON_NAME] vs Glasgow KY OPCO LLC, D/B/A Glenview Health & Rehab…" at bounding box center [897, 145] width 1222 height 30
copy h1 "[PERSON_NAME] vs Glasgow KY OPCO LLC, D/B/A Glenview Health & Rehab"
click at [100, 122] on span "Cases" at bounding box center [107, 122] width 28 height 13
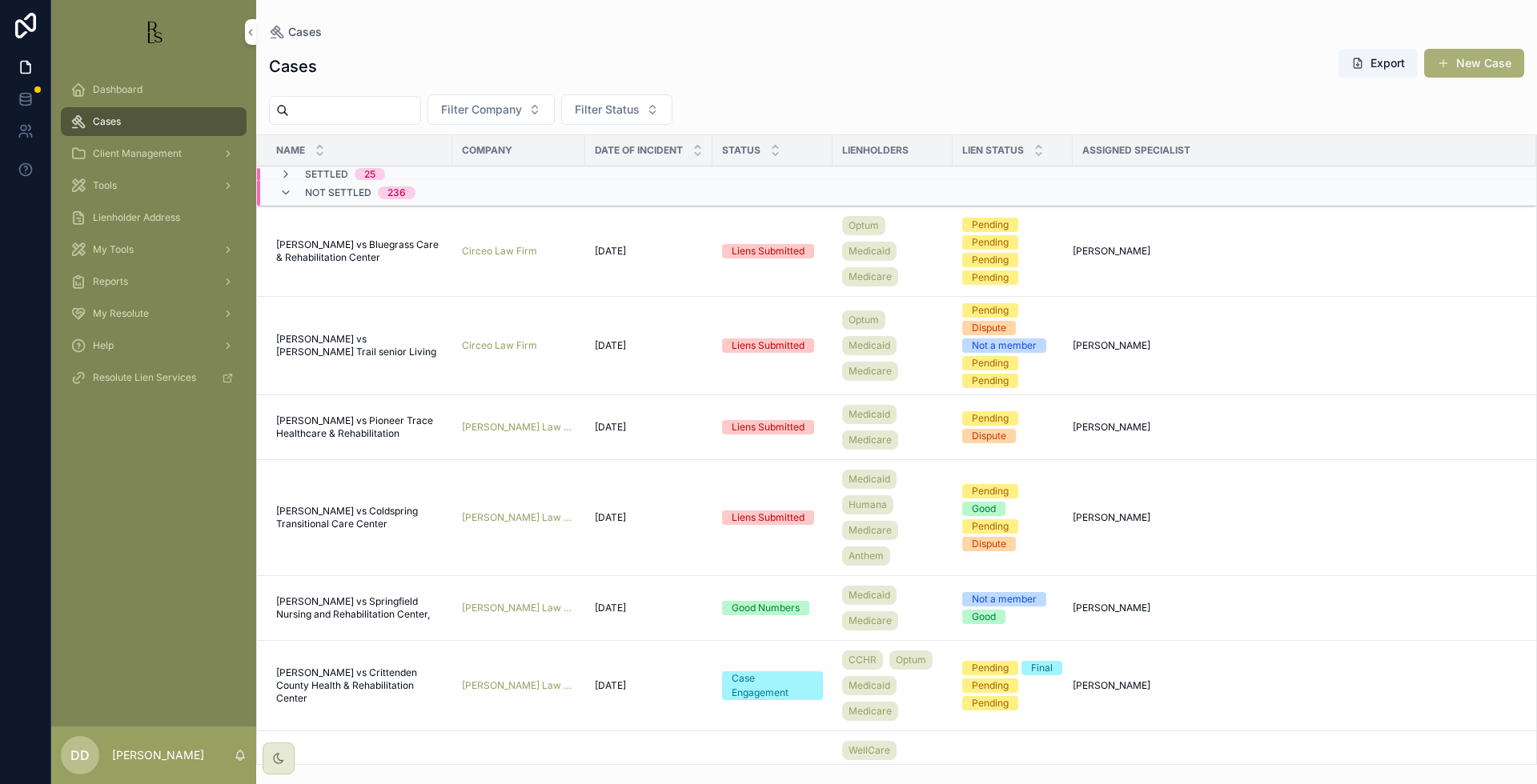
click at [394, 109] on input "scrollable content" at bounding box center [354, 110] width 131 height 23
type input "*****"
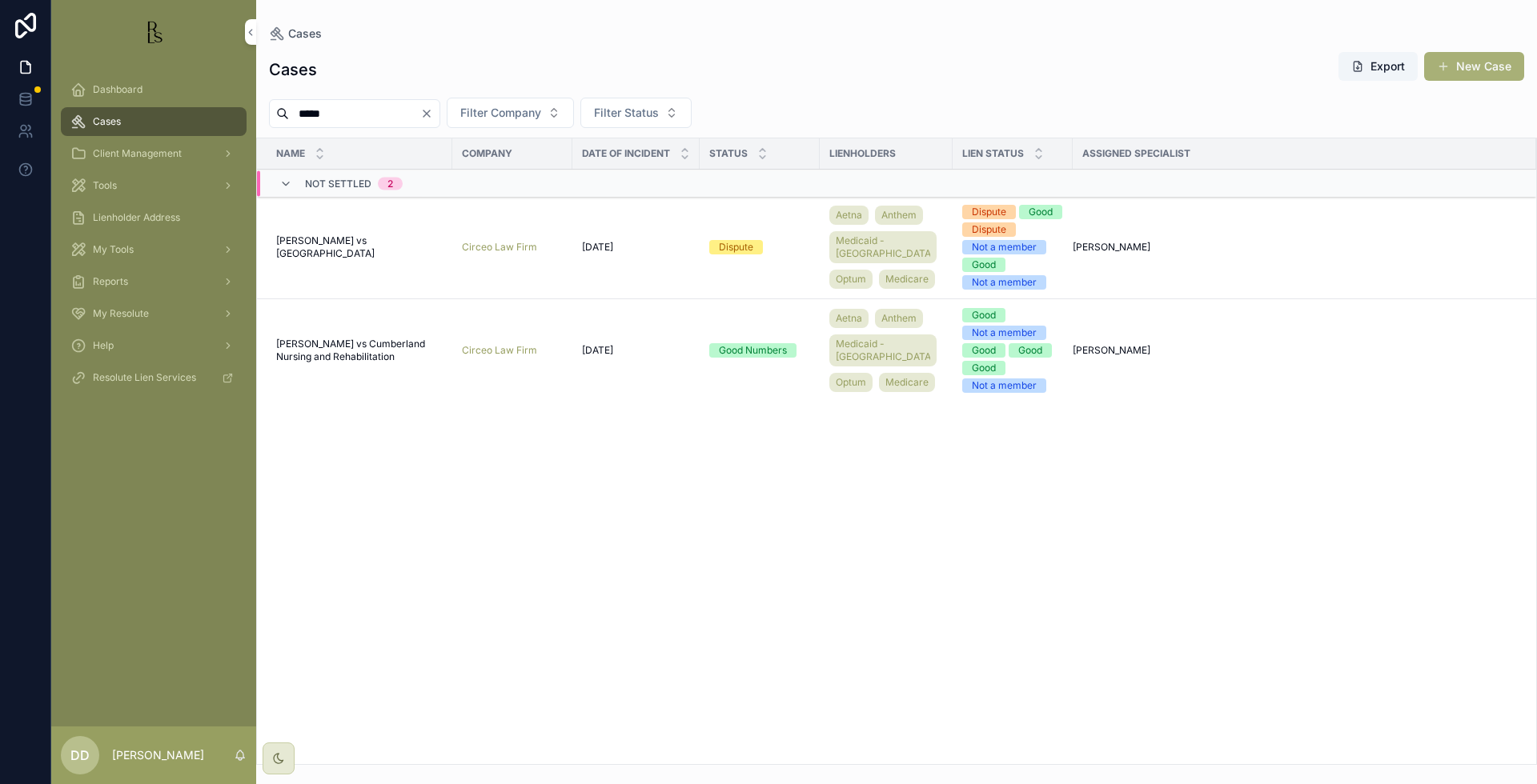
click at [328, 363] on span "[PERSON_NAME] vs Cumberland Nursing and Rehabilitation" at bounding box center [359, 351] width 167 height 25
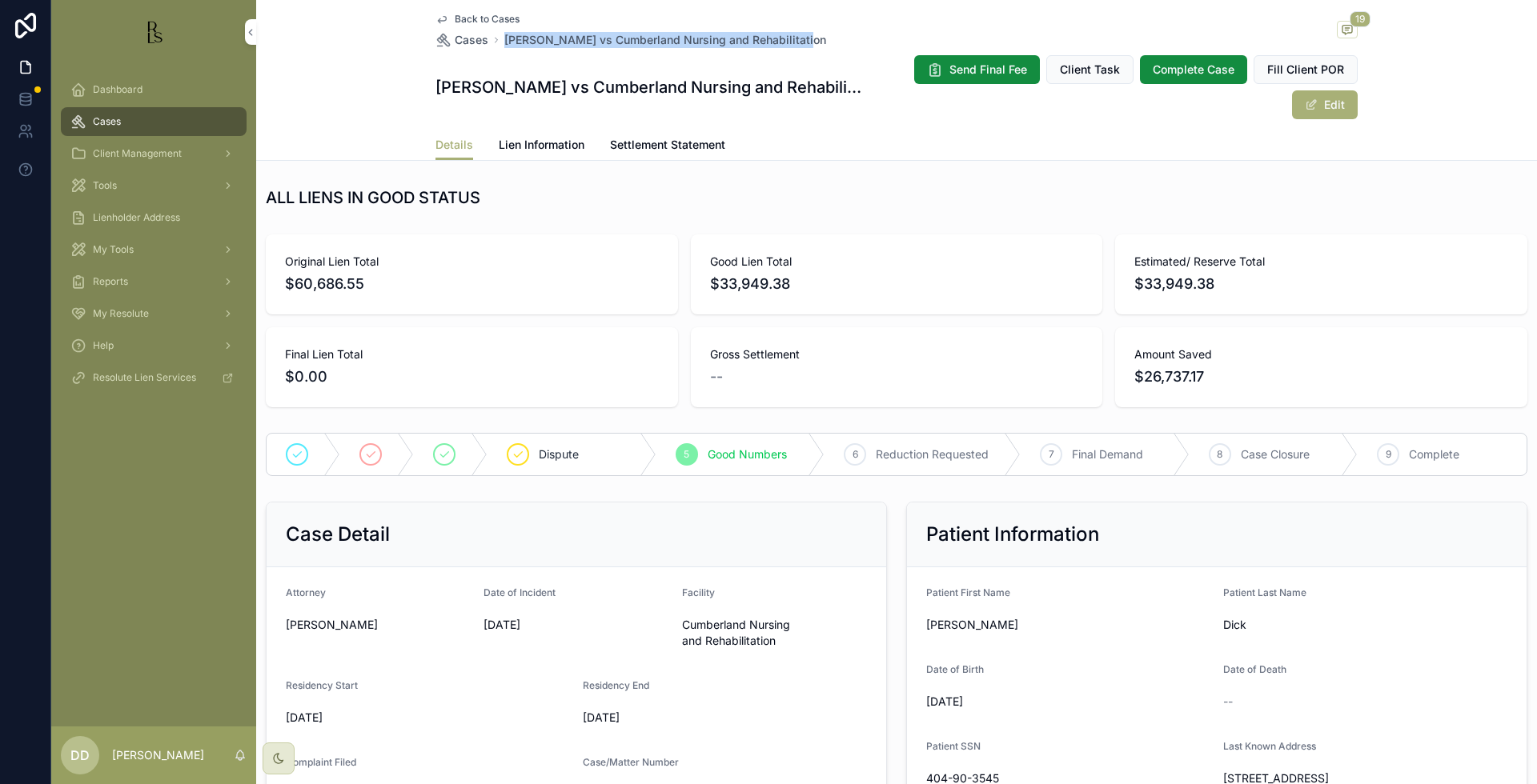
drag, startPoint x: 796, startPoint y: 37, endPoint x: 501, endPoint y: 43, distance: 295.1
click at [501, 43] on div "Back to Cases Cases [PERSON_NAME] vs Cumberland Nursing and Rehabilitation 19" at bounding box center [897, 30] width 922 height 36
copy span "ick, [PERSON_NAME] vs Cumberland Nursing and Rehabilitation"
click at [530, 137] on span "Lien Information" at bounding box center [542, 145] width 86 height 16
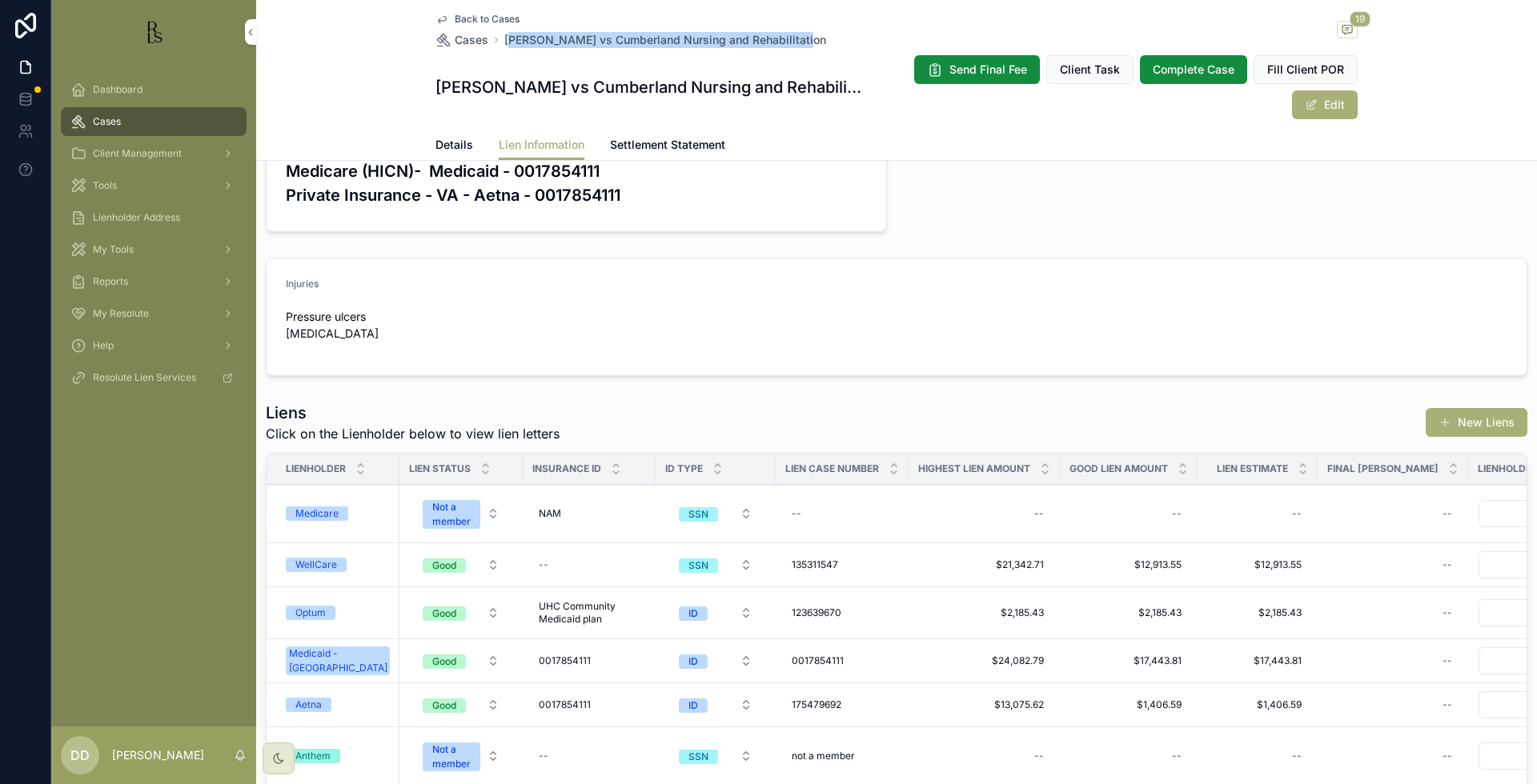
scroll to position [400, 0]
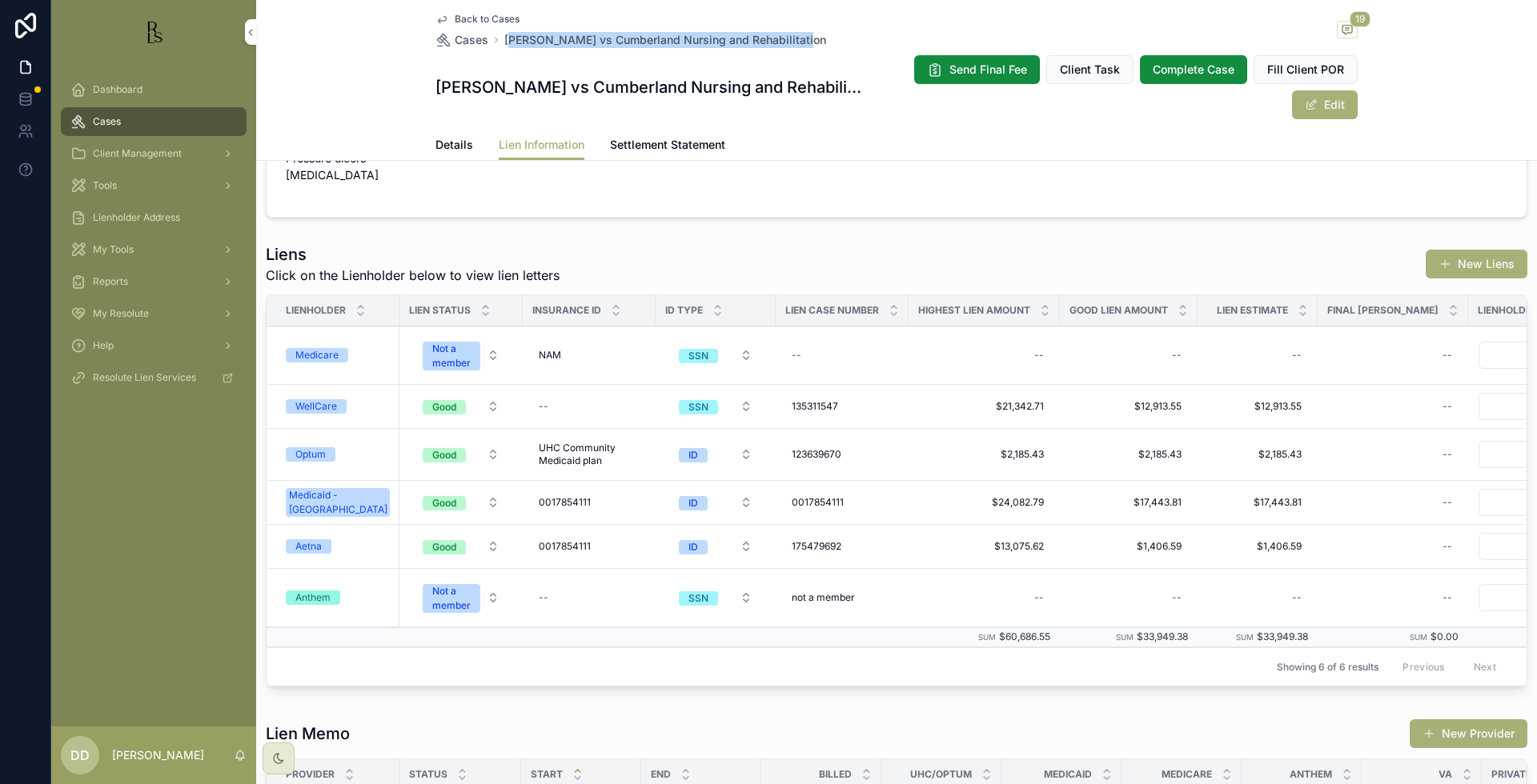
click at [314, 453] on div "Optum" at bounding box center [310, 454] width 30 height 15
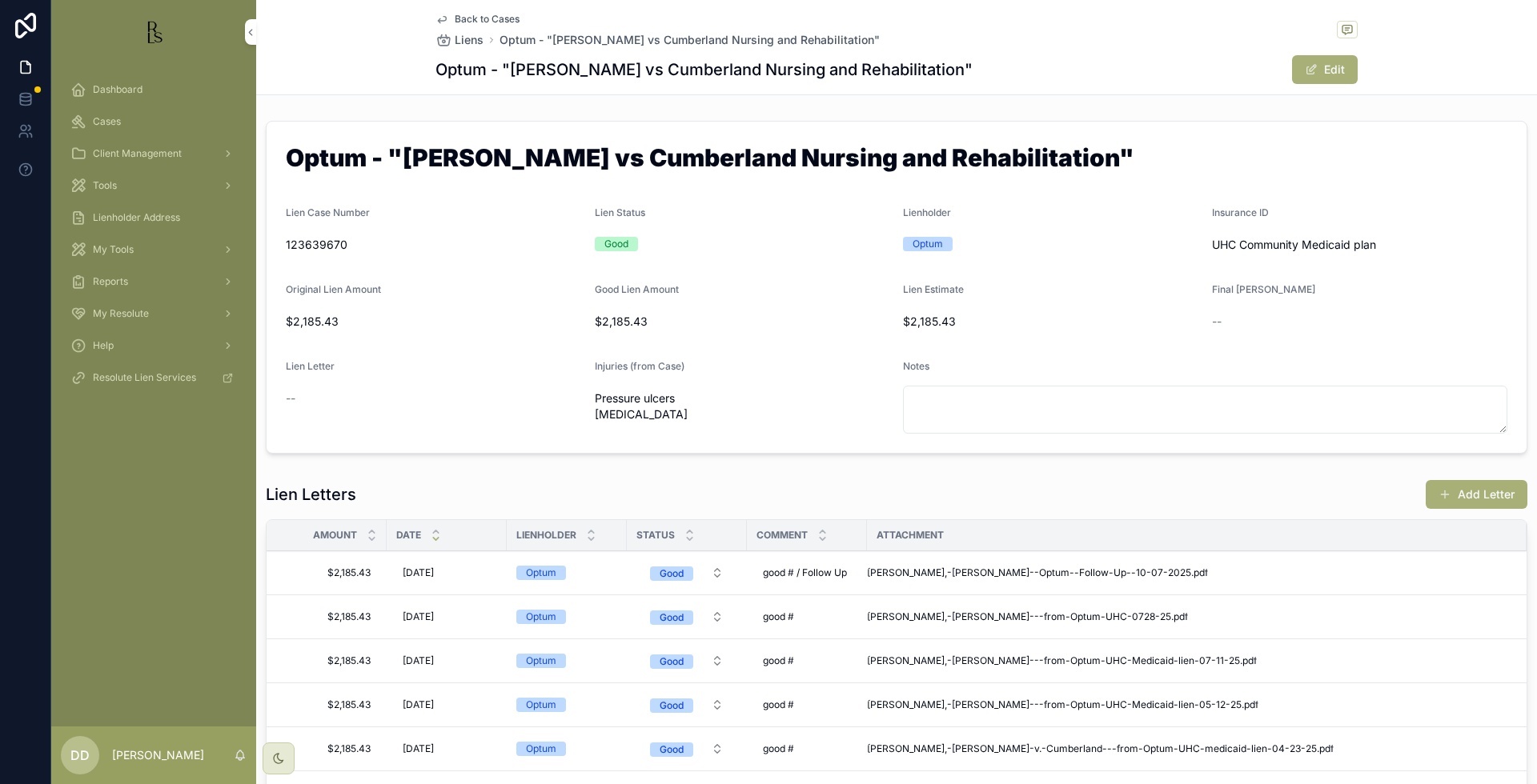
click at [487, 22] on span "Back to Cases" at bounding box center [487, 19] width 65 height 13
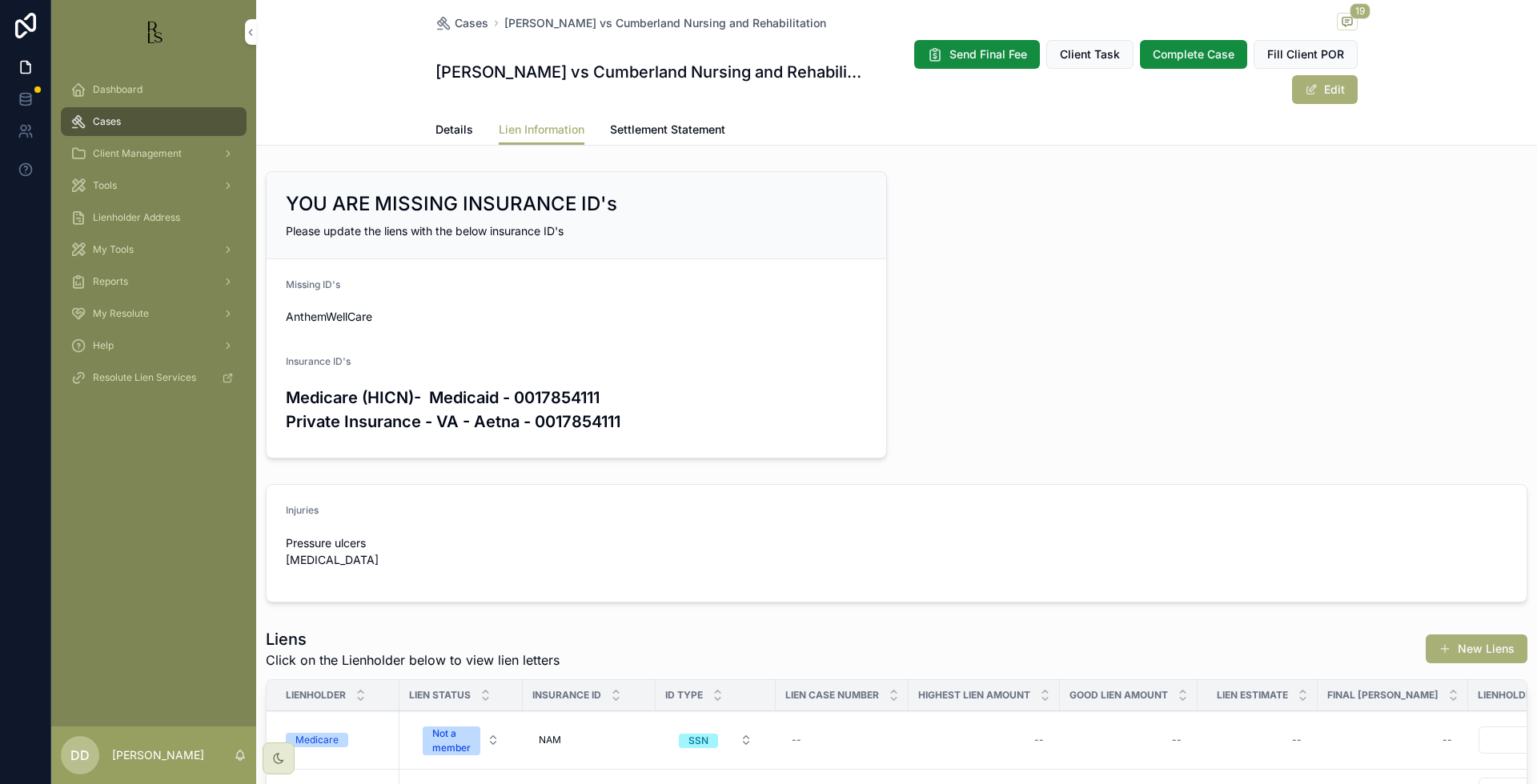
click at [441, 128] on span "Details" at bounding box center [454, 130] width 37 height 16
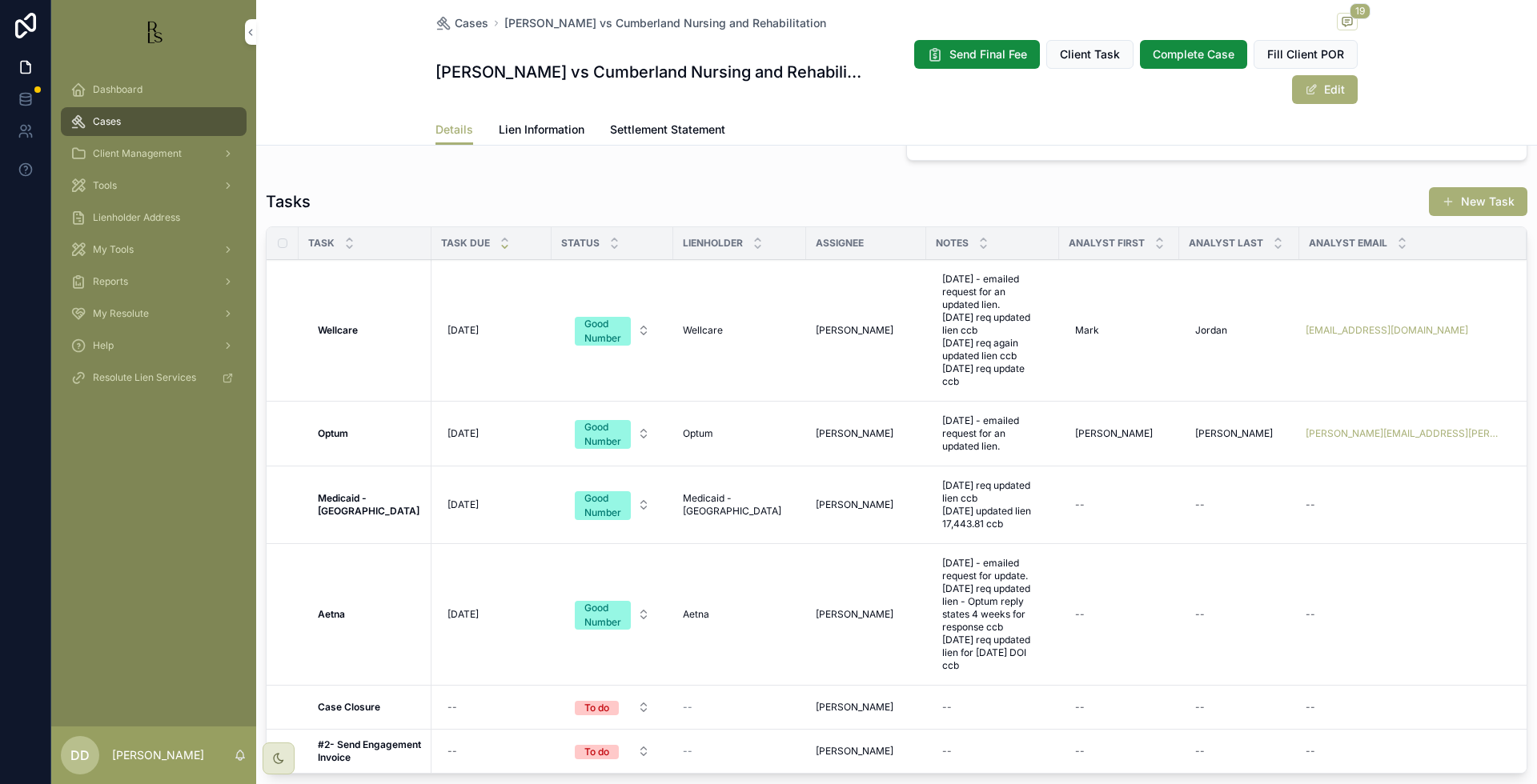
scroll to position [1357, 0]
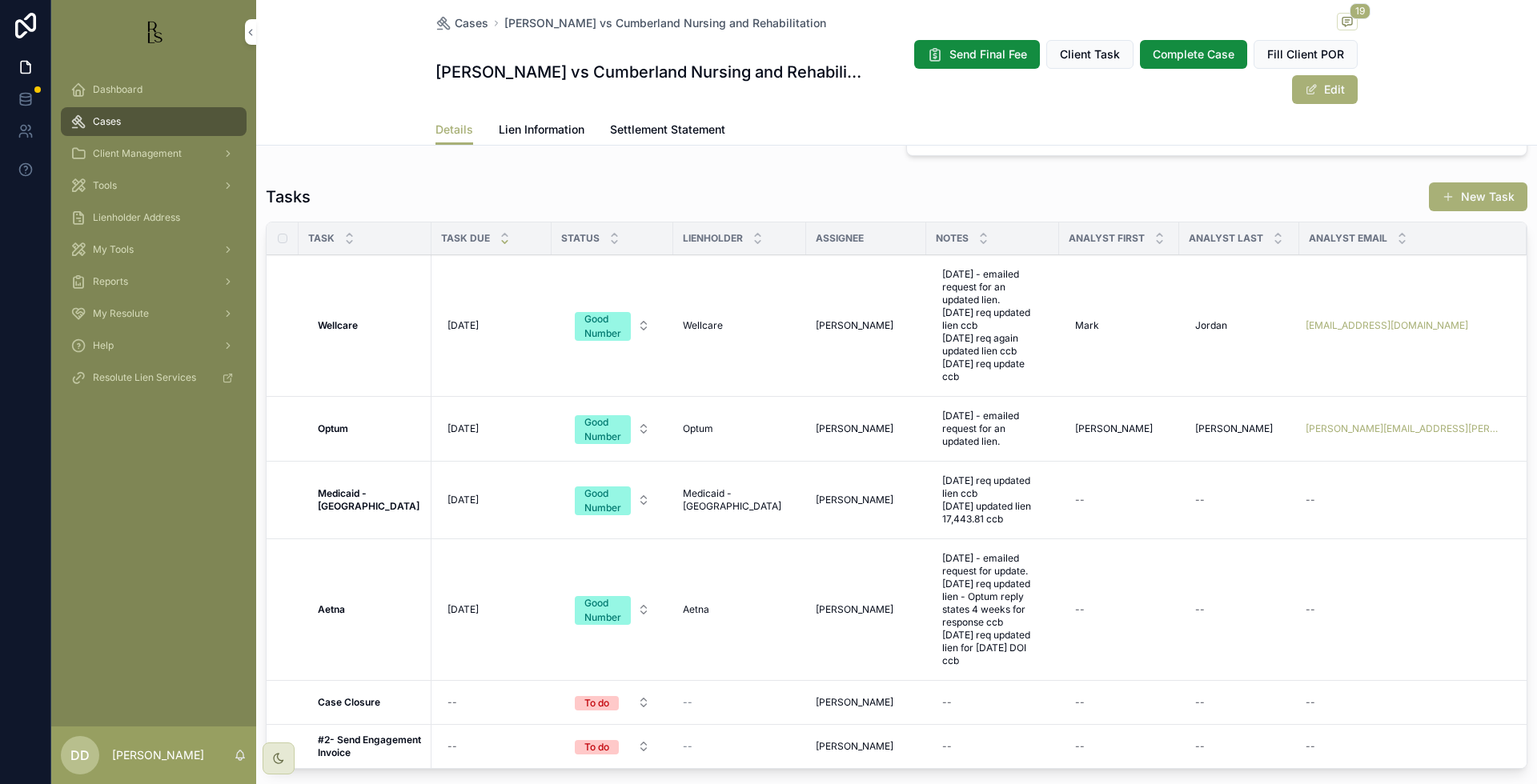
click at [479, 424] on span "[DATE]" at bounding box center [463, 429] width 31 height 13
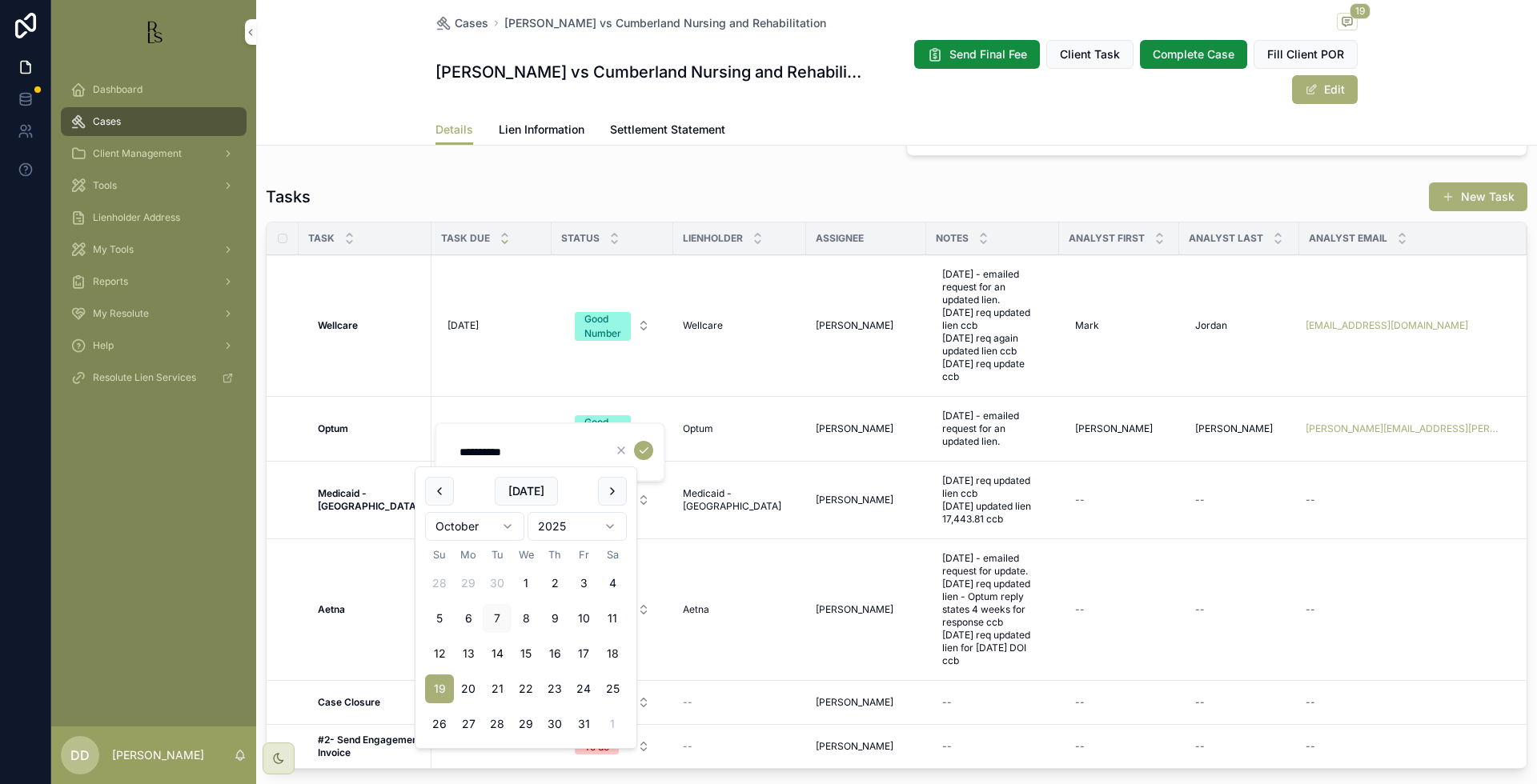
click at [514, 527] on html "Dashboard Cases Client Management Tools Lienholder Address My Tools Reports My …" at bounding box center [768, 392] width 1537 height 784
click at [589, 525] on html "Dashboard Cases Client Management Tools Lienholder Address My Tools Reports My …" at bounding box center [768, 392] width 1537 height 784
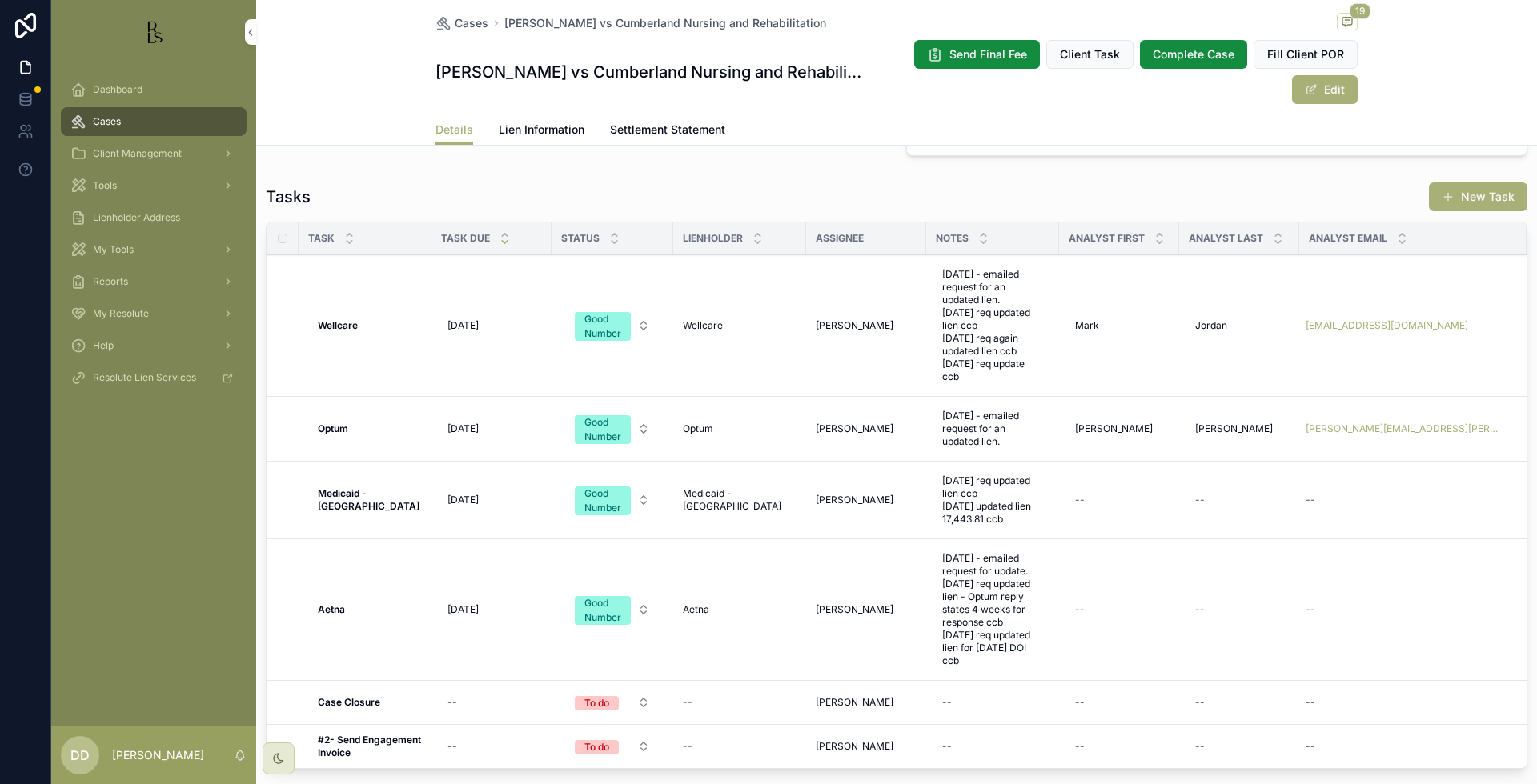
click at [477, 429] on span "[DATE]" at bounding box center [463, 429] width 31 height 13
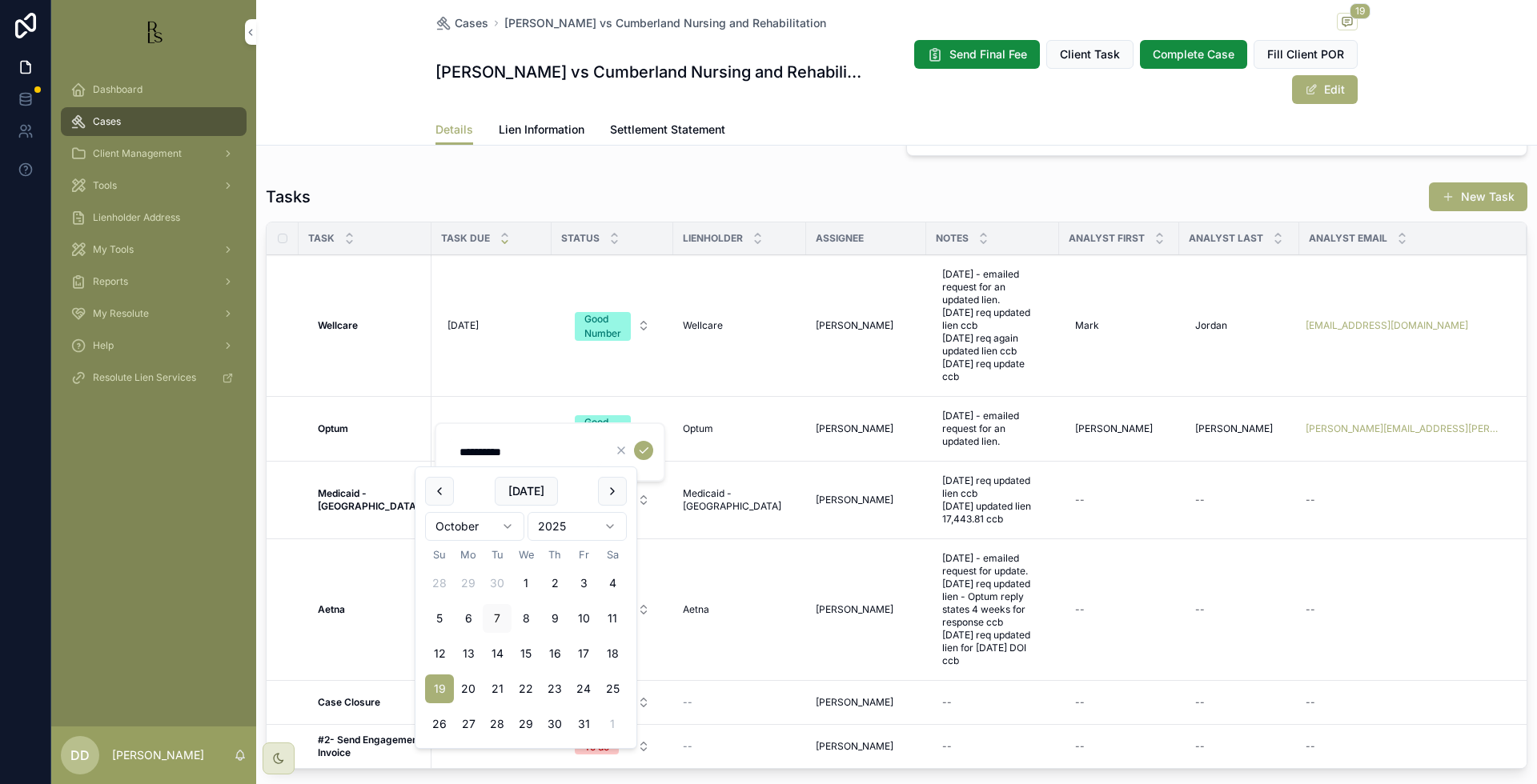
click at [611, 524] on html "Dashboard Cases Client Management Tools Lienholder Address My Tools Reports My …" at bounding box center [768, 392] width 1537 height 784
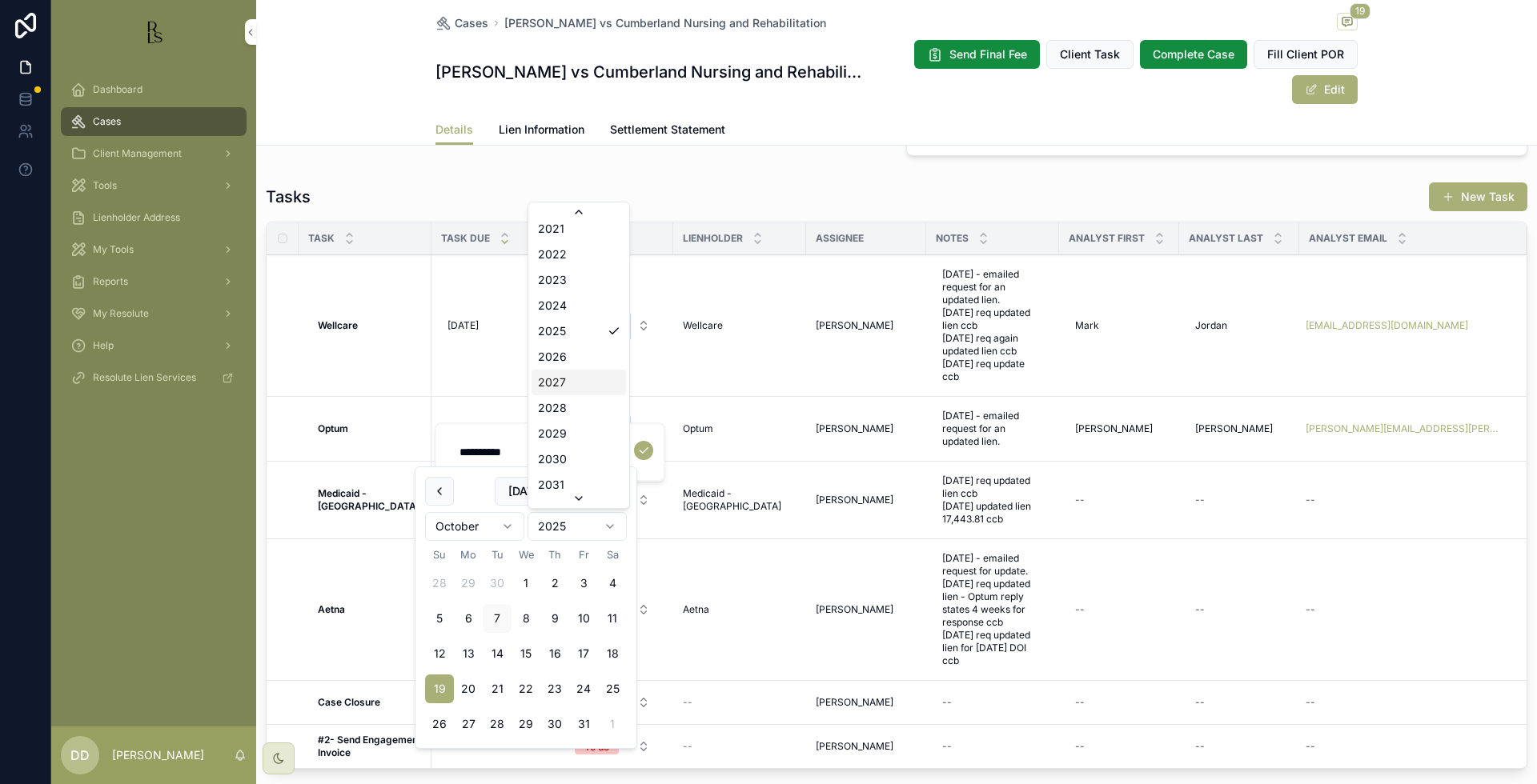
scroll to position [3114, 0]
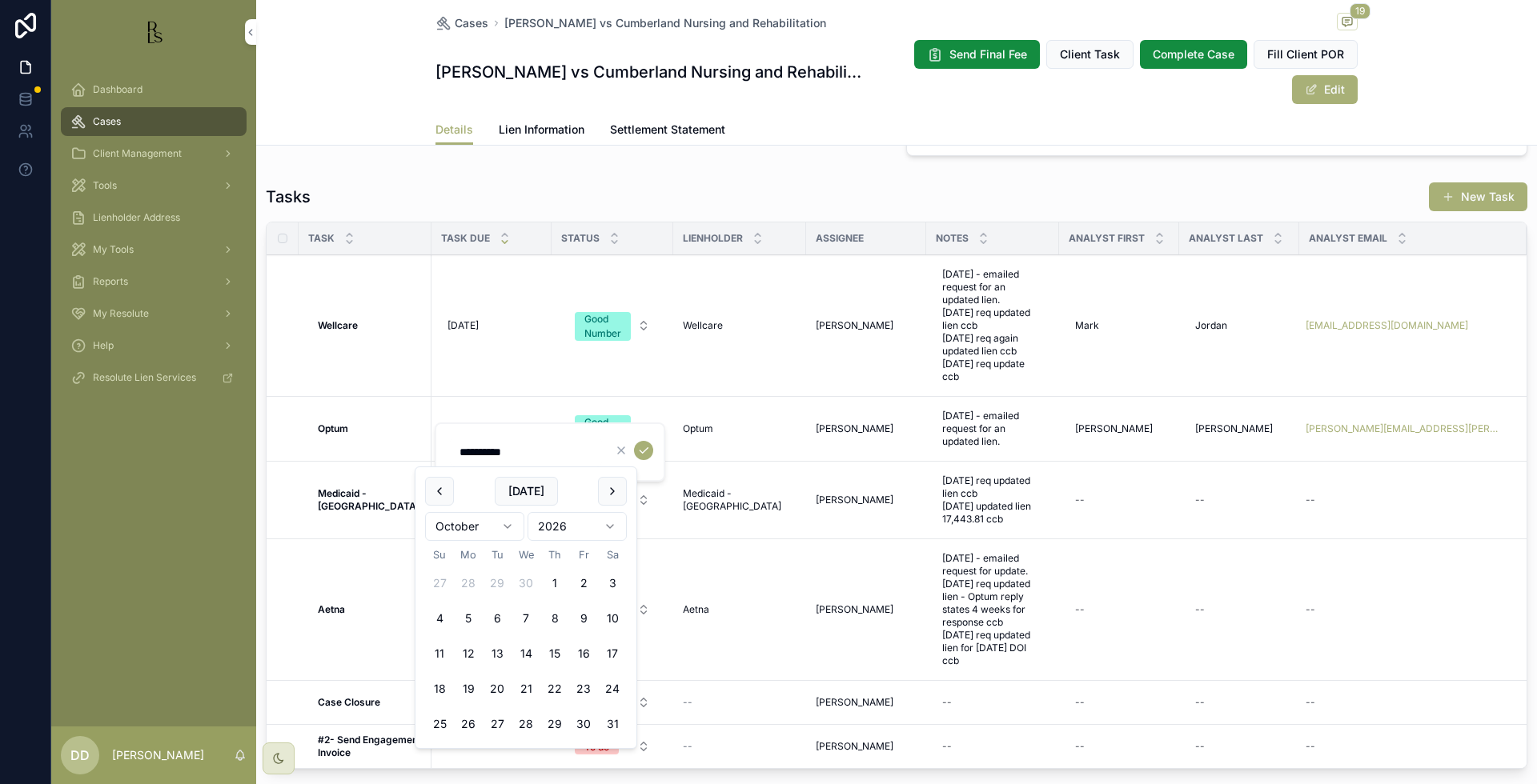
click at [499, 527] on html "Dashboard Cases Client Management Tools Lienholder Address My Tools Reports My …" at bounding box center [768, 392] width 1537 height 784
click at [646, 453] on icon "scrollable content" at bounding box center [644, 451] width 13 height 13
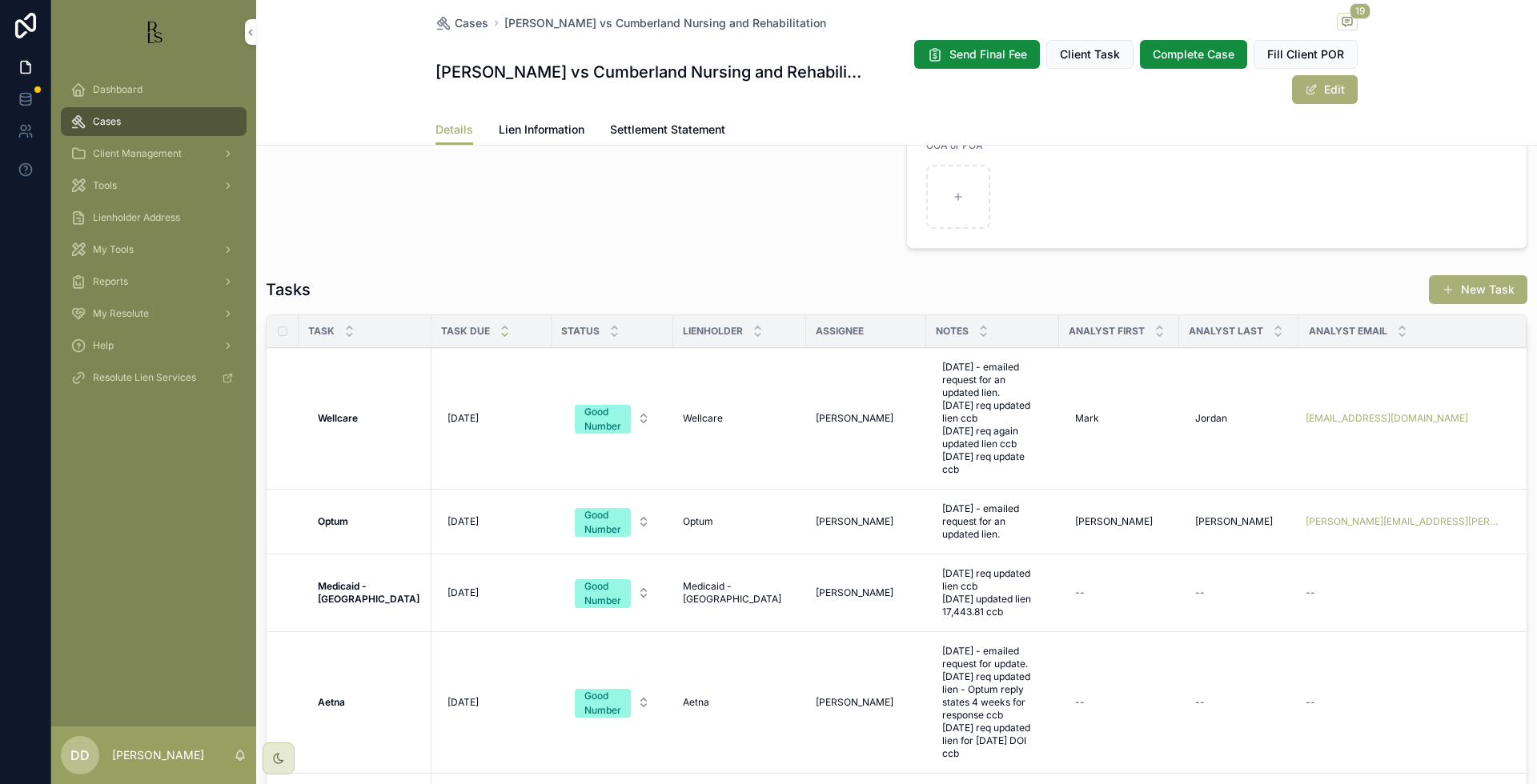
scroll to position [1257, 0]
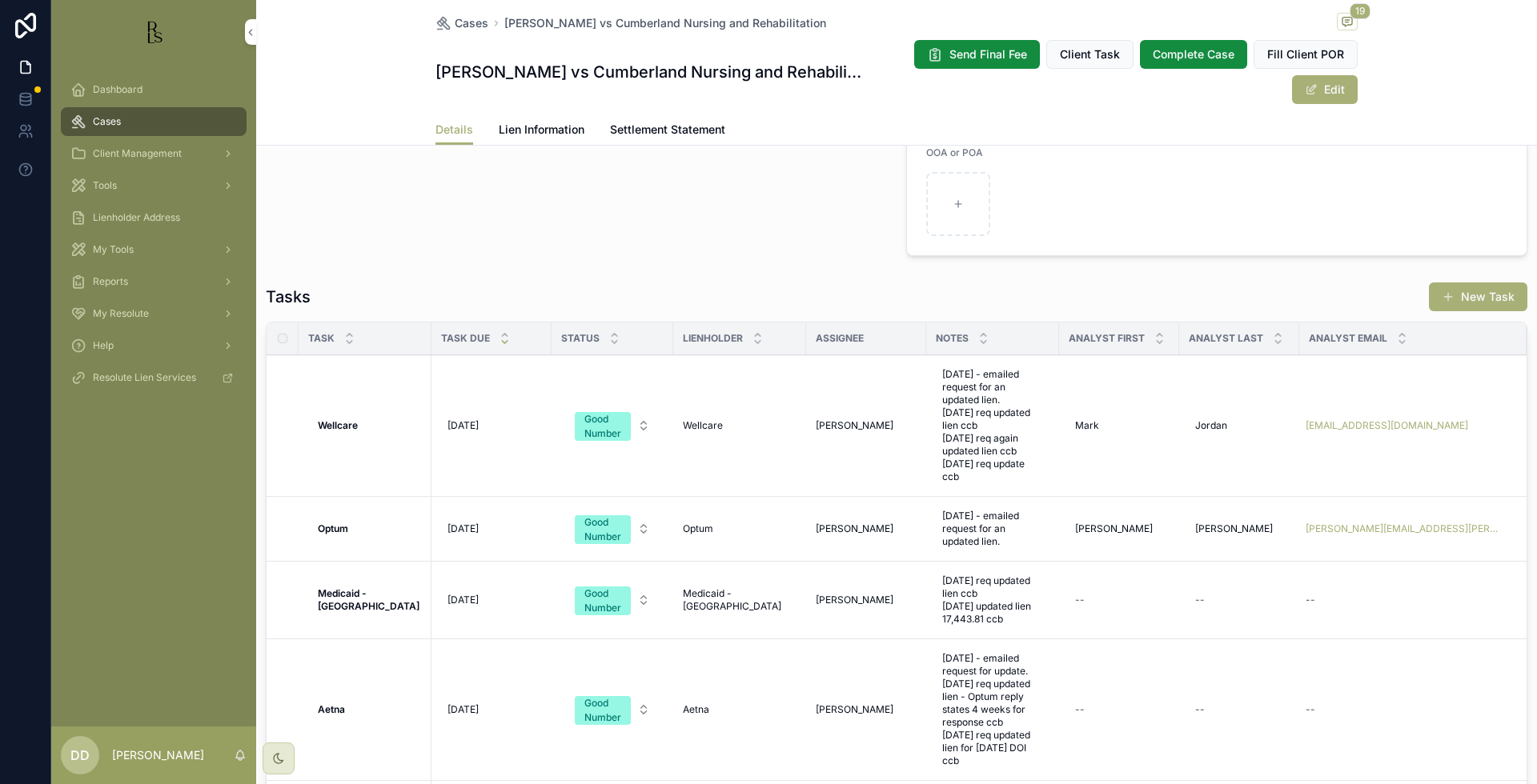
click at [560, 123] on span "Lien Information" at bounding box center [542, 130] width 86 height 16
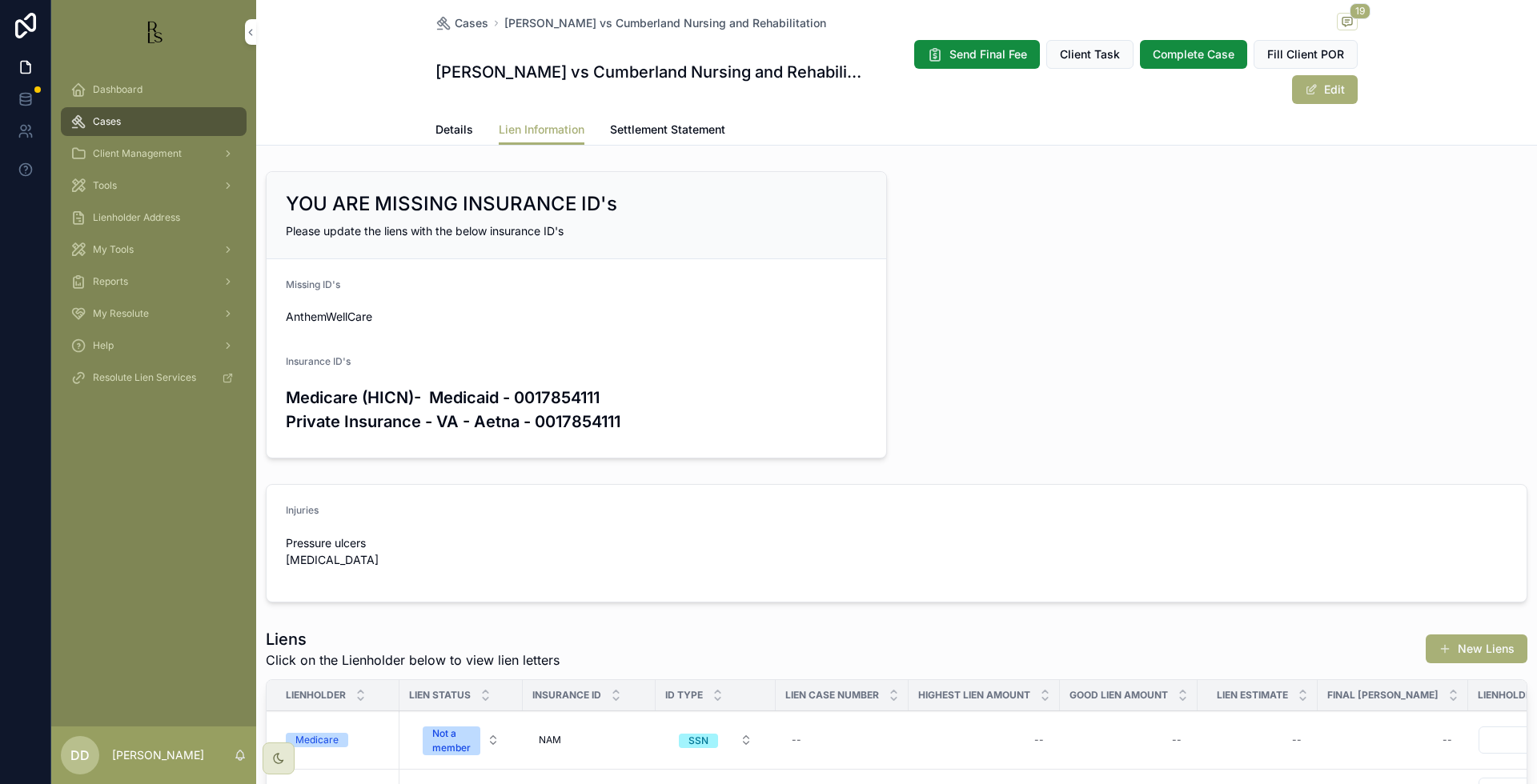
click at [454, 130] on span "Details" at bounding box center [454, 130] width 37 height 16
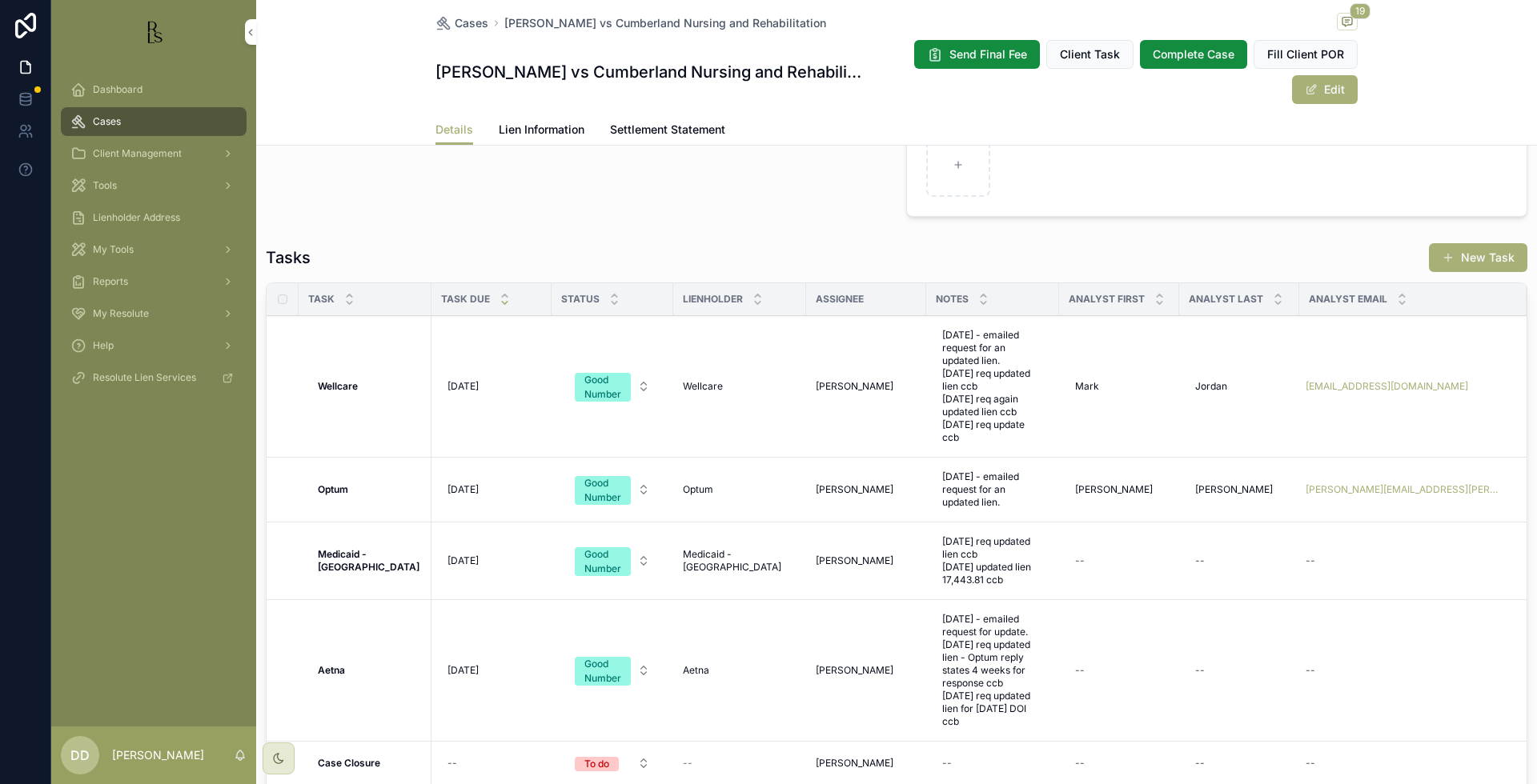
scroll to position [1300, 0]
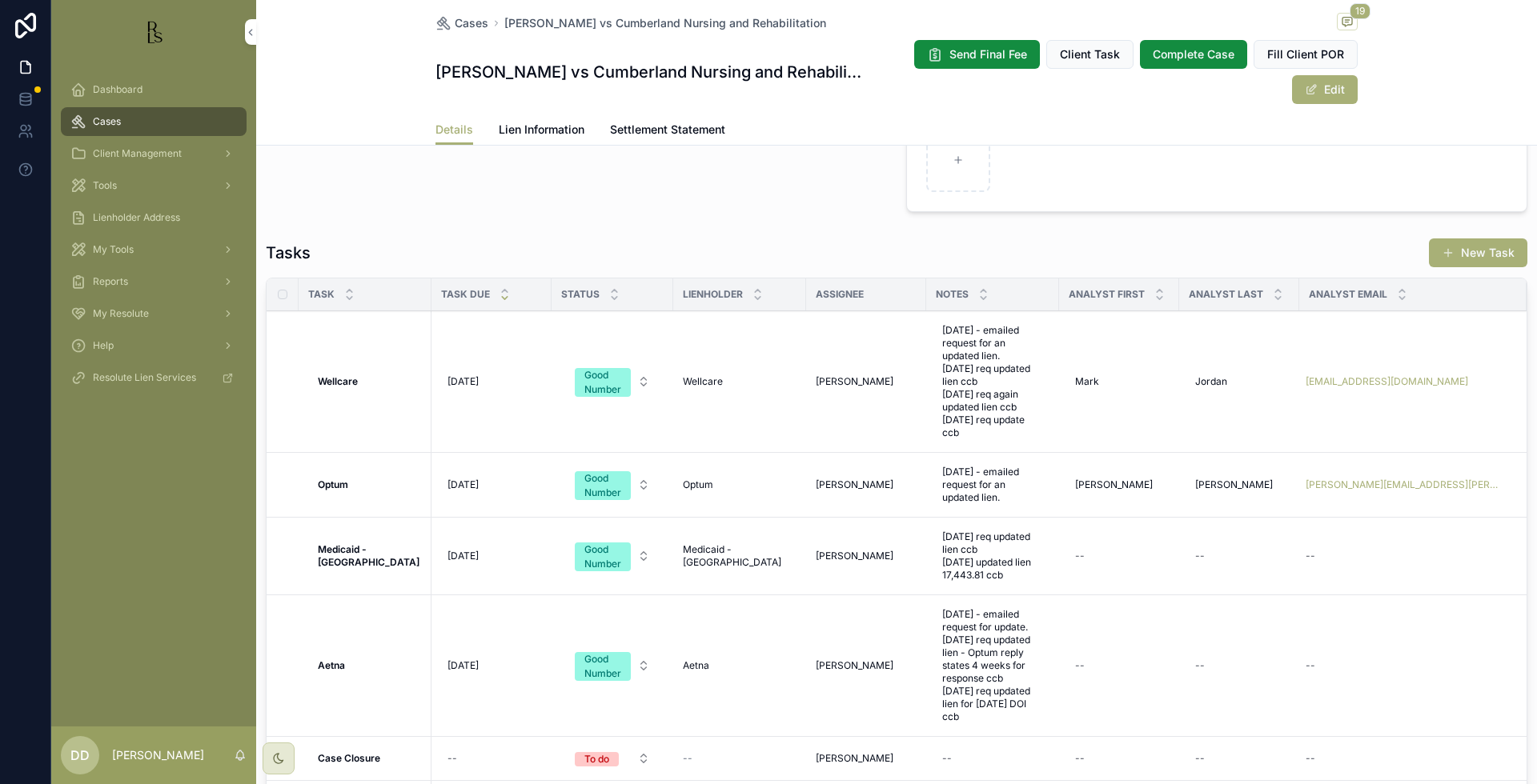
click at [103, 478] on div "Dashboard Cases Client Management Tools Lienholder Address My Tools Reports My …" at bounding box center [153, 395] width 205 height 663
click at [87, 495] on div "Dashboard Cases Client Management Tools Lienholder Address My Tools Reports My …" at bounding box center [153, 395] width 205 height 663
click at [479, 484] on span "[DATE]" at bounding box center [463, 485] width 31 height 13
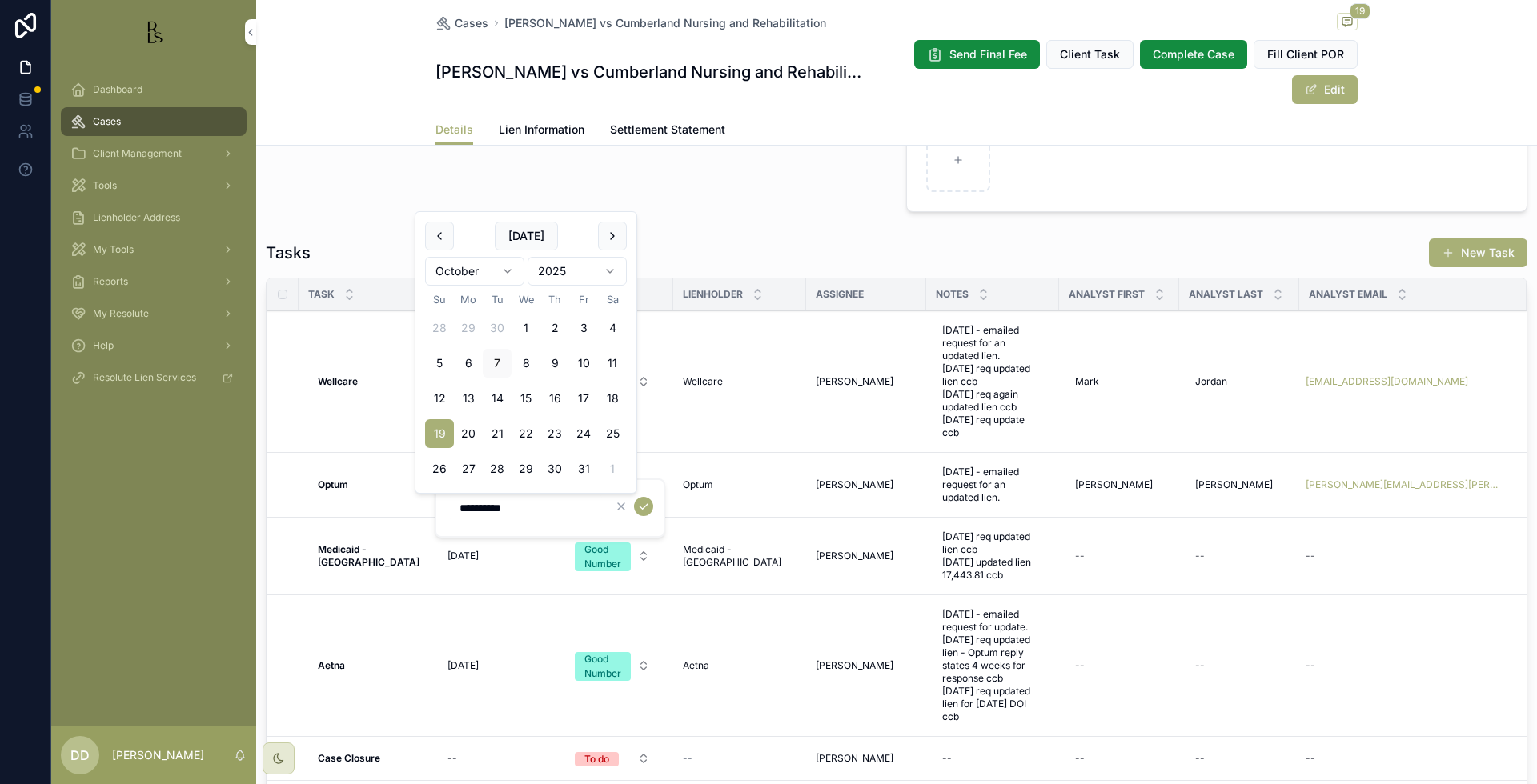
click at [509, 270] on html "Dashboard Cases Client Management Tools Lienholder Address My Tools Reports My …" at bounding box center [768, 392] width 1537 height 784
click at [599, 270] on html "Dashboard Cases Client Management Tools Lienholder Address My Tools Reports My …" at bounding box center [768, 392] width 1537 height 784
click at [611, 357] on button "10" at bounding box center [613, 363] width 29 height 29
type input "*********"
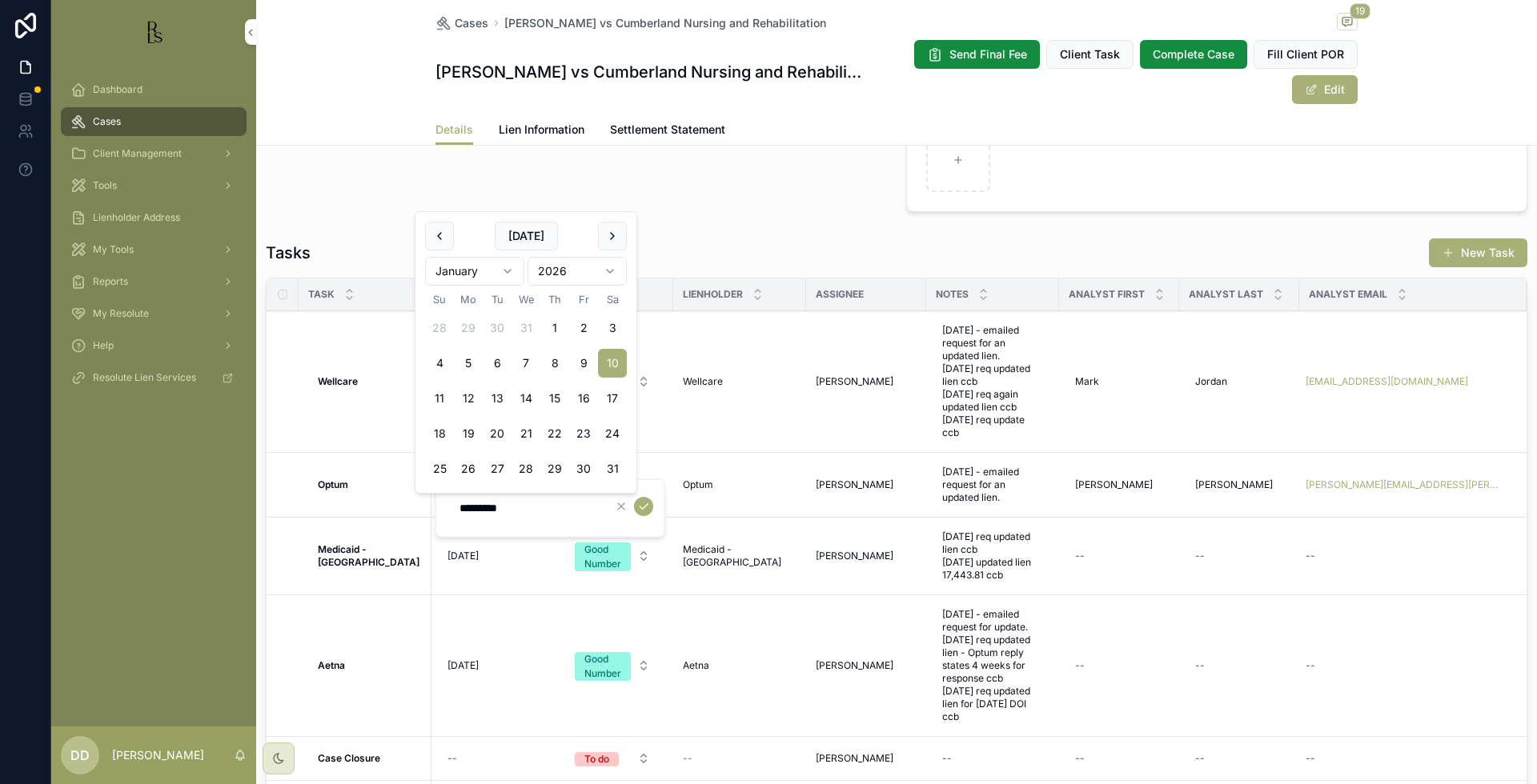
click at [645, 510] on icon "scrollable content" at bounding box center [644, 506] width 13 height 13
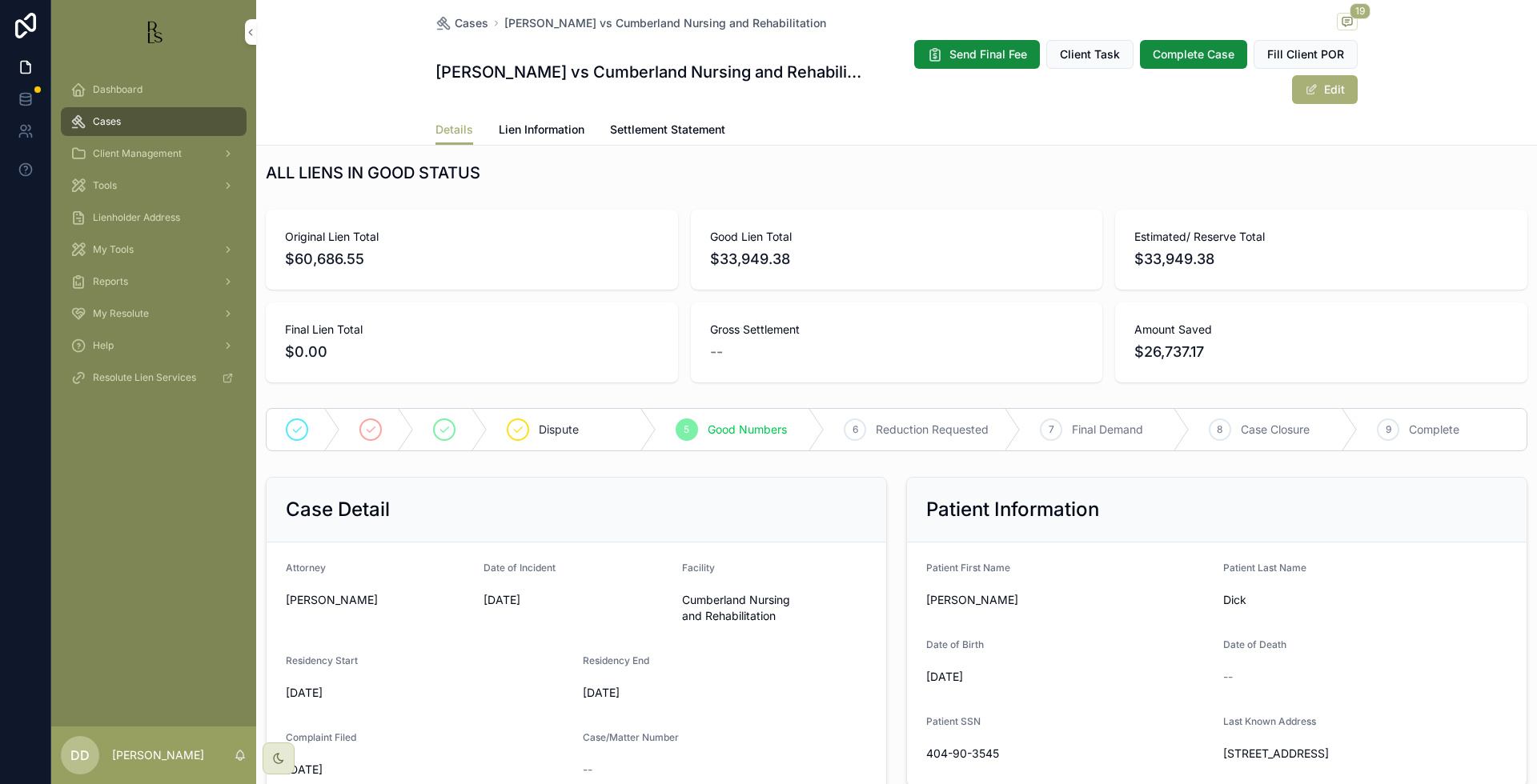
scroll to position [0, 0]
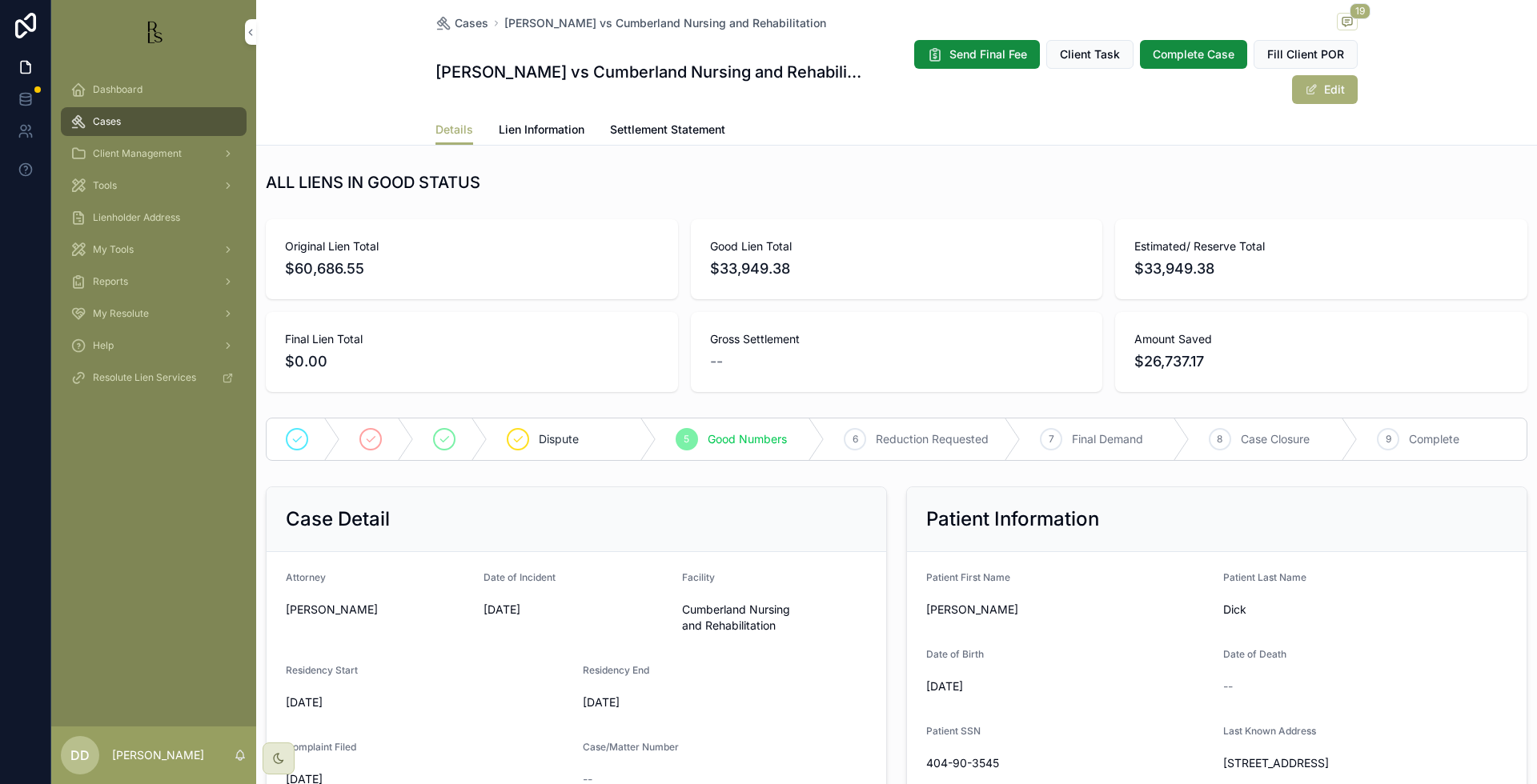
click at [464, 25] on span "Cases" at bounding box center [471, 24] width 34 height 16
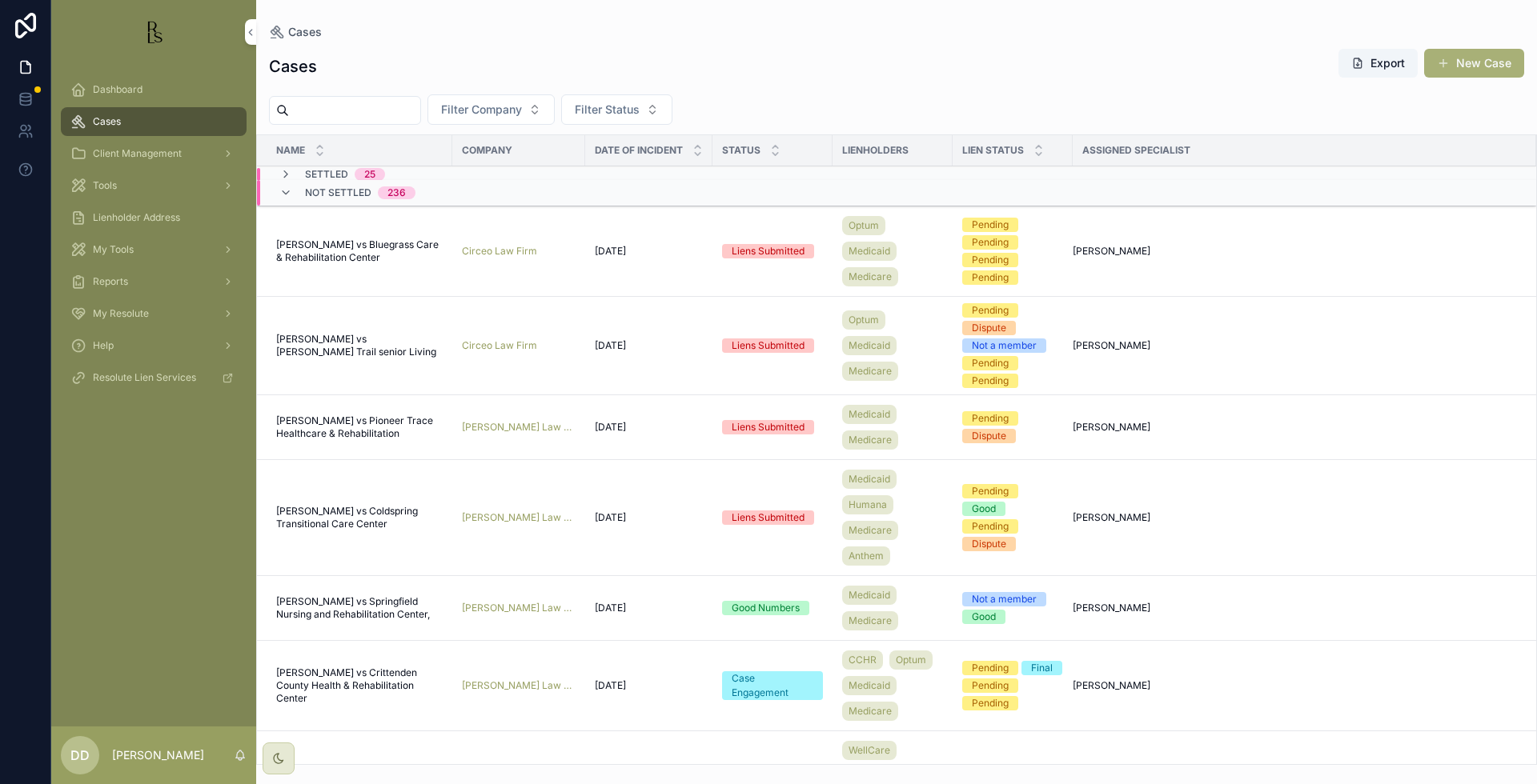
click at [382, 107] on input "scrollable content" at bounding box center [354, 110] width 131 height 23
type input "*****"
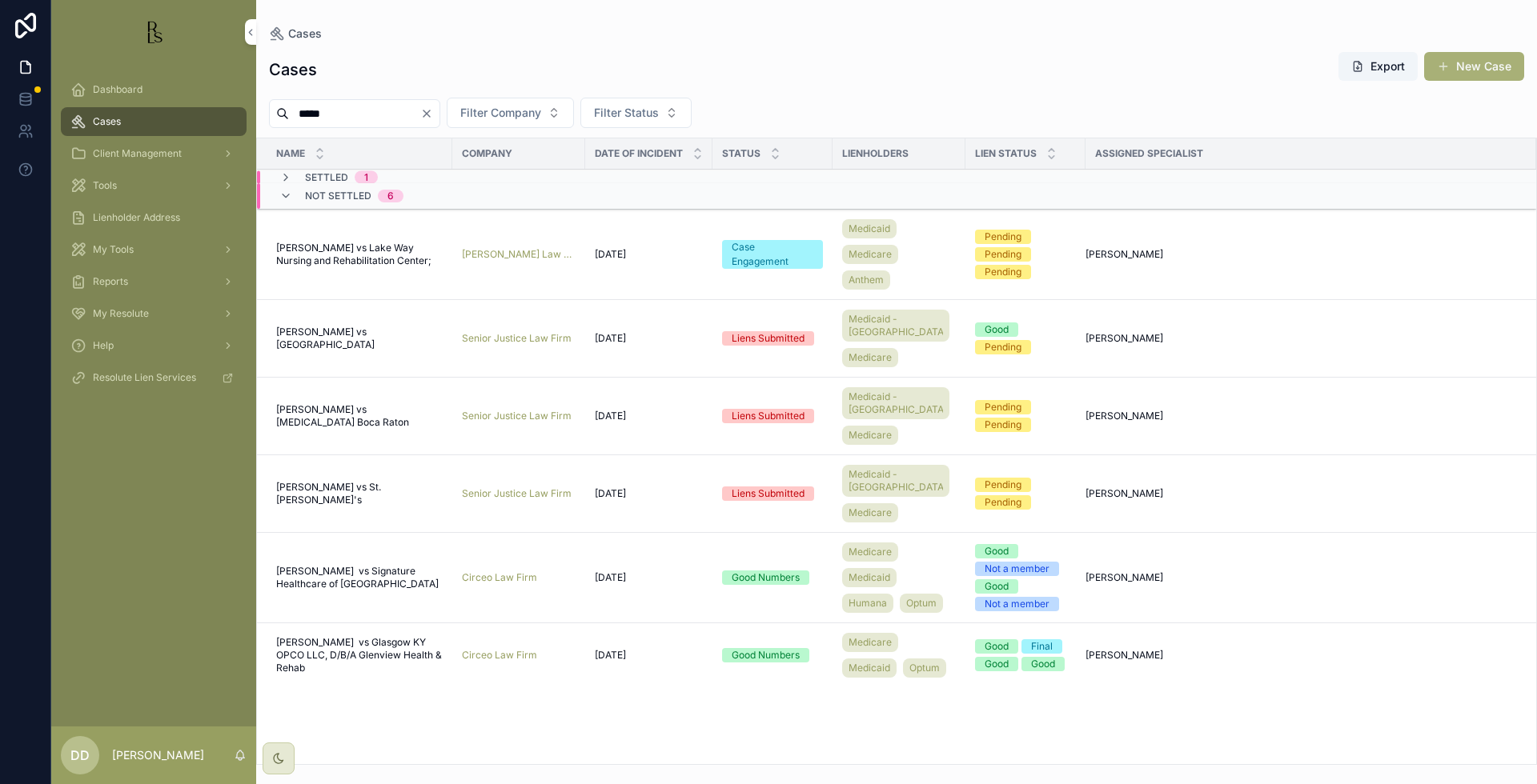
click at [362, 661] on span "[PERSON_NAME] vs Glasgow KY OPCO LLC, D/B/A Glenview Health & Rehab" at bounding box center [359, 656] width 167 height 38
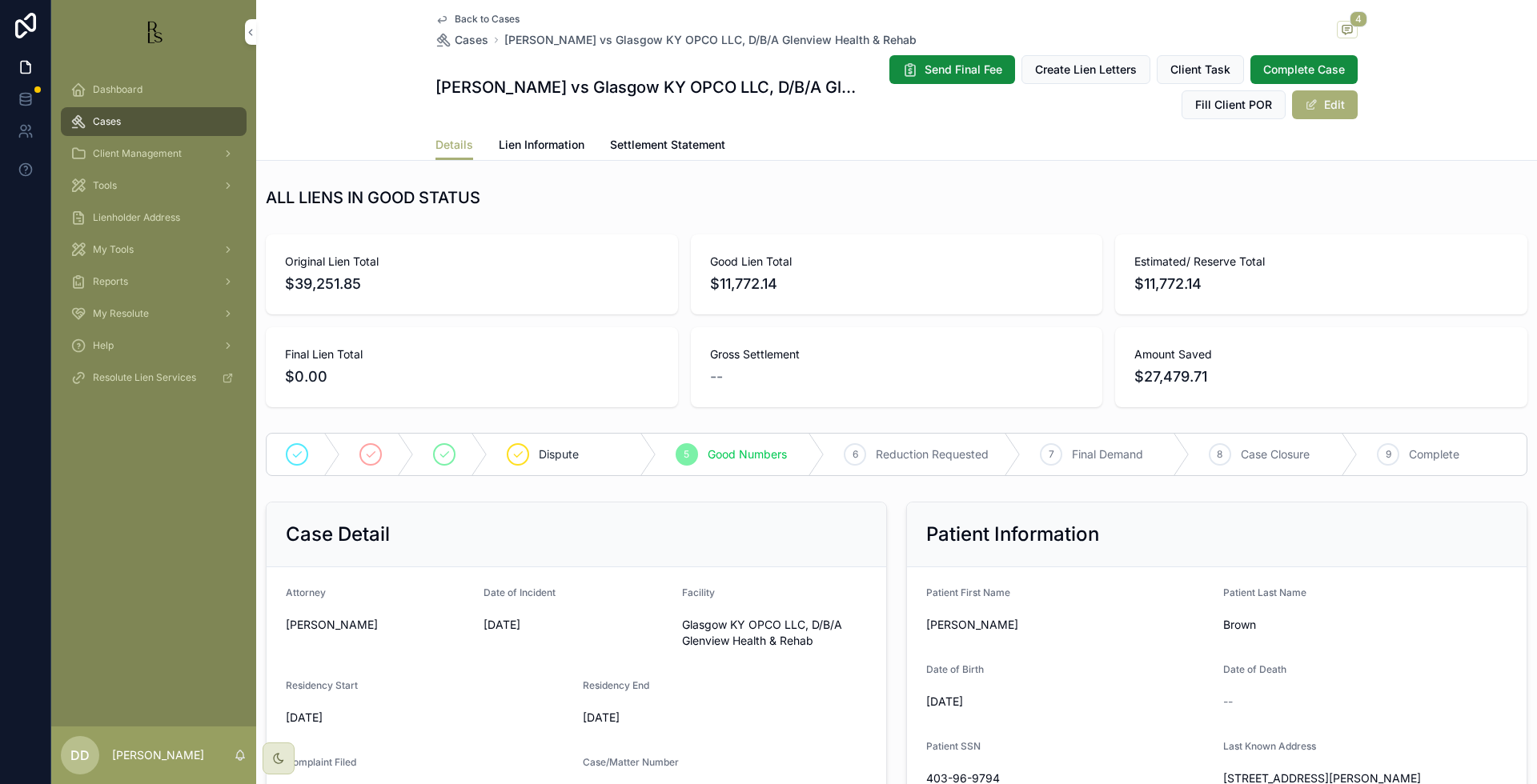
click at [547, 145] on span "Lien Information" at bounding box center [542, 145] width 86 height 16
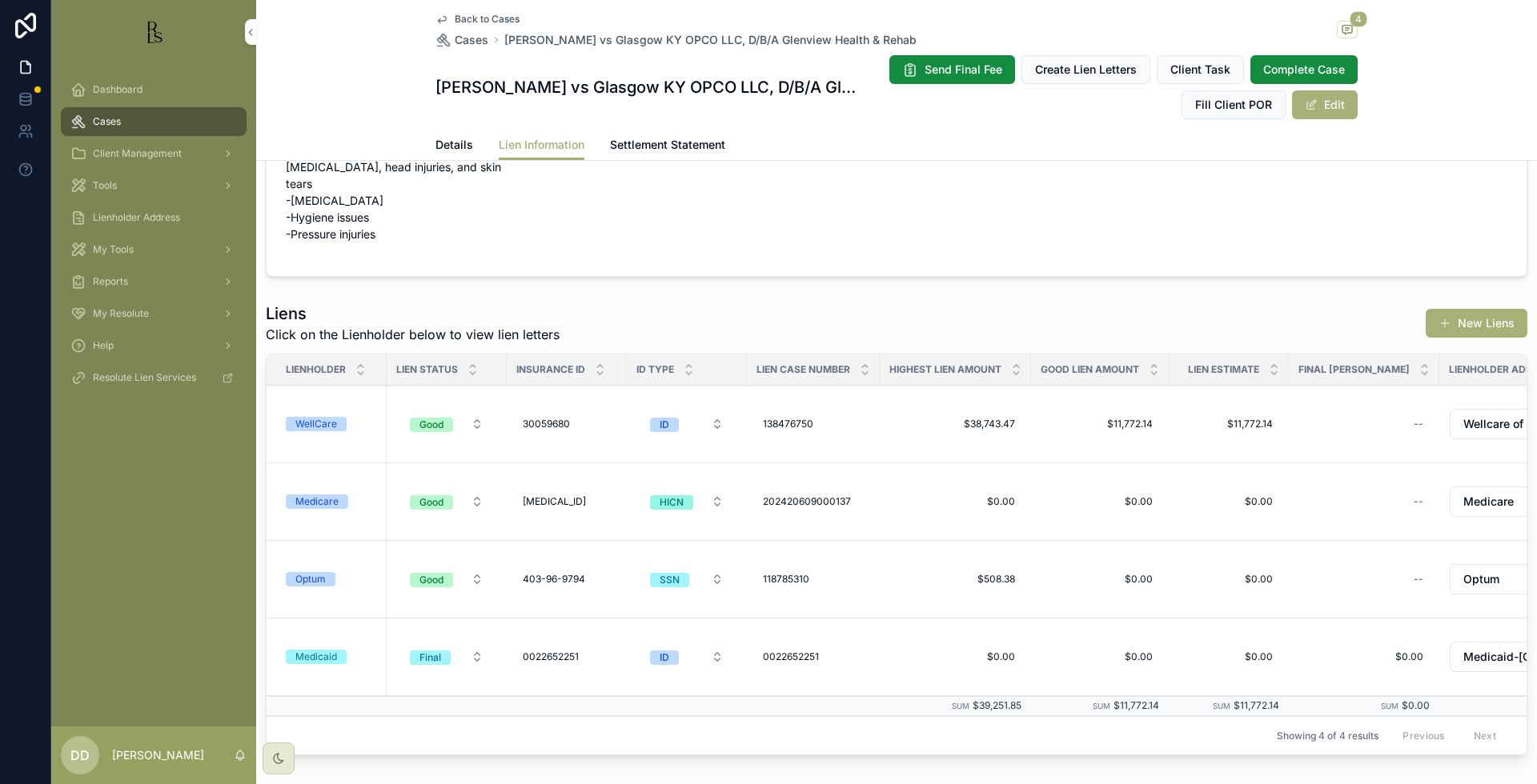
scroll to position [100, 0]
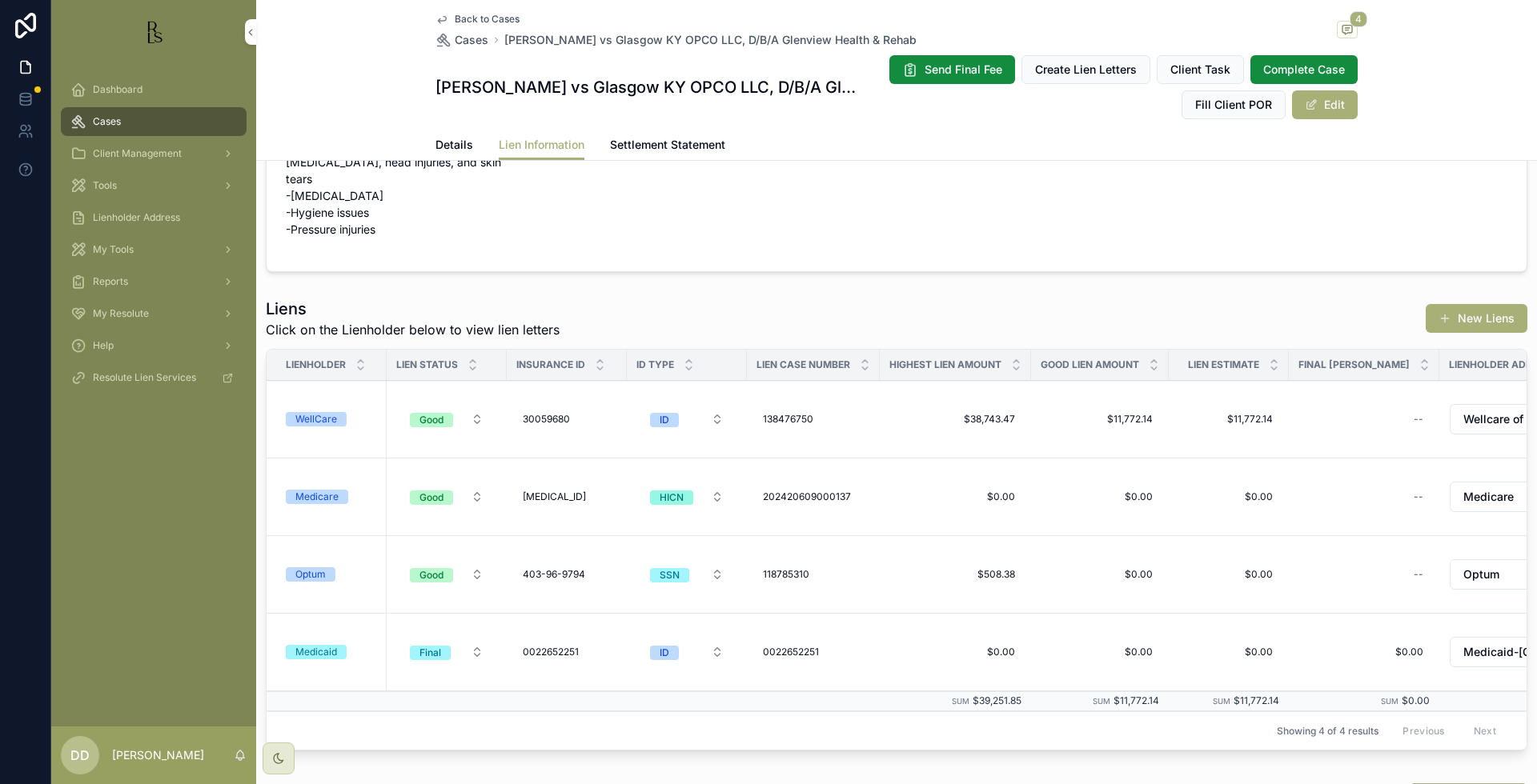
click at [323, 421] on div "WellCare" at bounding box center [316, 420] width 42 height 15
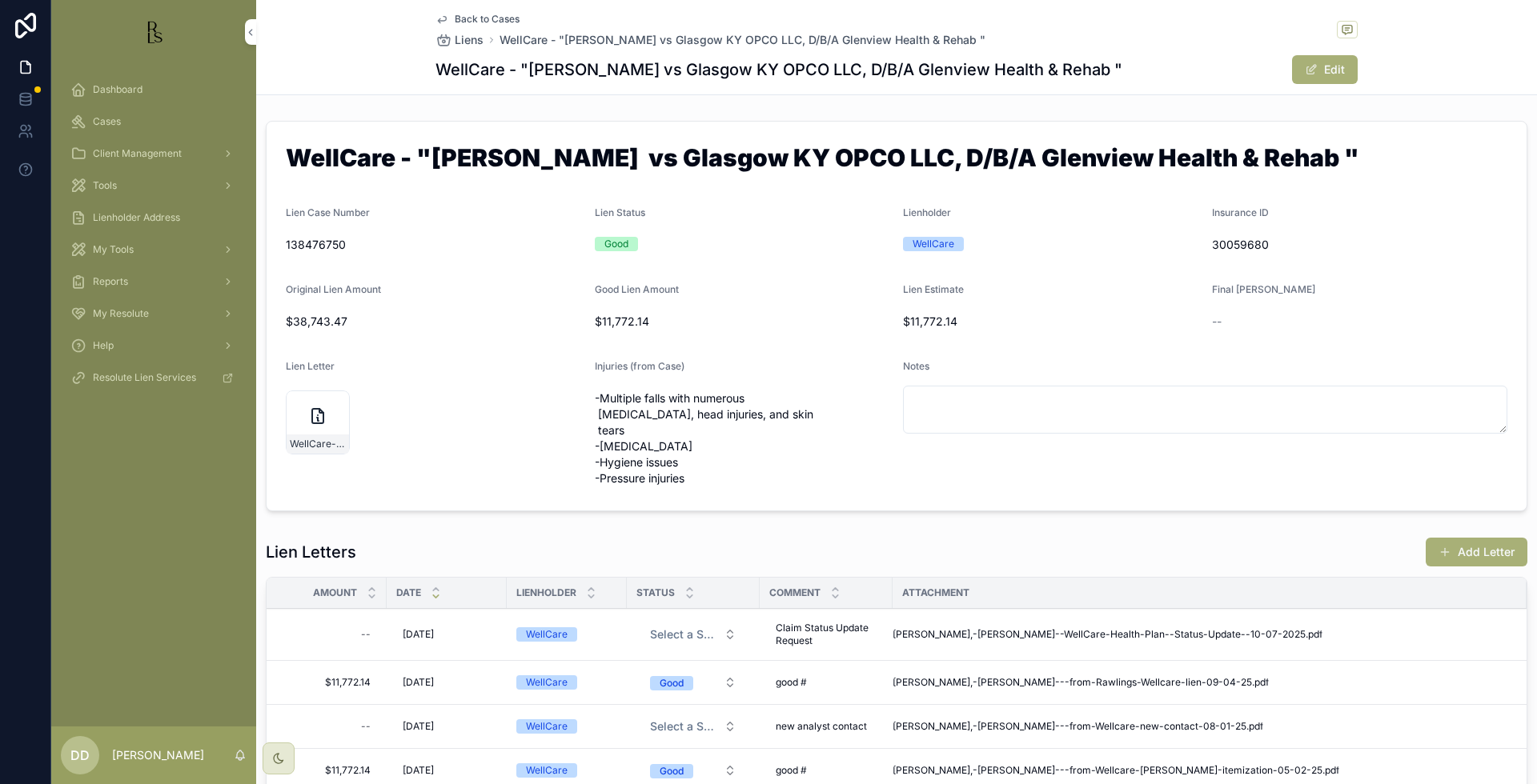
click at [109, 120] on span "Cases" at bounding box center [107, 122] width 28 height 13
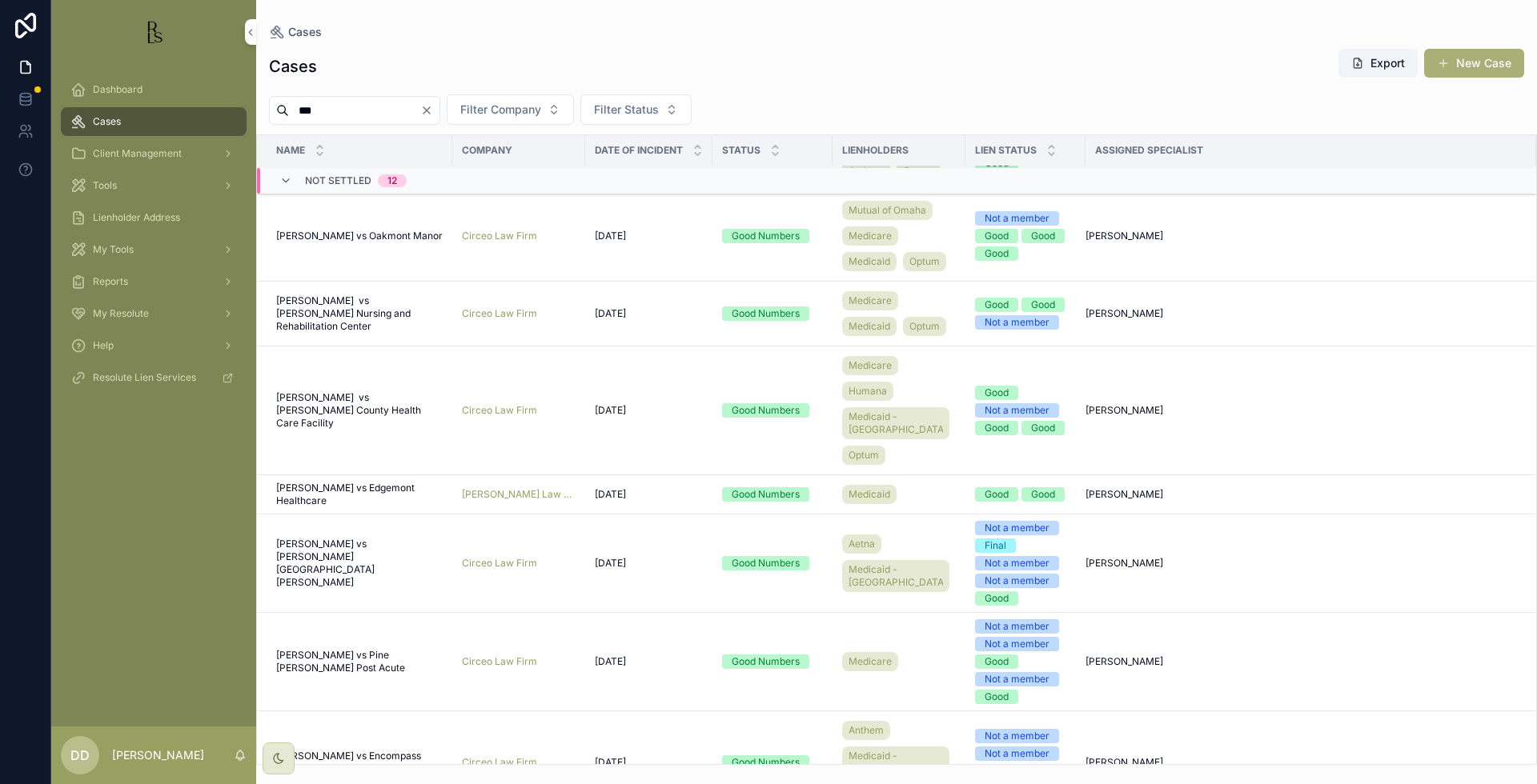
scroll to position [396, 0]
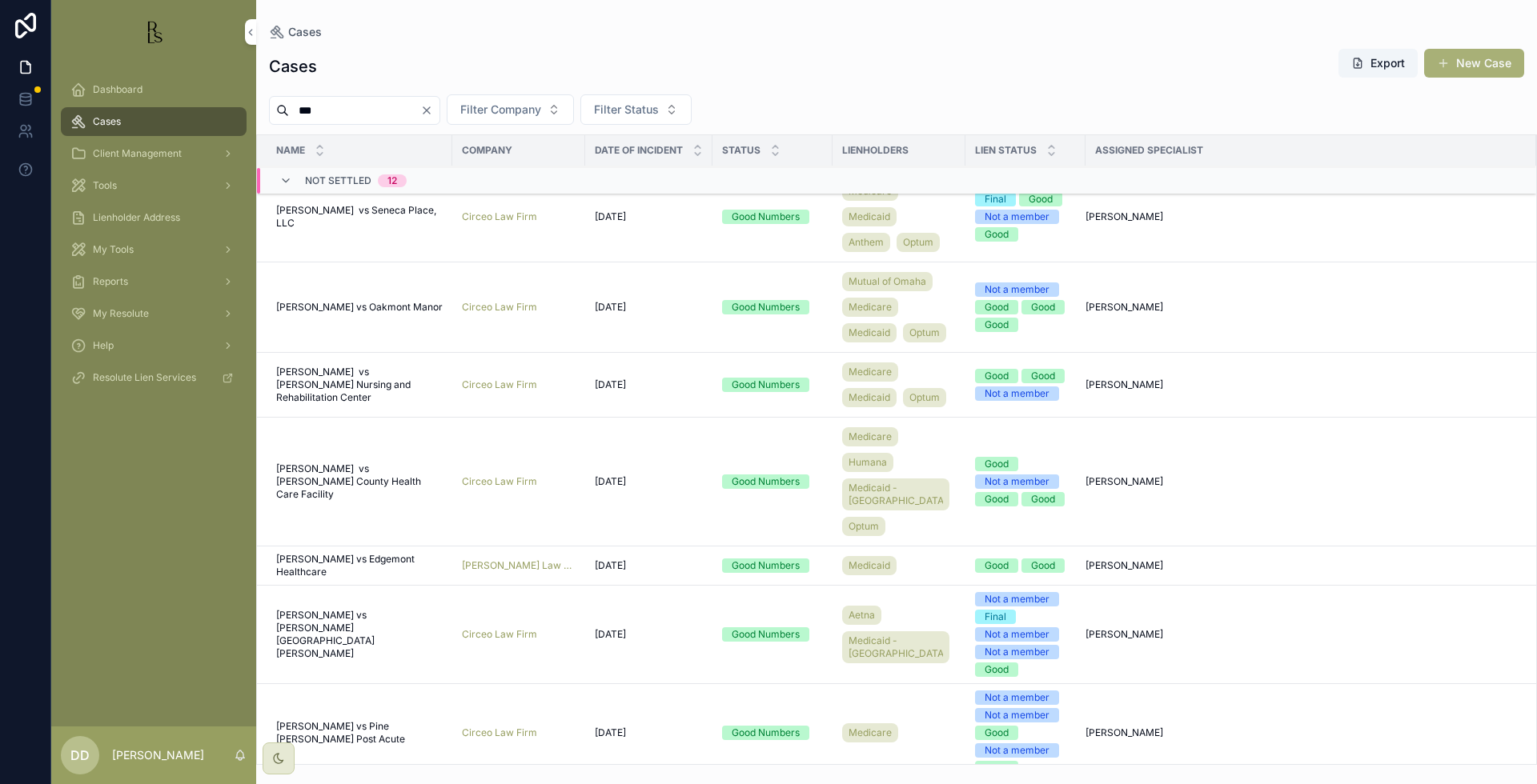
type input "***"
click at [338, 314] on span "[PERSON_NAME] vs Oakmont Manor" at bounding box center [359, 307] width 167 height 13
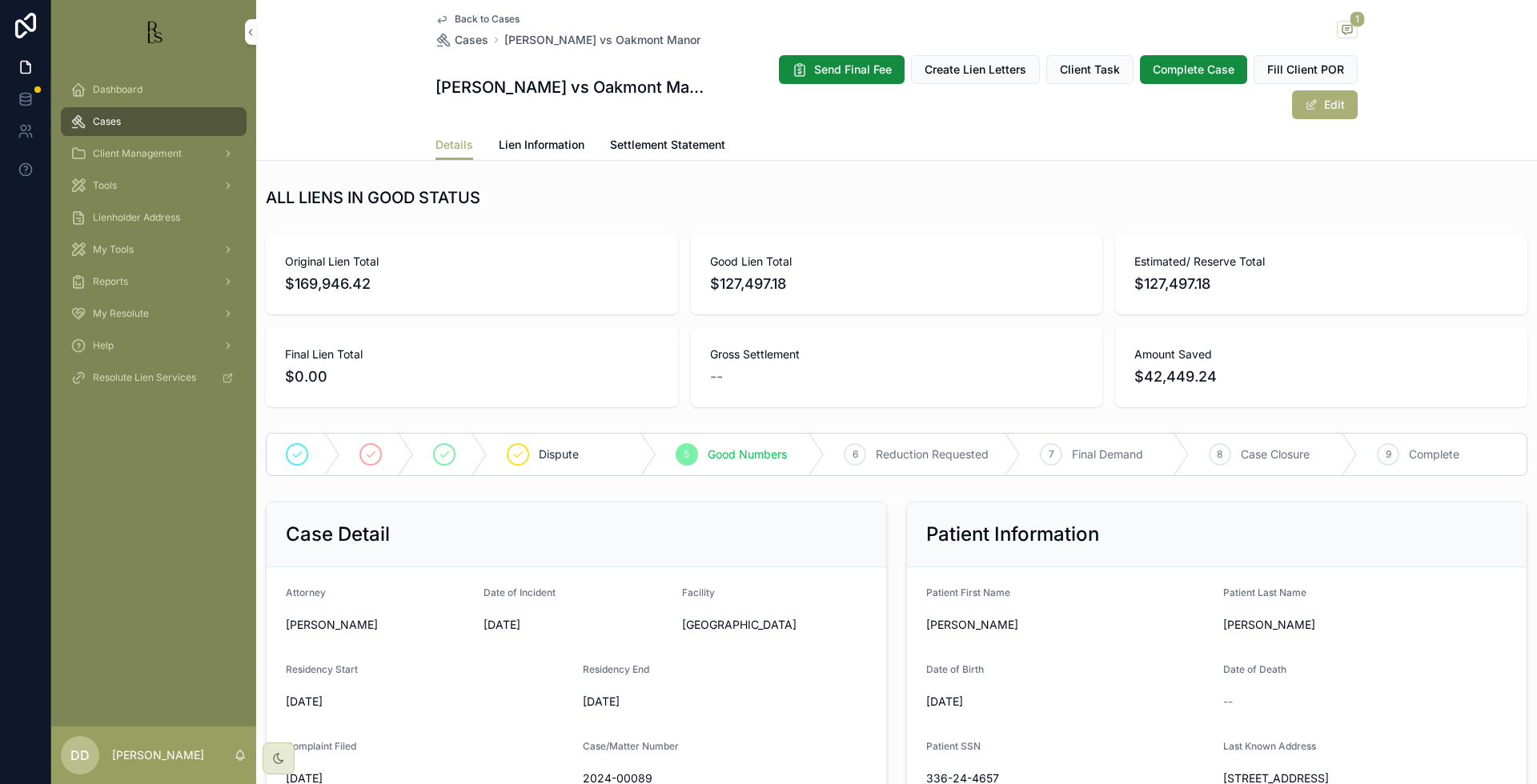
click at [538, 130] on link "Lien Information" at bounding box center [542, 146] width 86 height 32
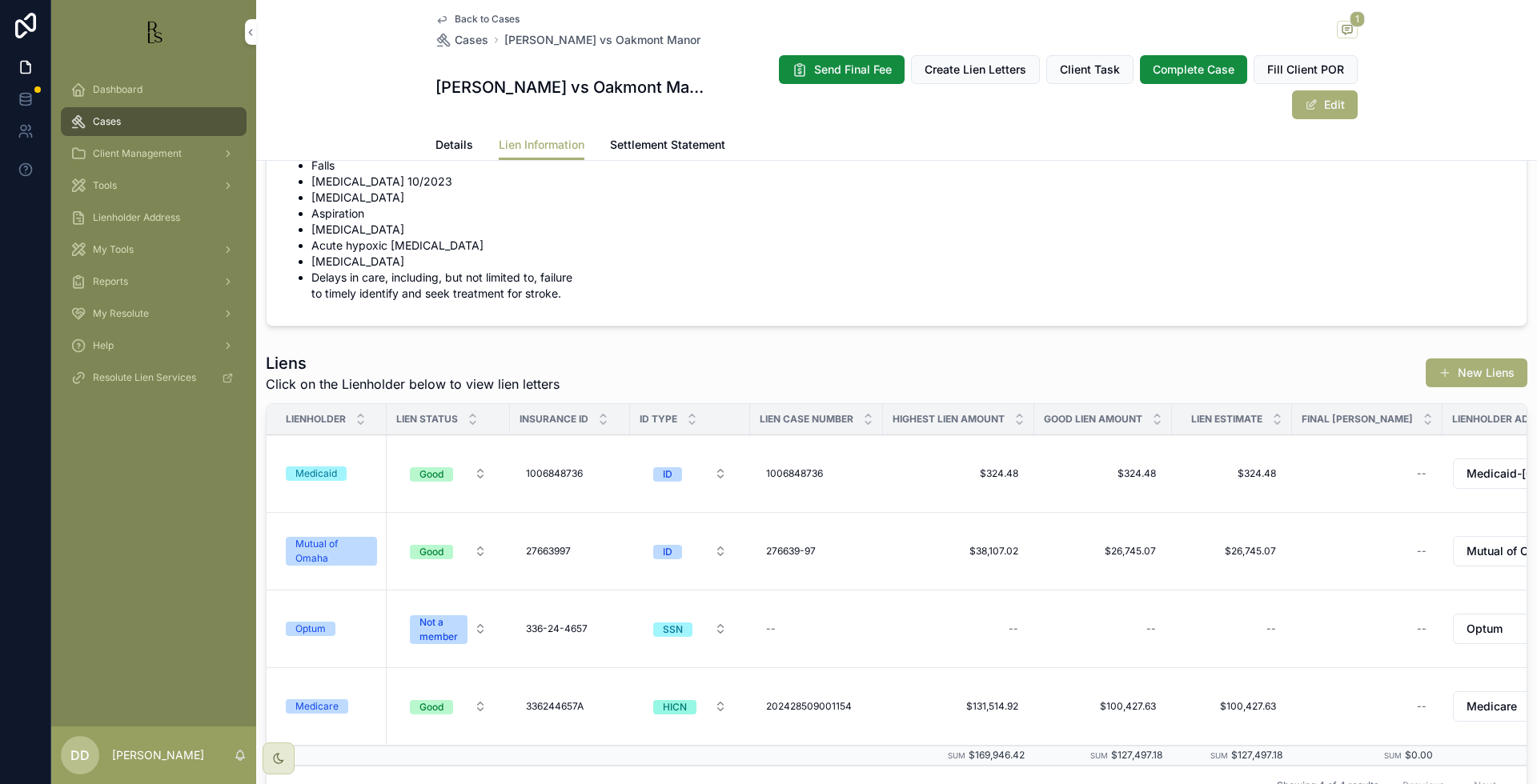
scroll to position [100, 0]
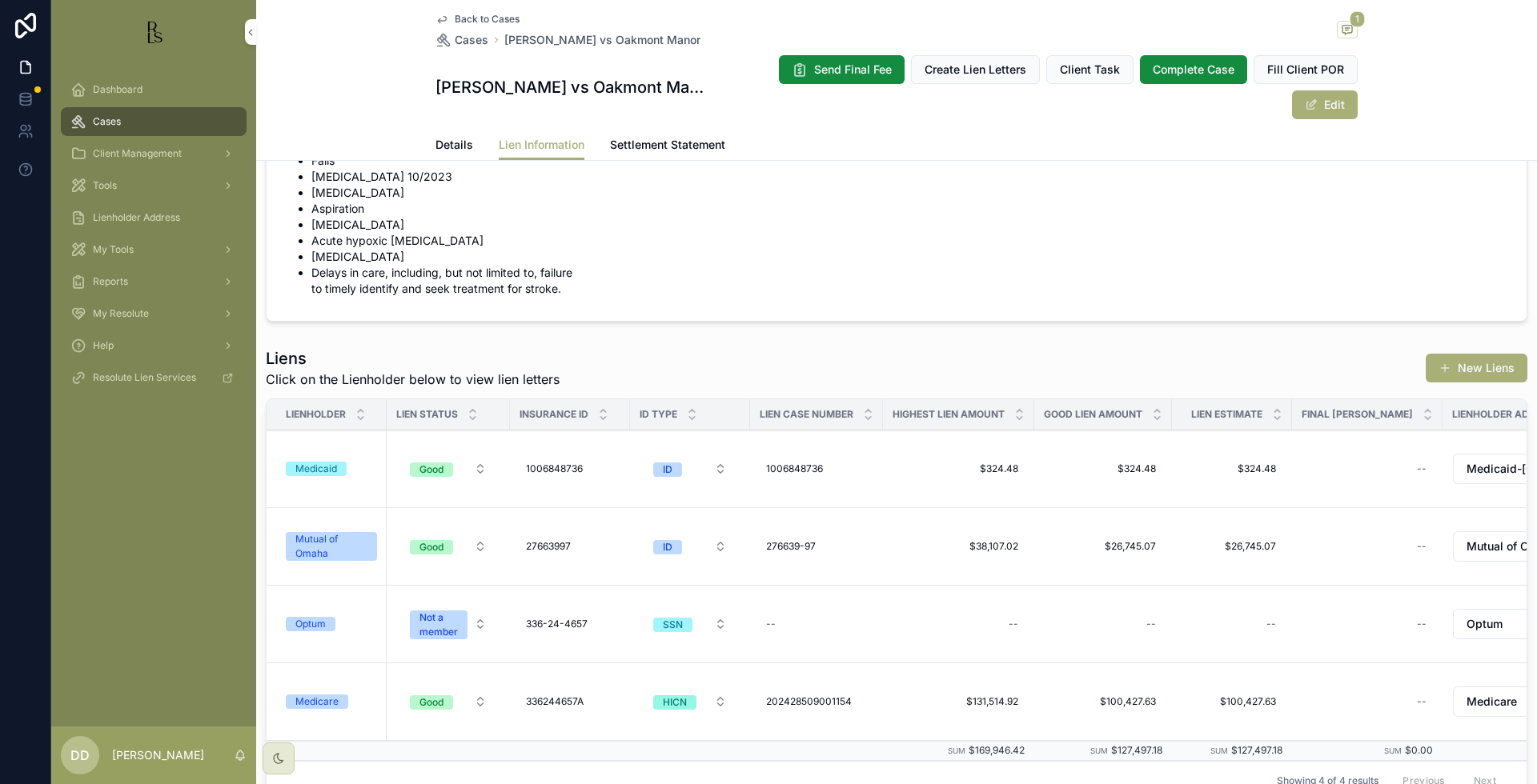
click at [332, 532] on div "Mutual of Omaha" at bounding box center [331, 546] width 72 height 29
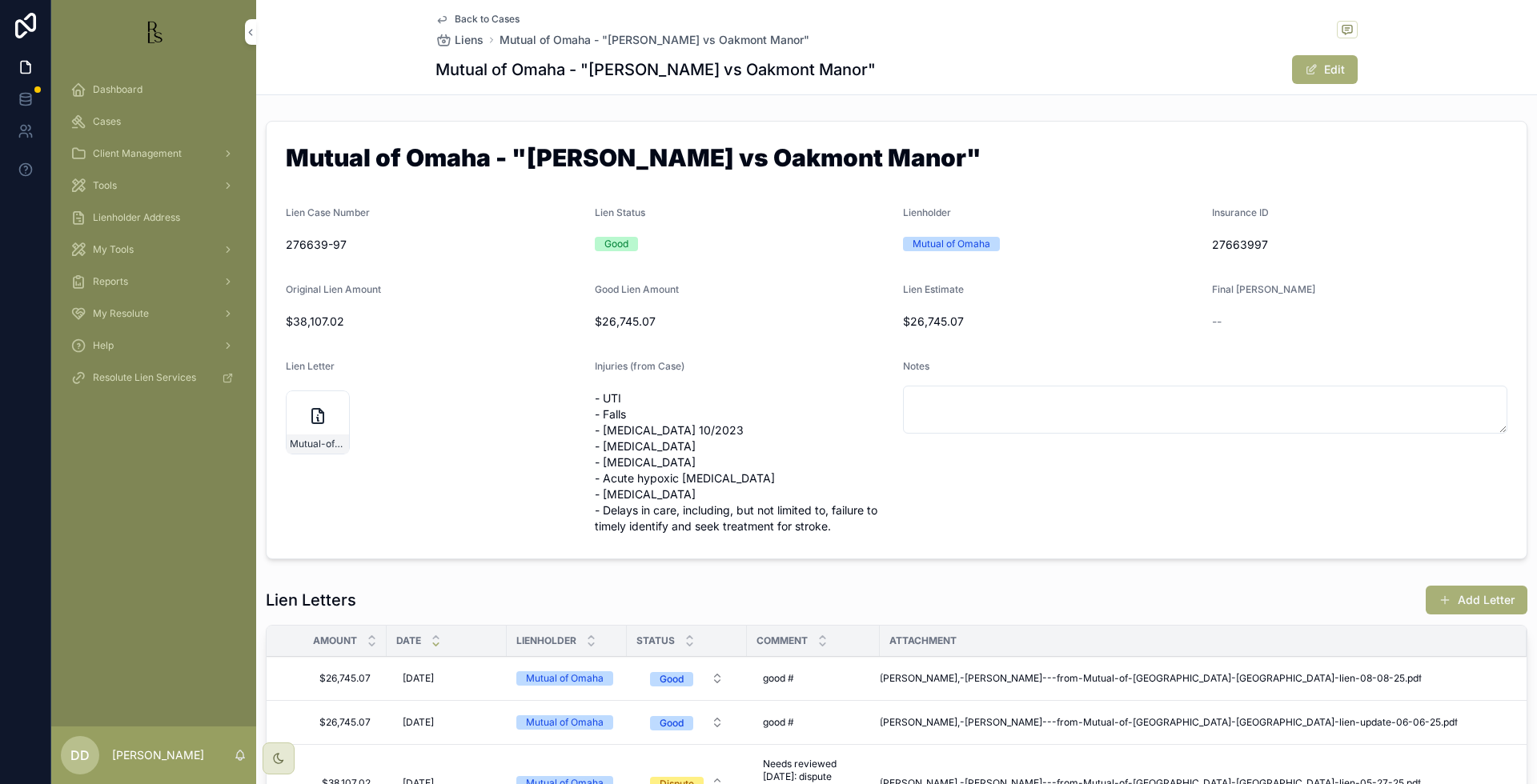
click at [84, 559] on div "Dashboard Cases Client Management Tools Lienholder Address My Tools Reports My …" at bounding box center [153, 395] width 205 height 663
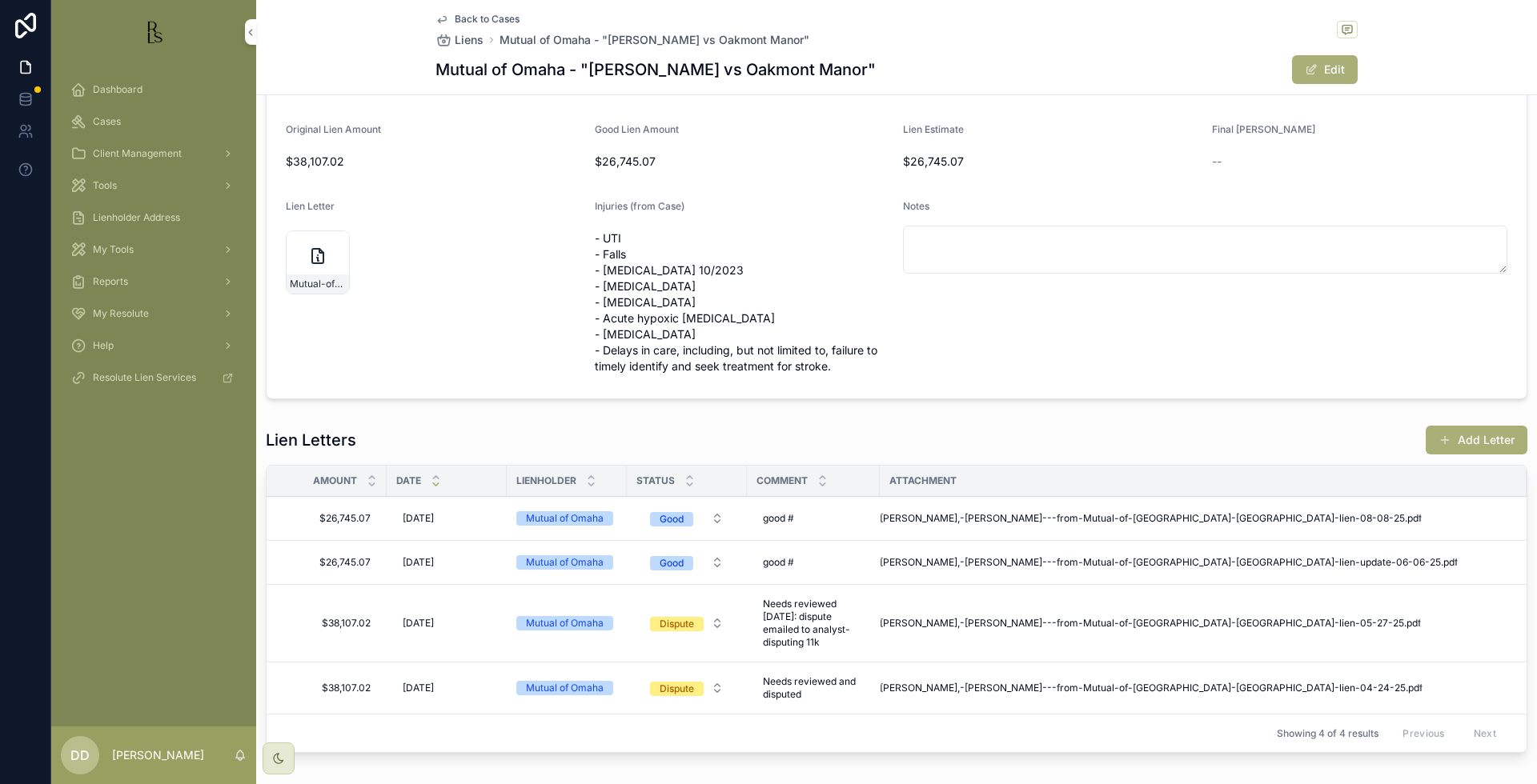
scroll to position [200, 0]
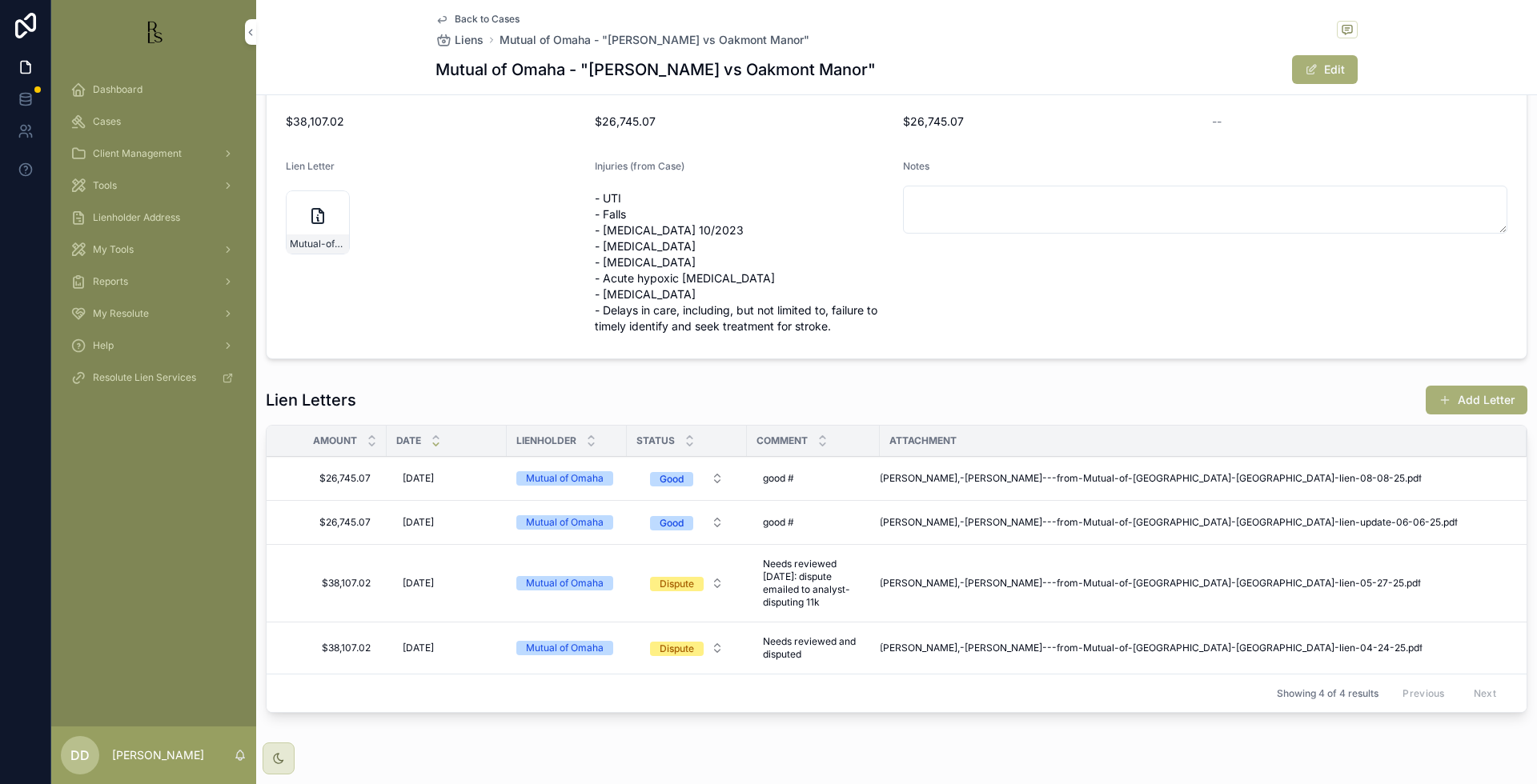
click at [96, 496] on div "Dashboard Cases Client Management Tools Lienholder Address My Tools Reports My …" at bounding box center [153, 395] width 205 height 663
click at [1340, 413] on button "Add Letter" at bounding box center [1477, 401] width 102 height 29
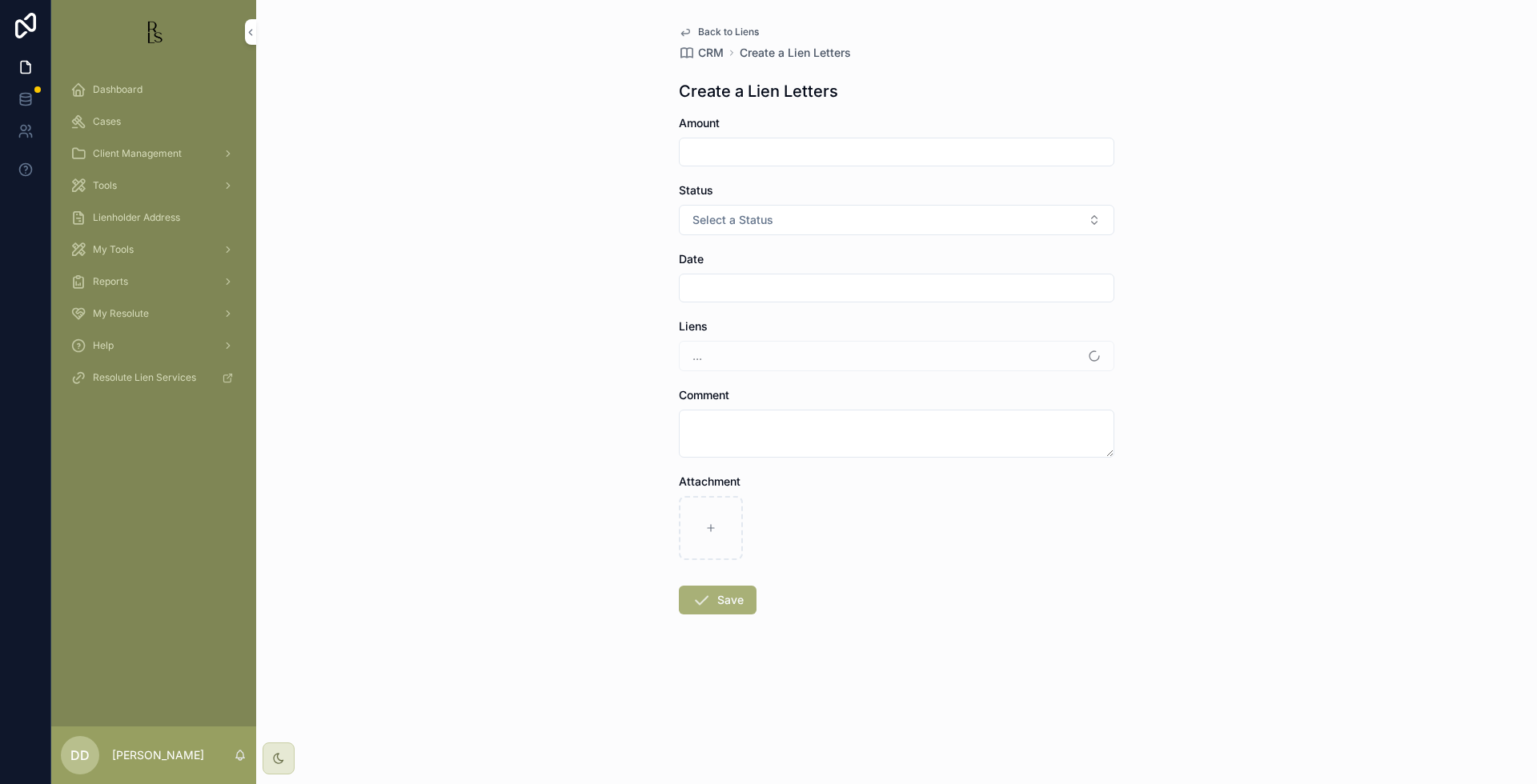
click at [734, 136] on div "Amount" at bounding box center [897, 141] width 435 height 51
click at [738, 157] on input "scrollable content" at bounding box center [897, 152] width 434 height 23
type input "*****"
click at [741, 218] on span "Select a Status" at bounding box center [733, 220] width 81 height 16
click at [839, 333] on div "Final" at bounding box center [897, 332] width 222 height 24
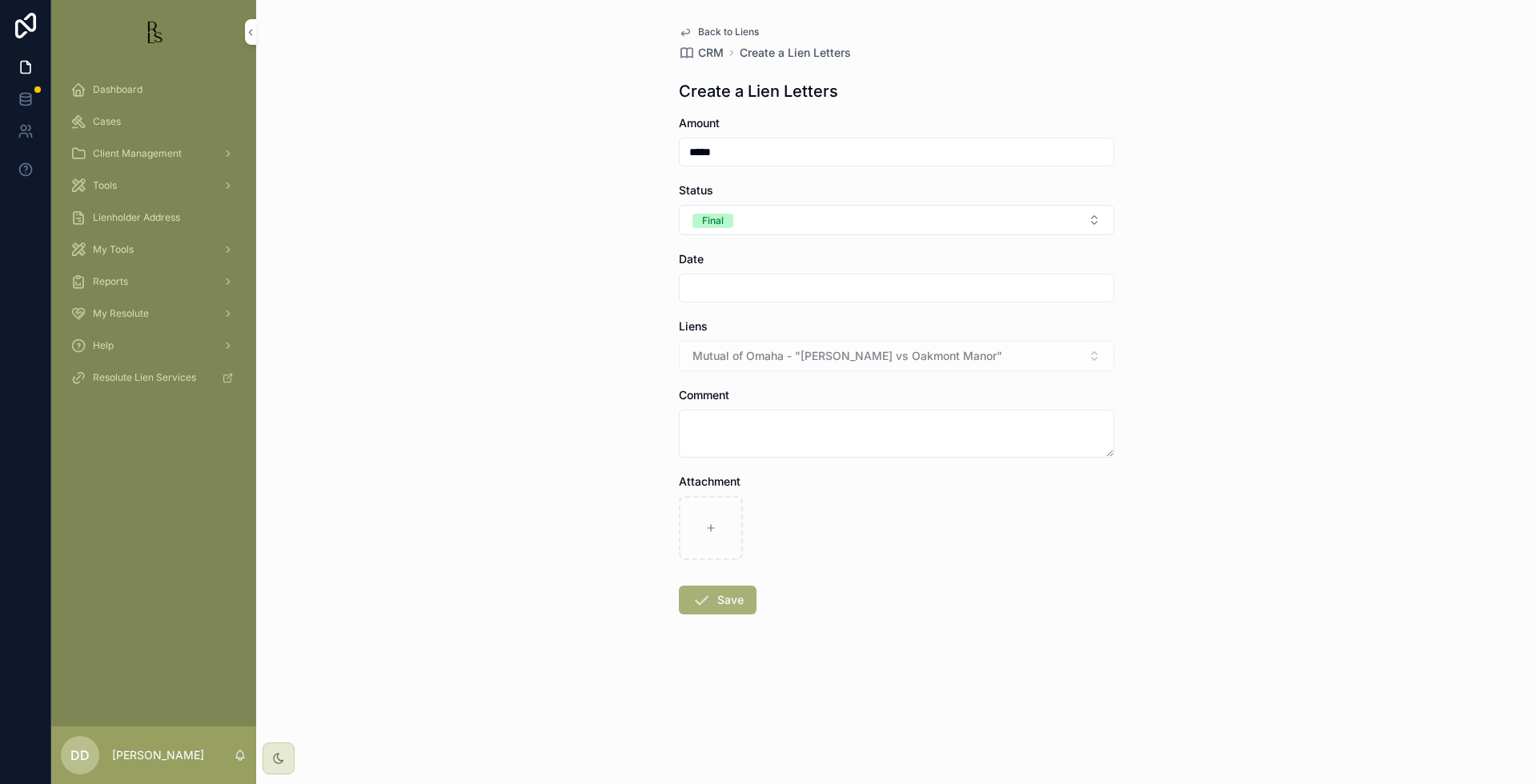
click at [120, 485] on div "Dashboard Cases Client Management Tools Lienholder Address My Tools Reports My …" at bounding box center [153, 395] width 205 height 663
click at [757, 299] on input "scrollable content" at bounding box center [897, 288] width 434 height 23
click at [874, 452] on button "7" at bounding box center [868, 454] width 29 height 29
type input "*********"
click at [731, 430] on textarea "scrollable content" at bounding box center [897, 433] width 435 height 48
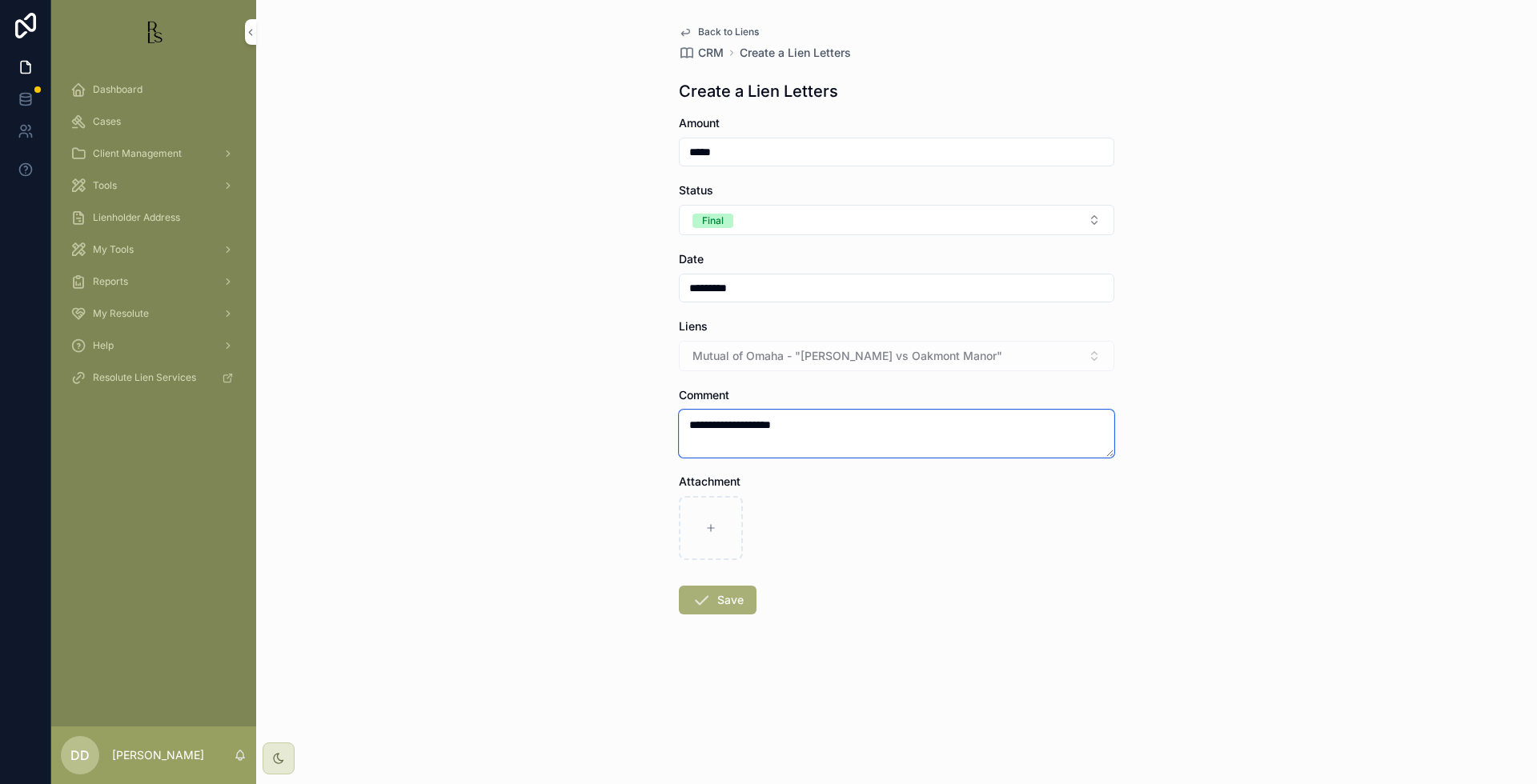
type textarea "**********"
click at [708, 525] on icon "scrollable content" at bounding box center [711, 528] width 11 height 11
type input "**********"
click at [728, 598] on button "Save" at bounding box center [717, 600] width 77 height 29
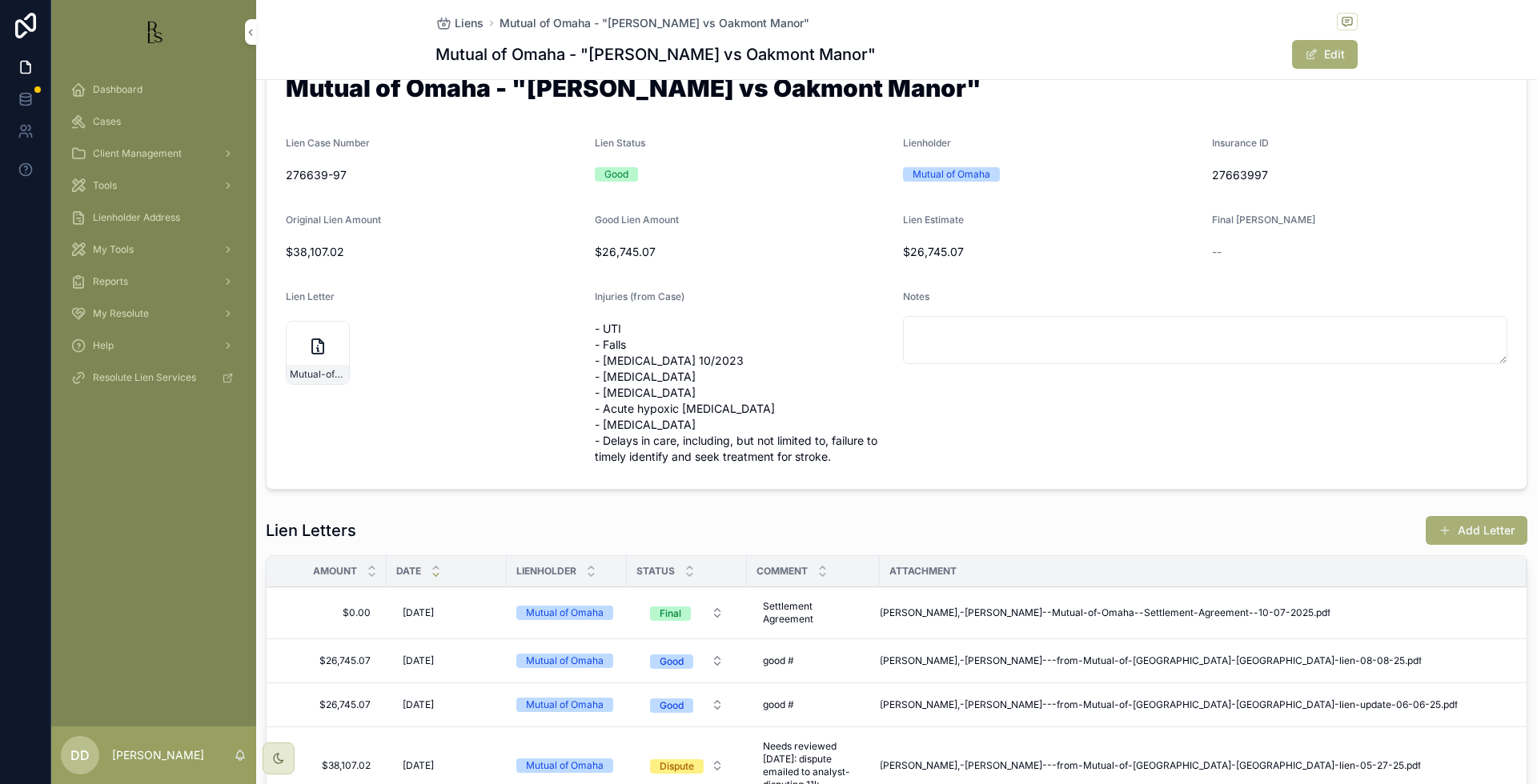
scroll to position [43, 0]
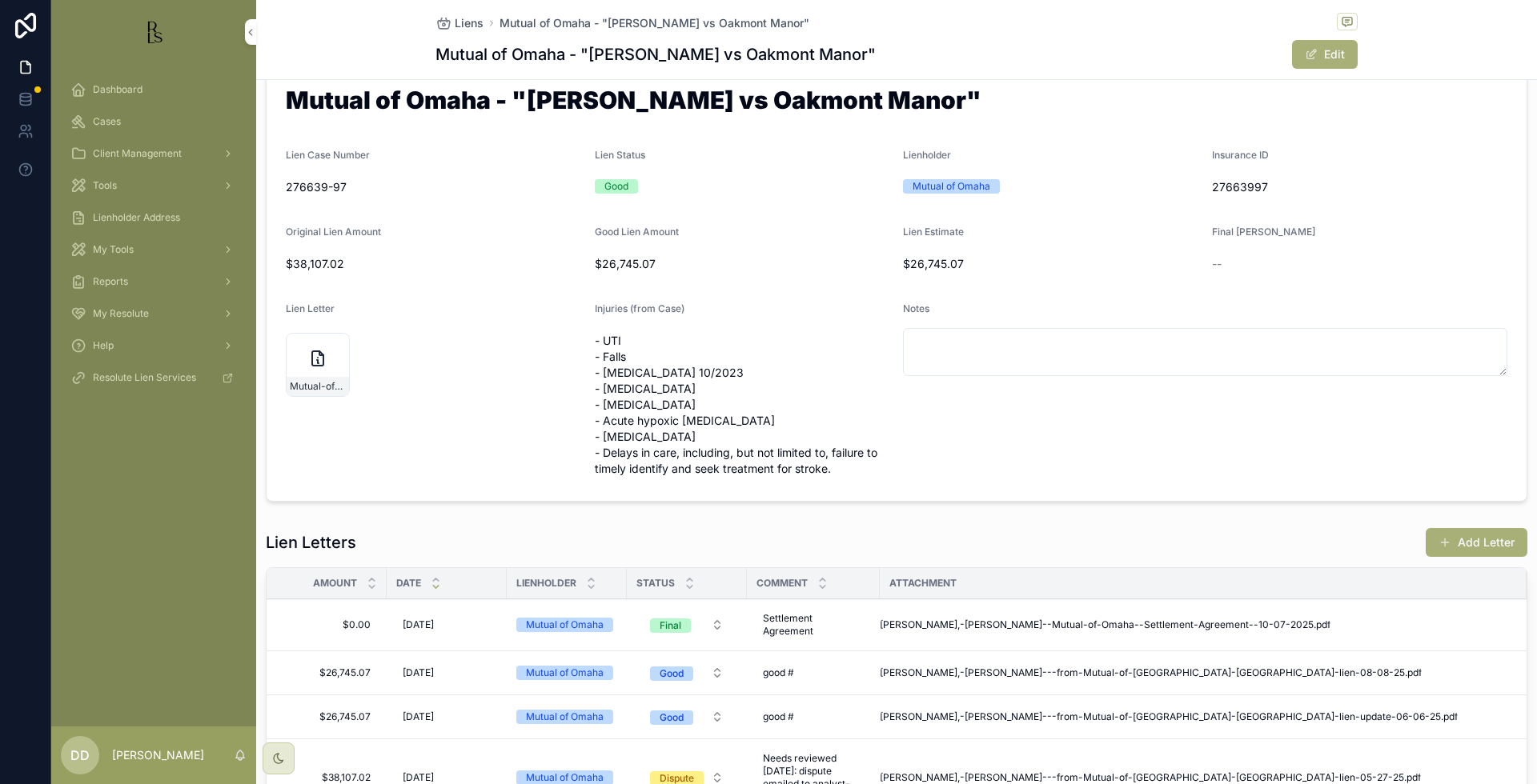
drag, startPoint x: 108, startPoint y: 573, endPoint x: 113, endPoint y: 562, distance: 12.1
click at [109, 572] on div "Dashboard Cases Client Management Tools Lienholder Address My Tools Reports My …" at bounding box center [153, 395] width 205 height 663
drag, startPoint x: 775, startPoint y: 25, endPoint x: 491, endPoint y: 21, distance: 284.0
click at [491, 21] on div "Liens Mutual of Omaha - "[PERSON_NAME] vs Oakmont Manor"" at bounding box center [897, 23] width 922 height 20
copy span "Mutual of Omaha - "[PERSON_NAME] vs Oakmont Manor""
